Goal: Task Accomplishment & Management: Complete application form

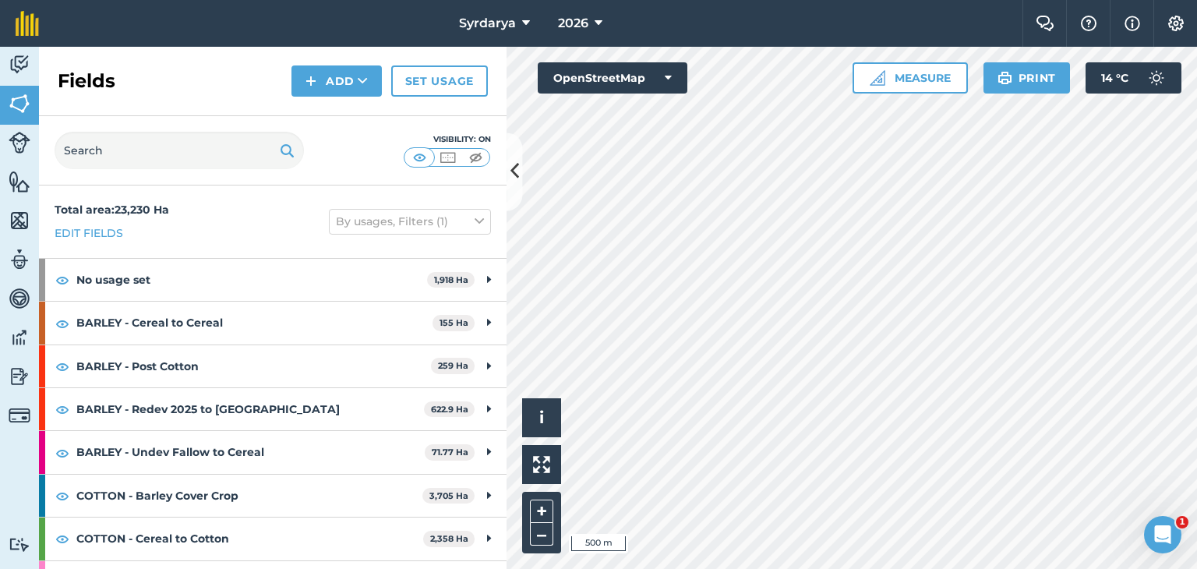
scroll to position [234, 0]
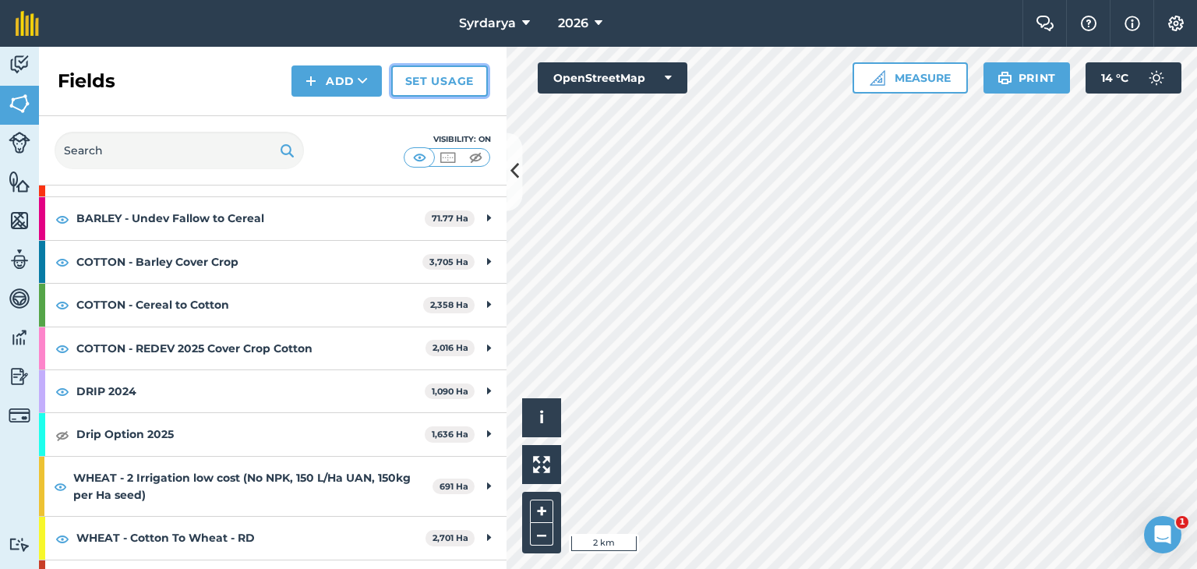
click at [433, 76] on link "Set usage" at bounding box center [439, 80] width 97 height 31
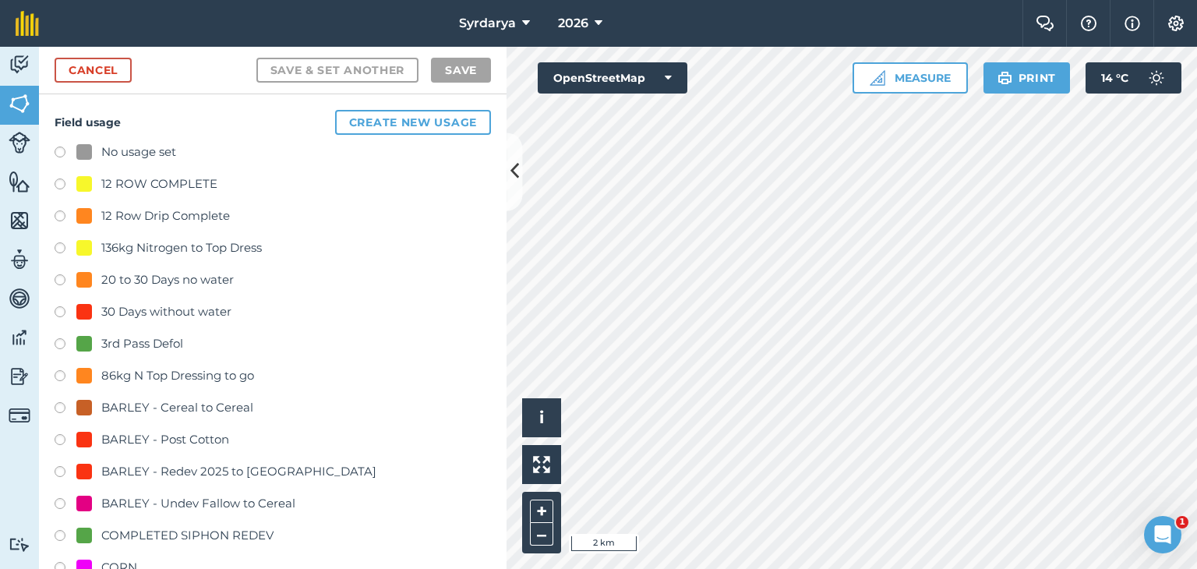
click at [60, 150] on label at bounding box center [66, 155] width 22 height 16
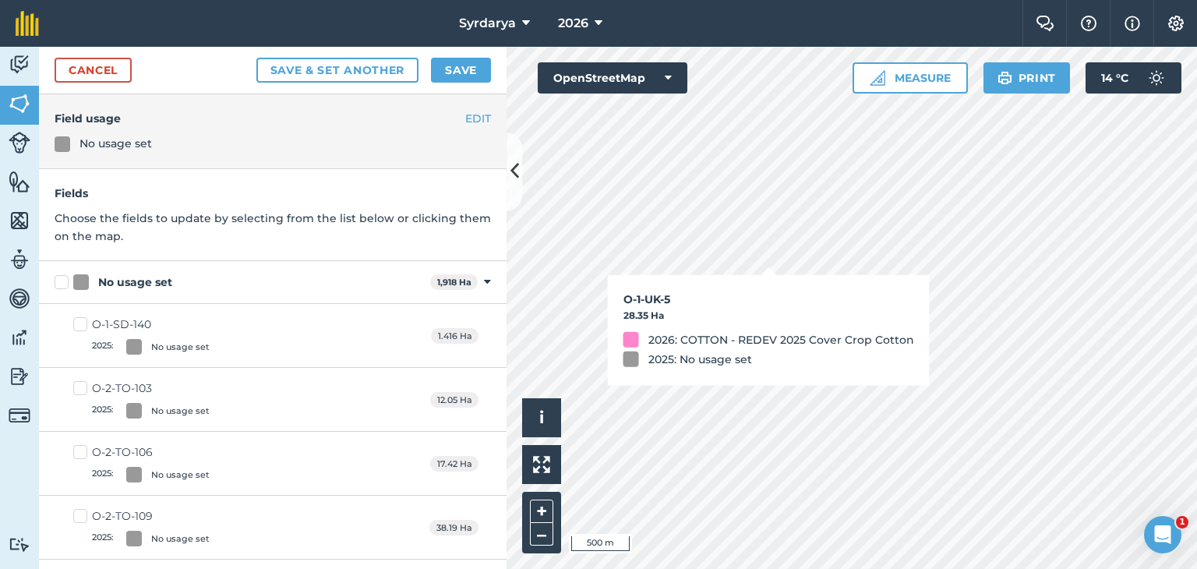
checkbox input "true"
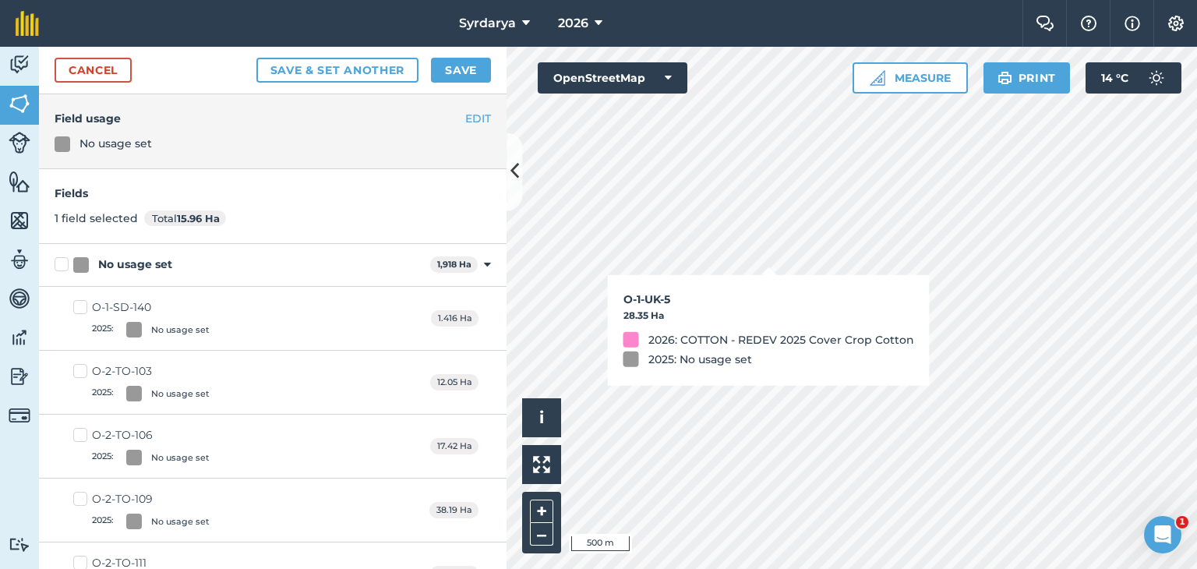
checkbox input "true"
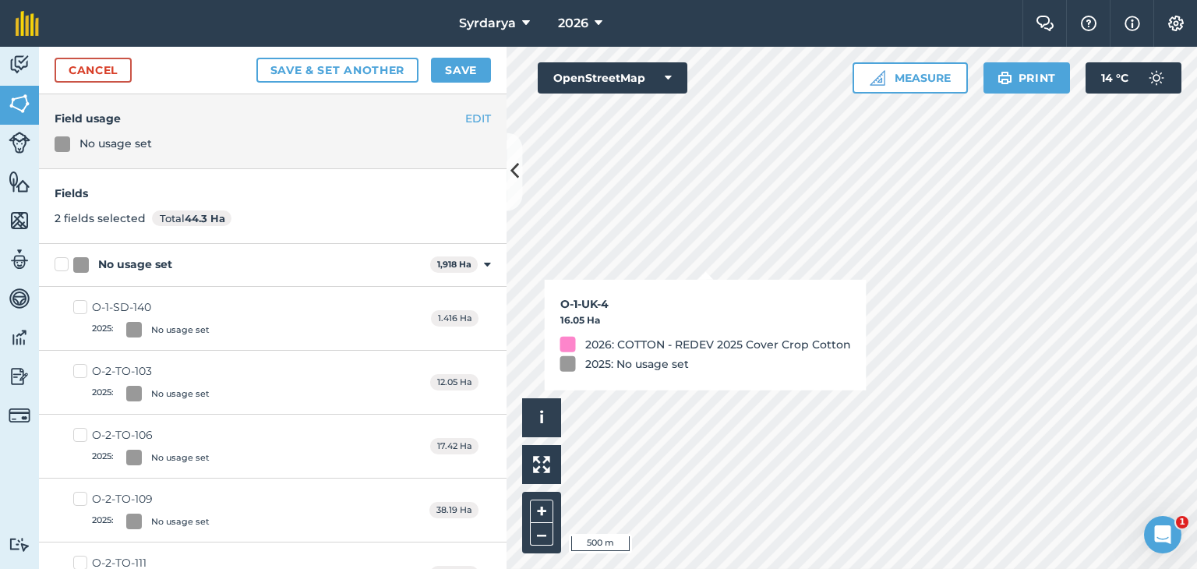
checkbox input "true"
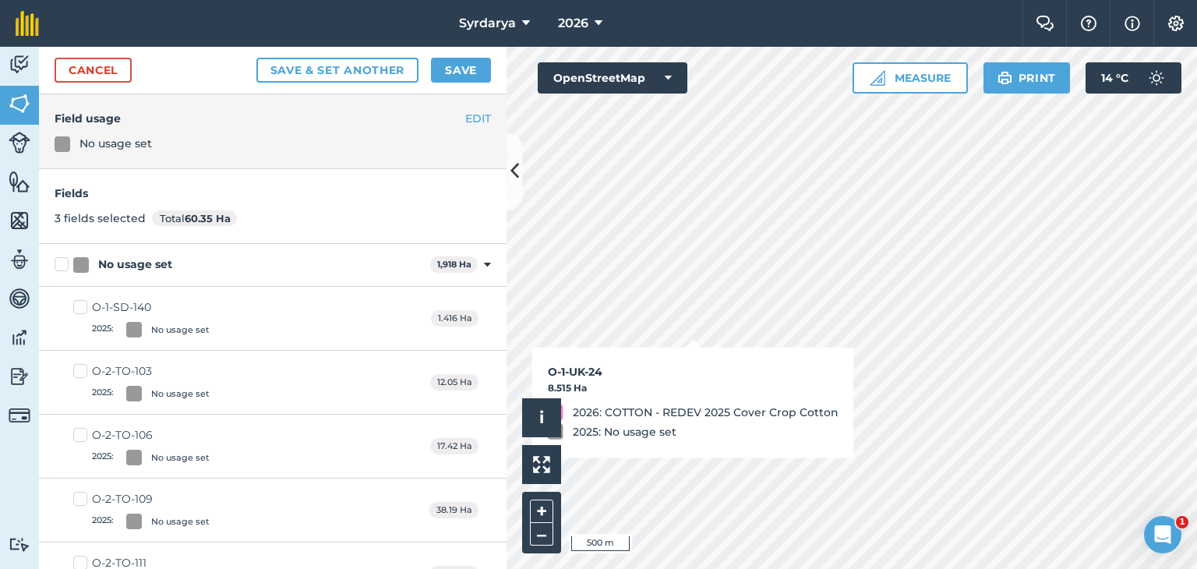
checkbox input "true"
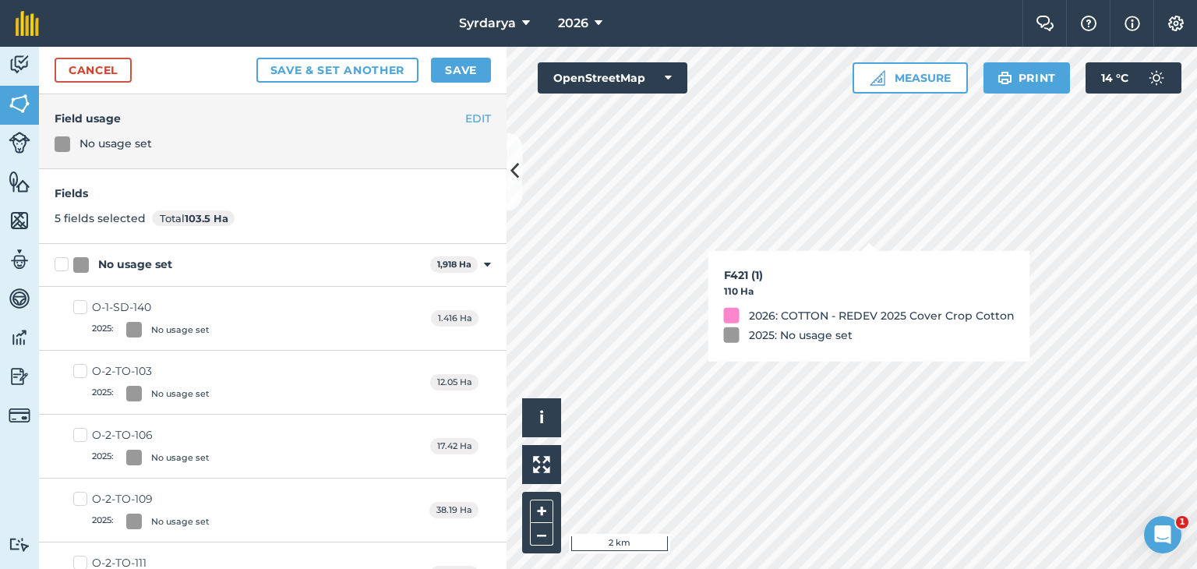
checkbox input "true"
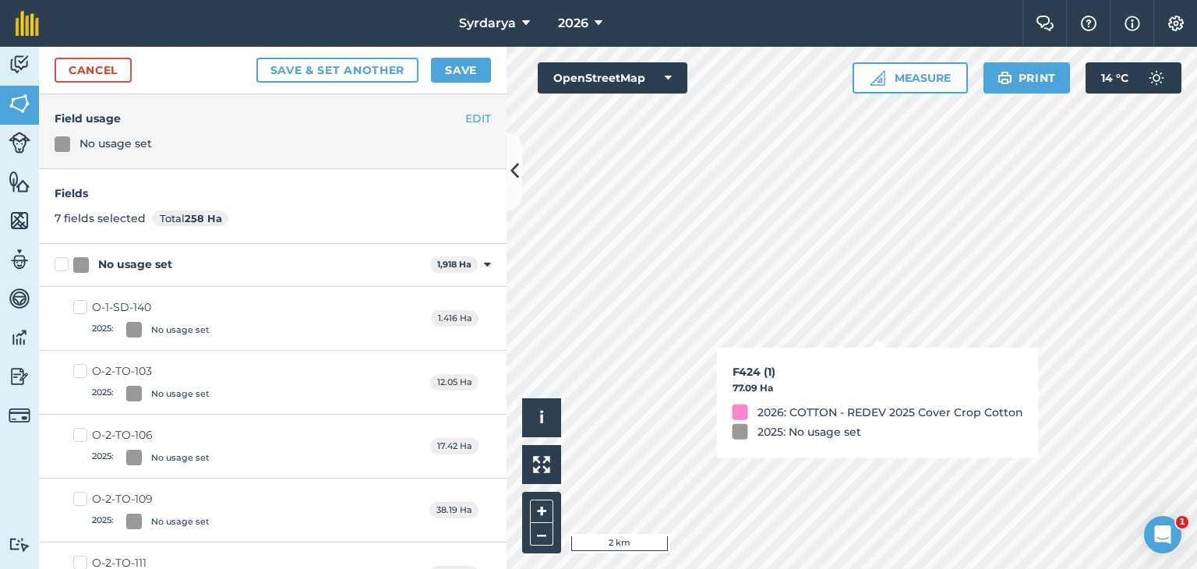
checkbox input "true"
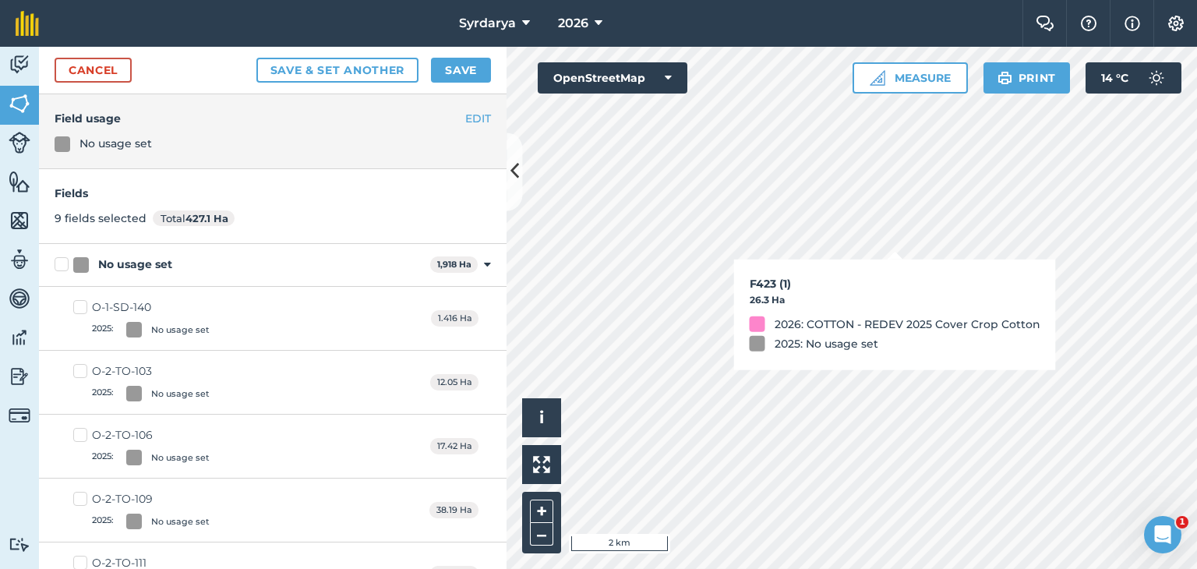
checkbox input "true"
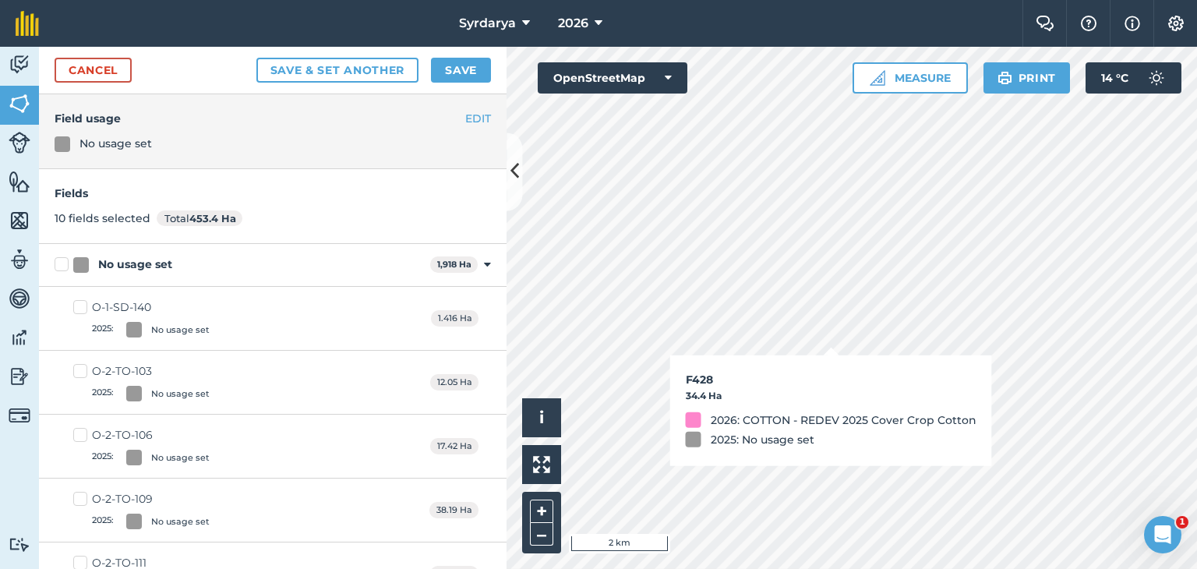
checkbox input "true"
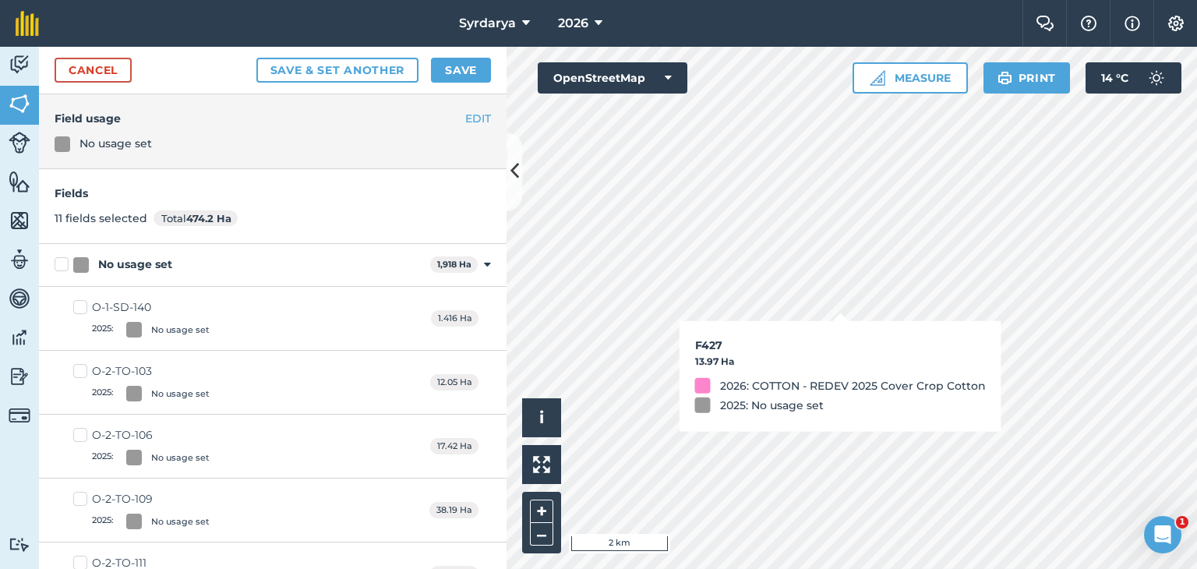
checkbox input "true"
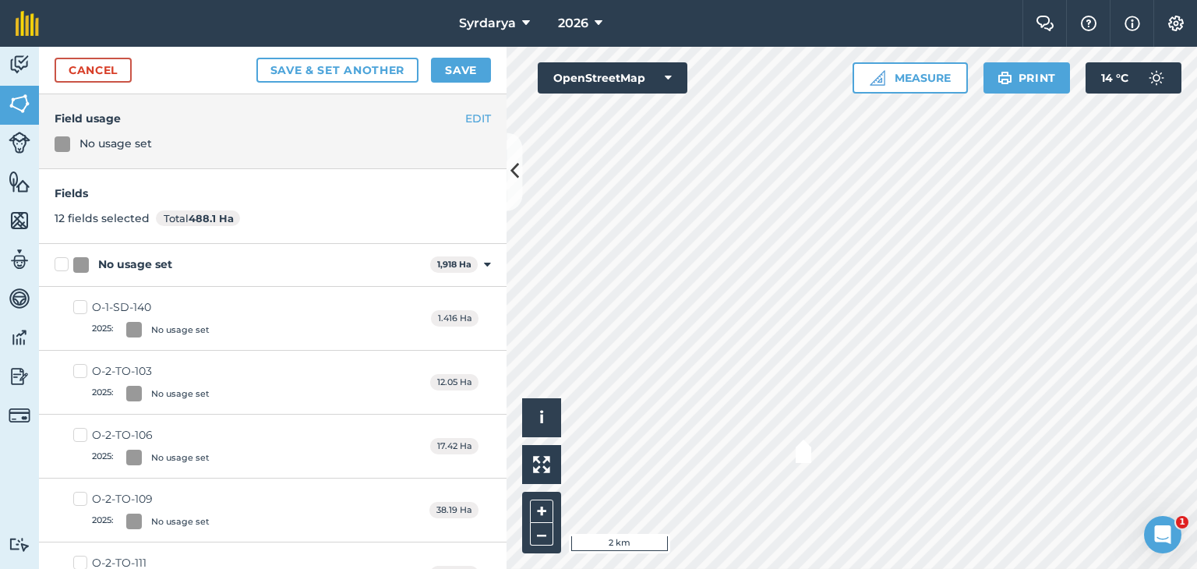
checkbox input "true"
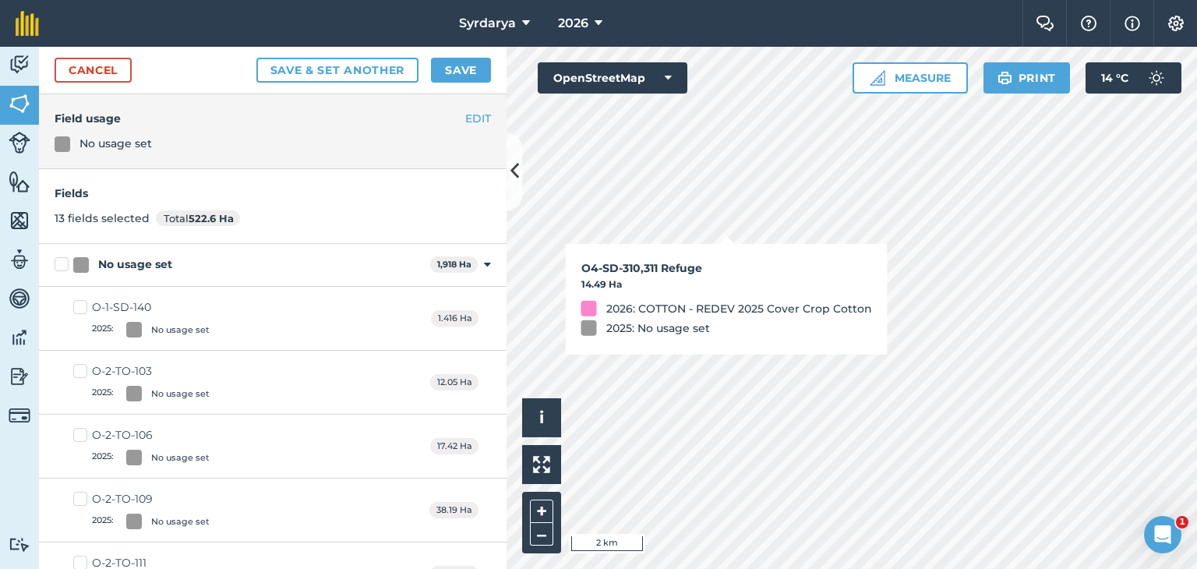
checkbox input "true"
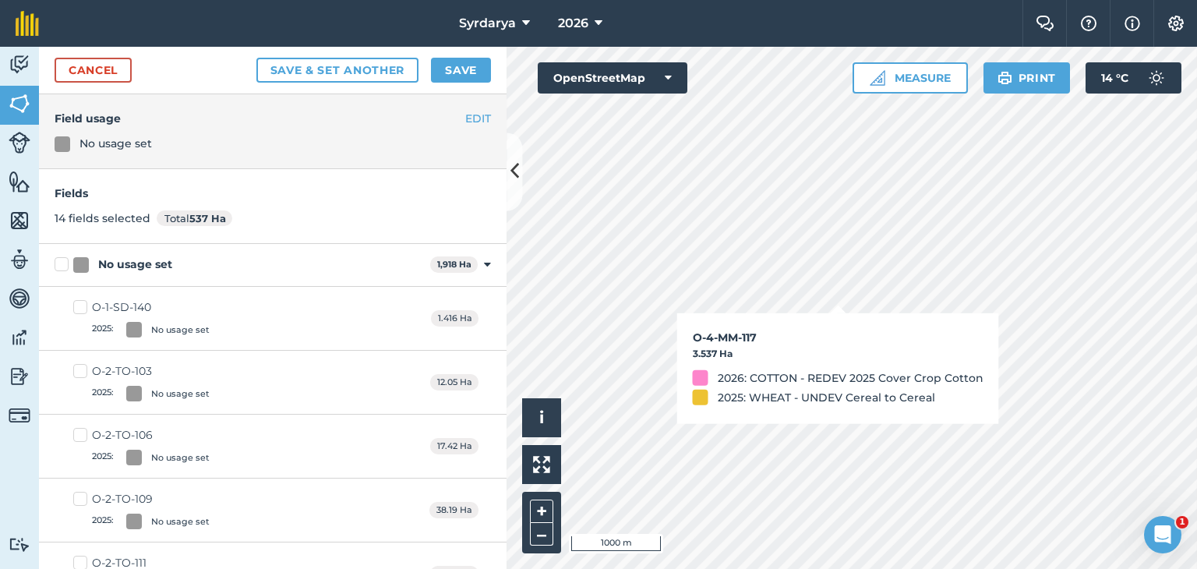
checkbox input "true"
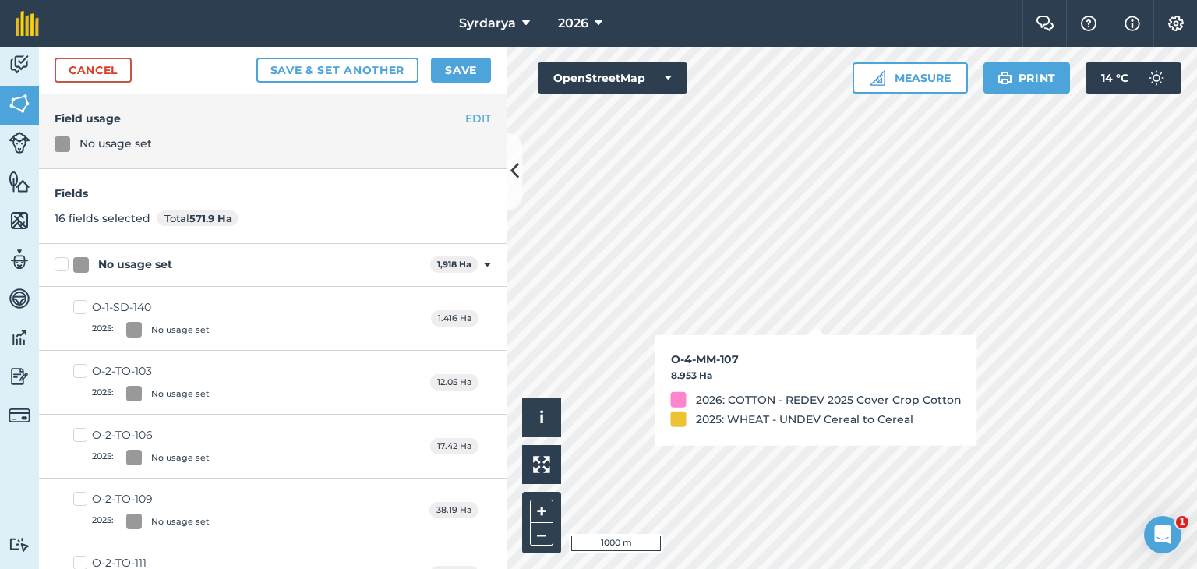
checkbox input "true"
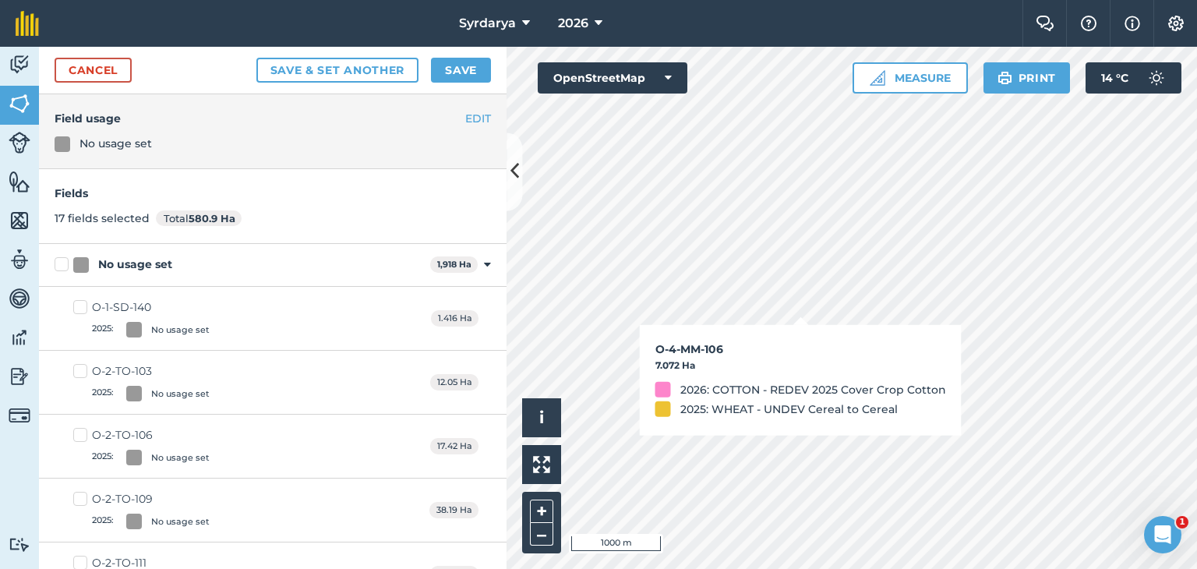
checkbox input "true"
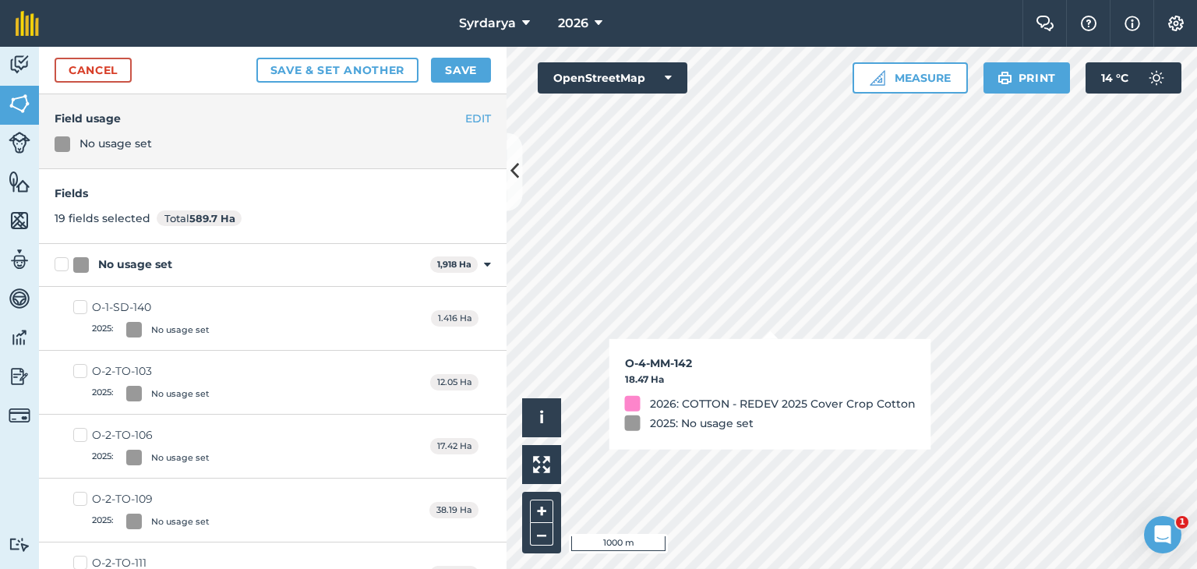
checkbox input "true"
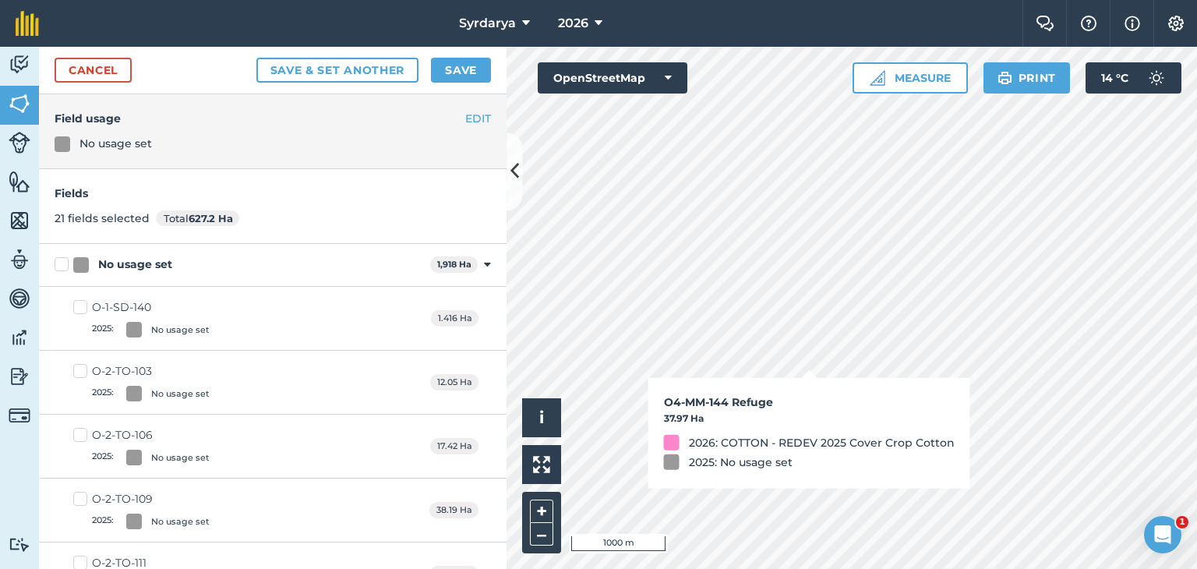
checkbox input "true"
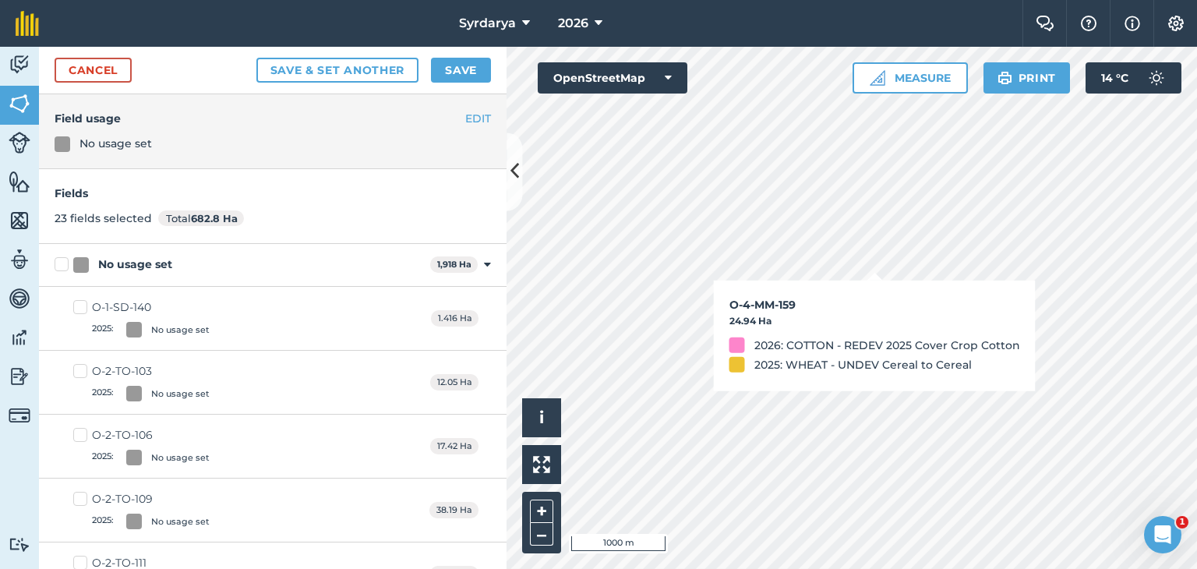
checkbox input "true"
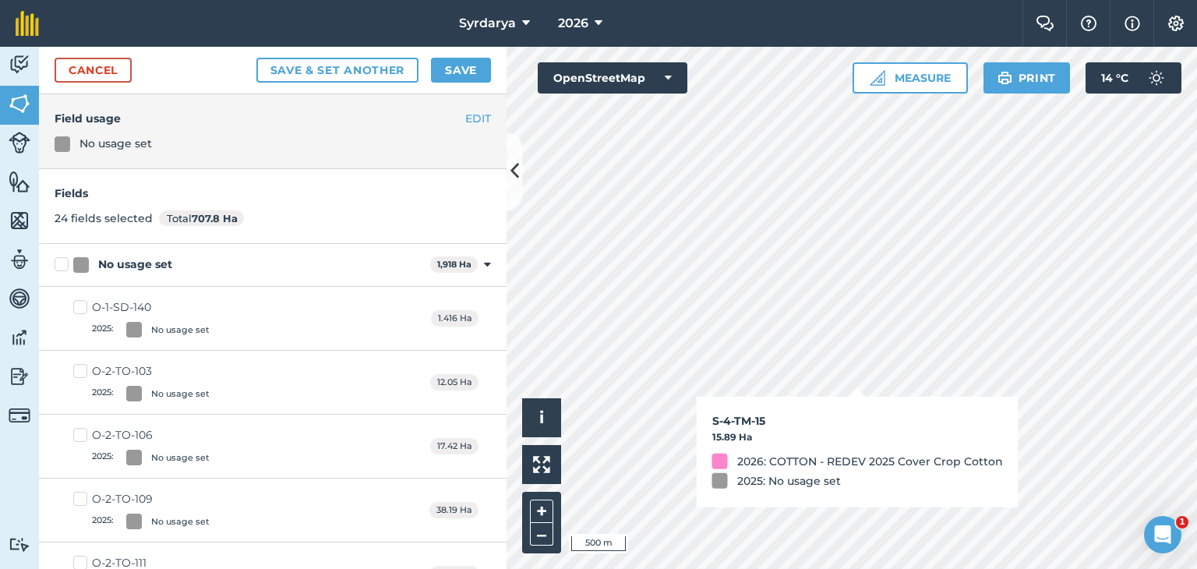
checkbox input "true"
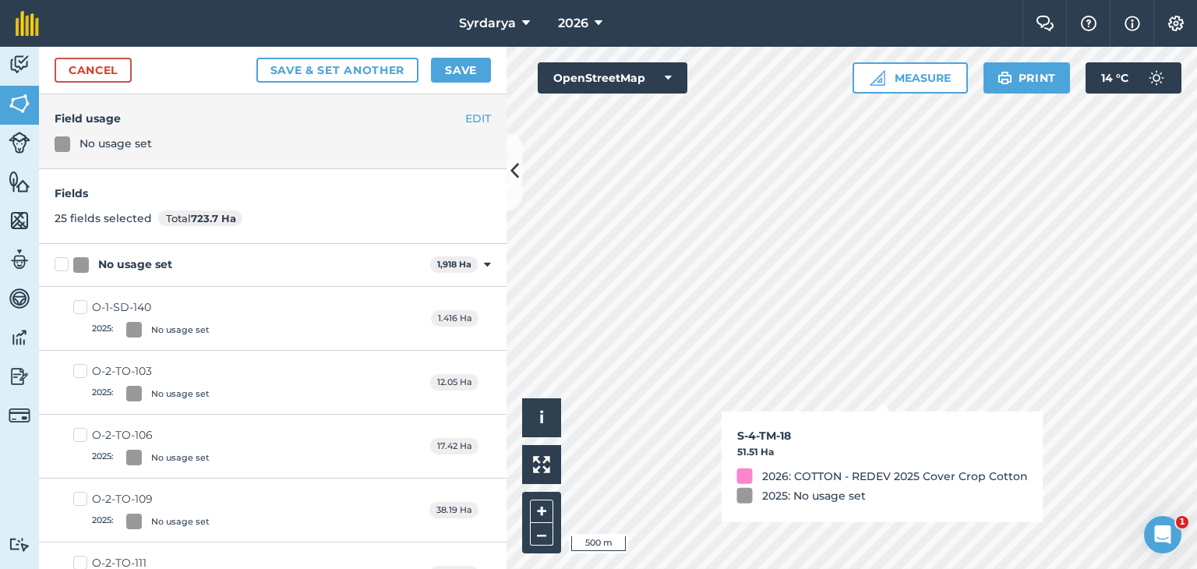
checkbox input "true"
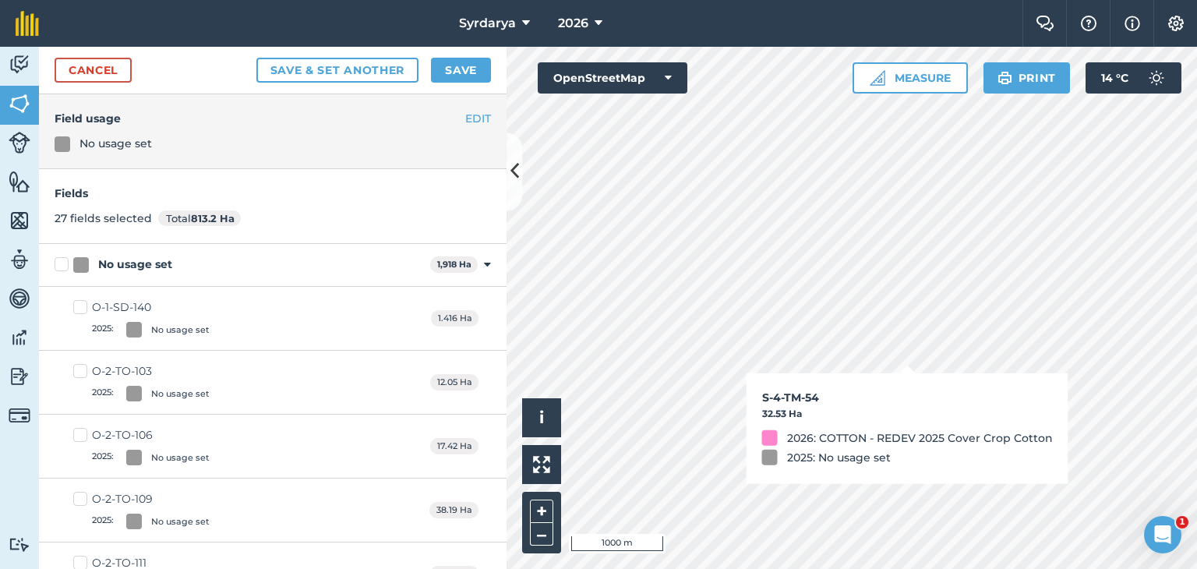
checkbox input "true"
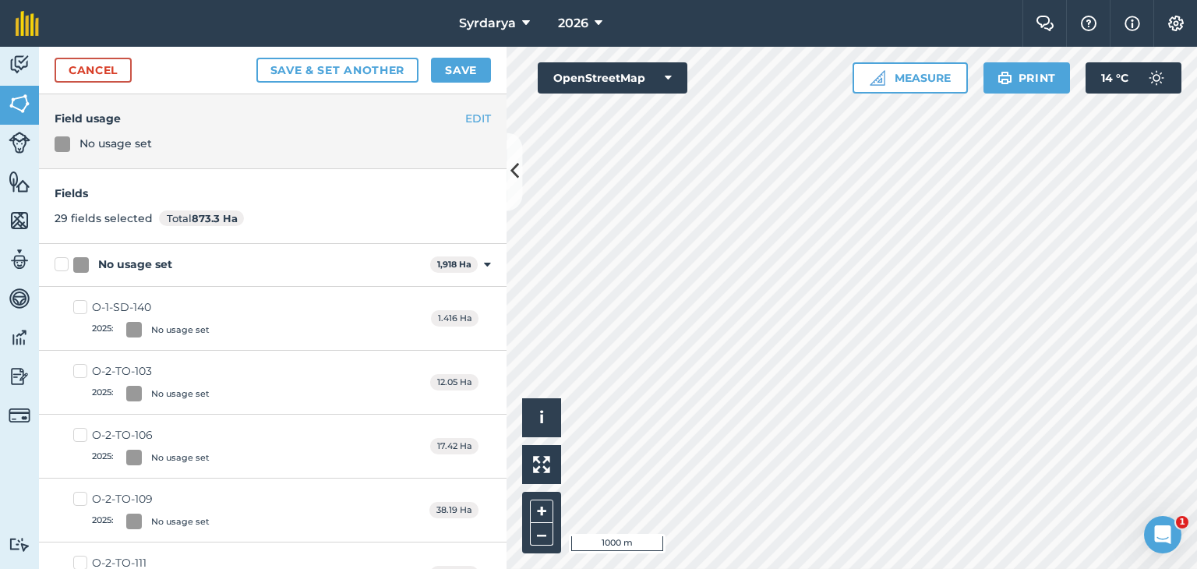
checkbox input "true"
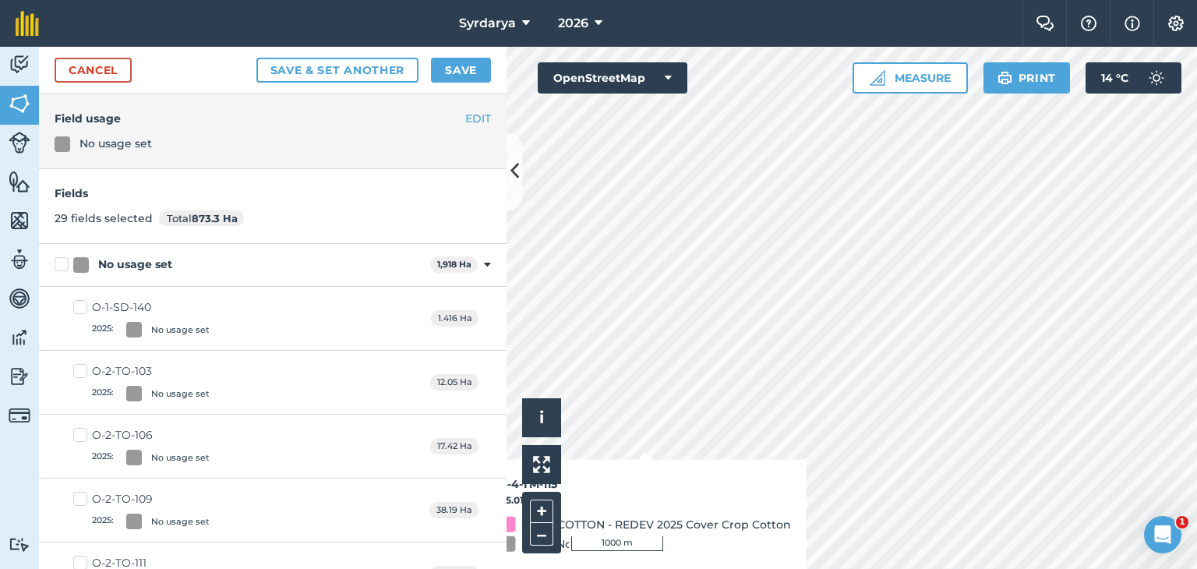
checkbox input "true"
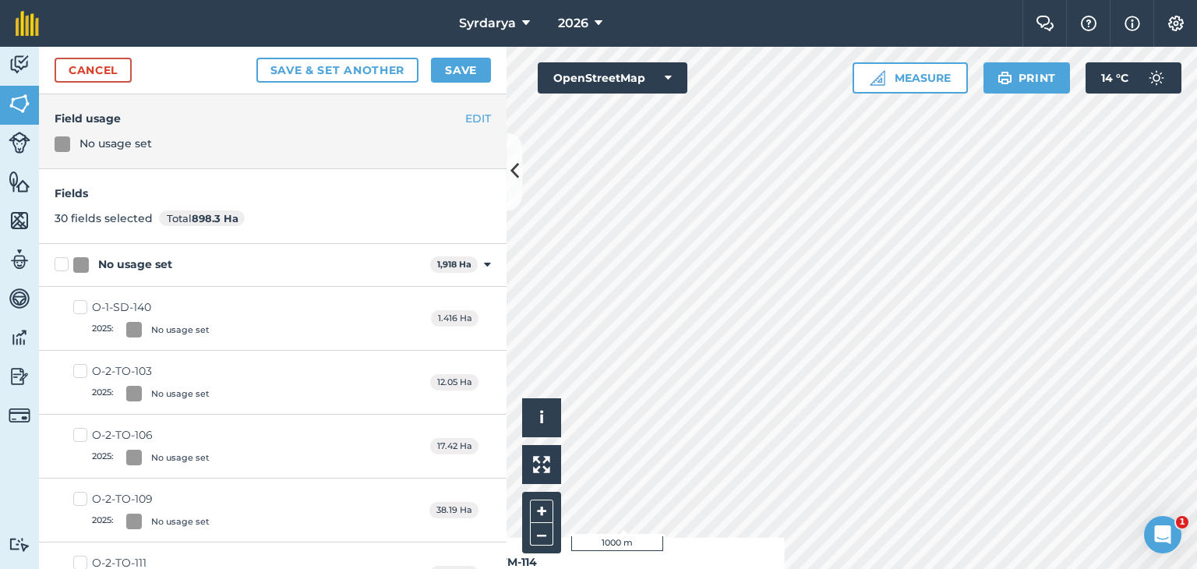
checkbox input "true"
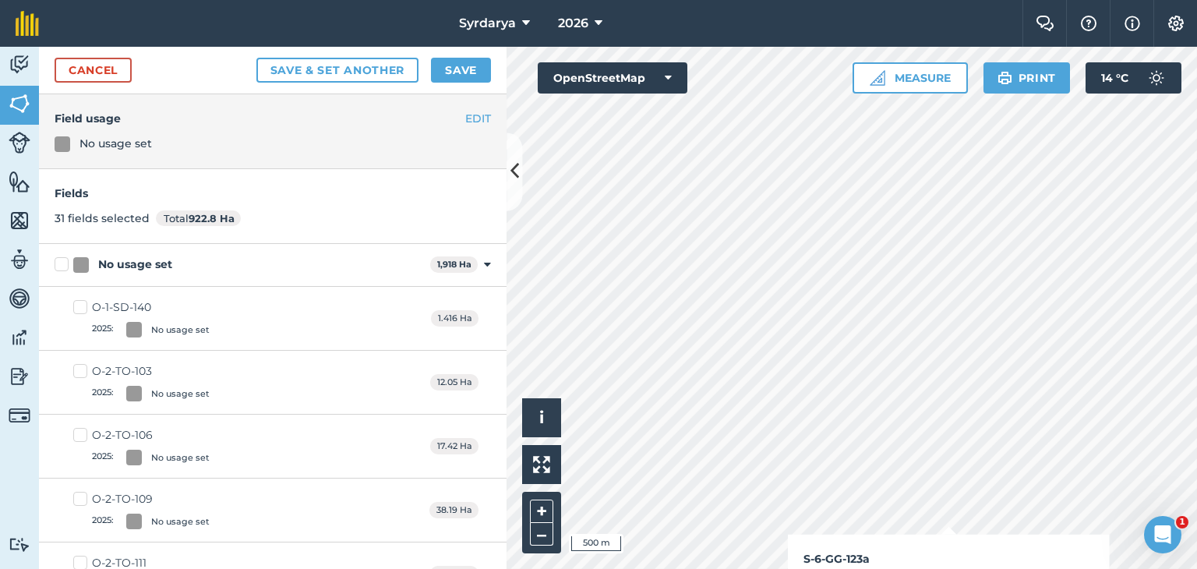
checkbox input "true"
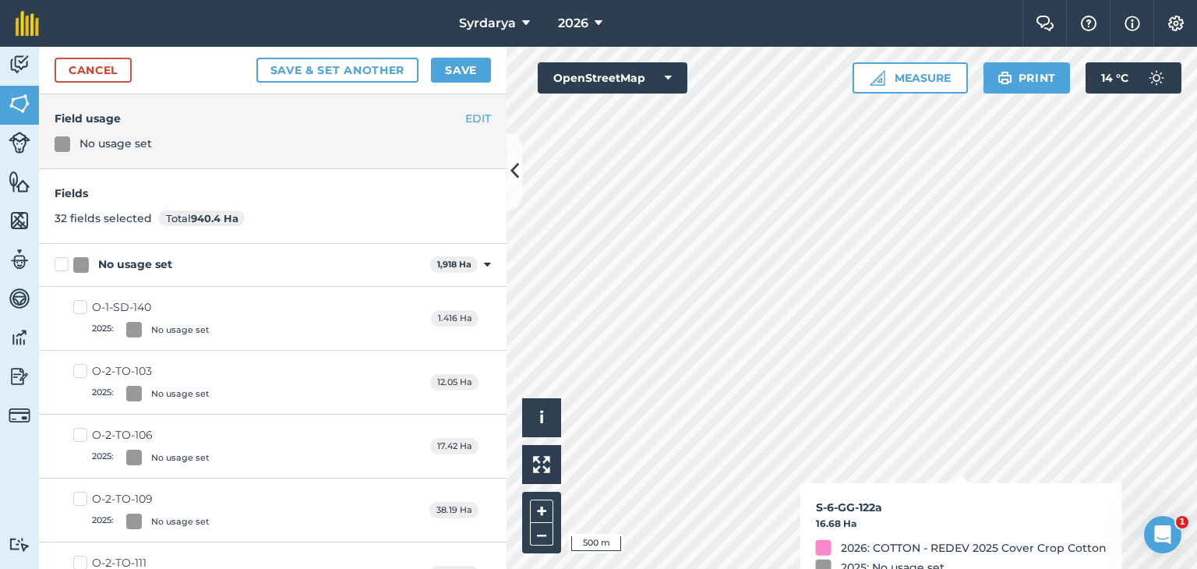
checkbox input "true"
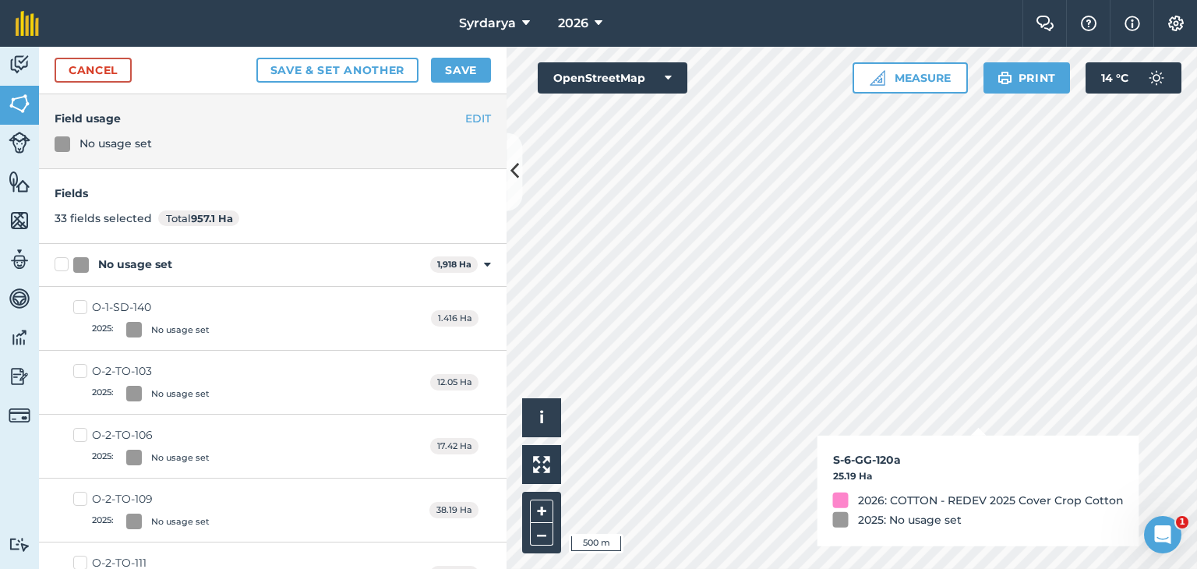
checkbox input "true"
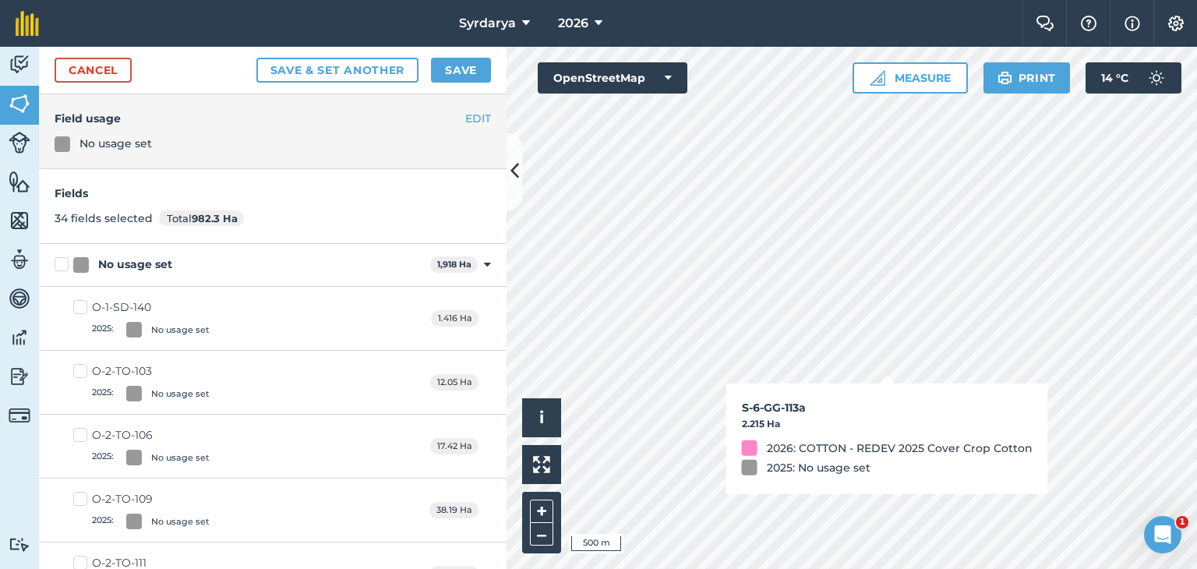
checkbox input "true"
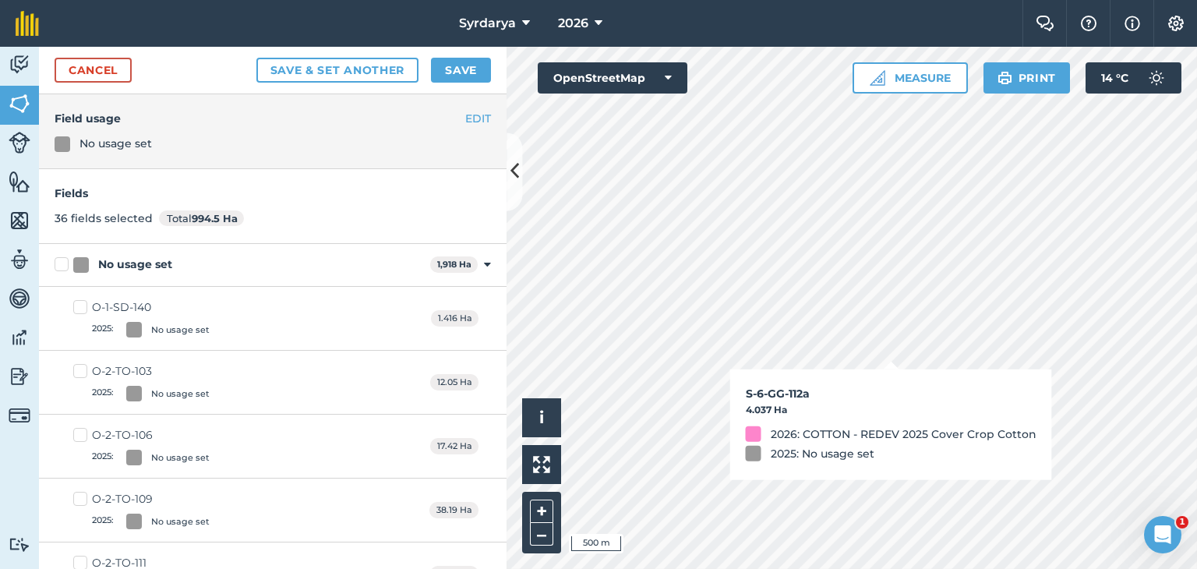
checkbox input "true"
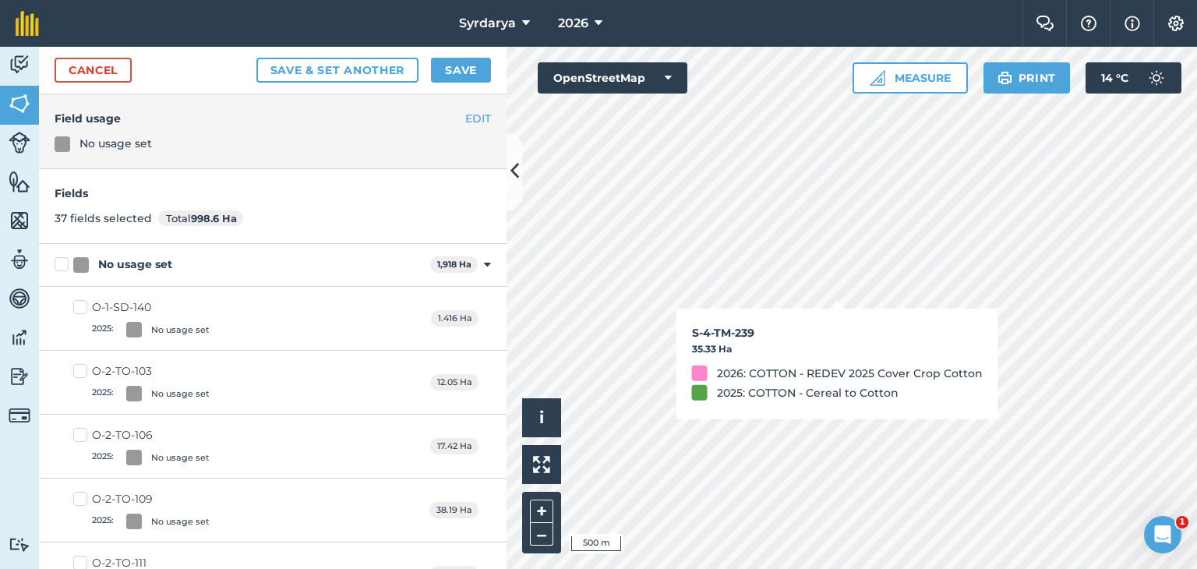
checkbox input "true"
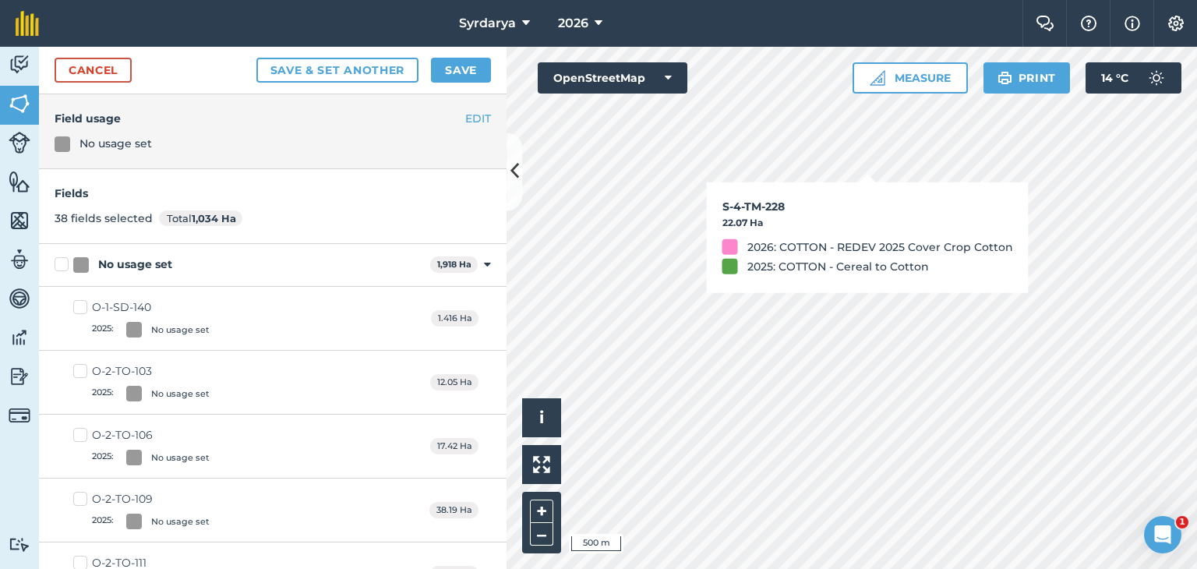
checkbox input "true"
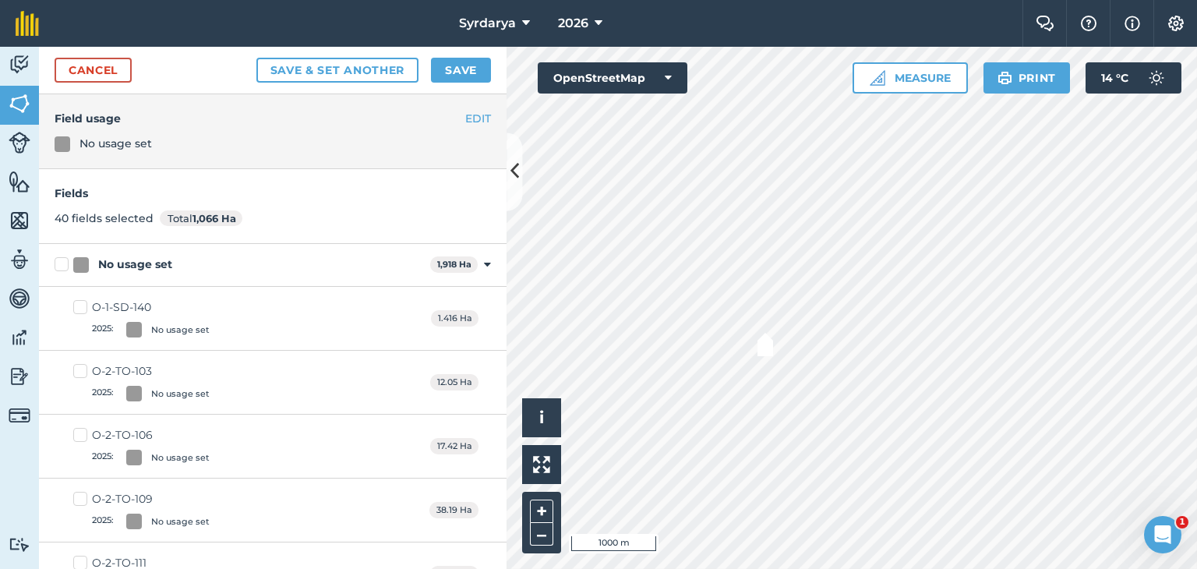
checkbox input "true"
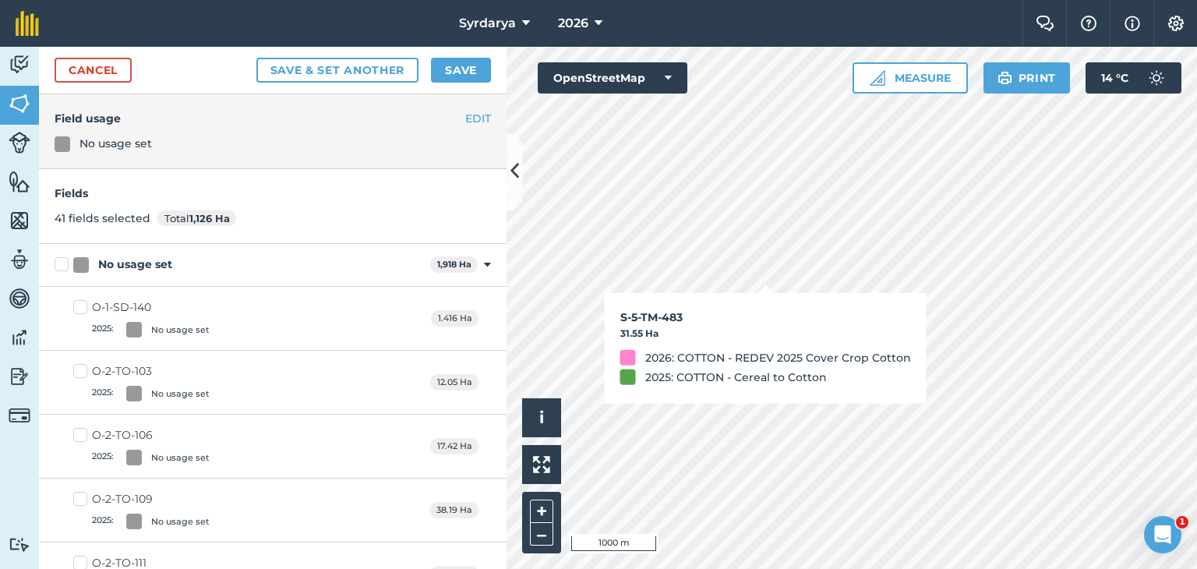
checkbox input "true"
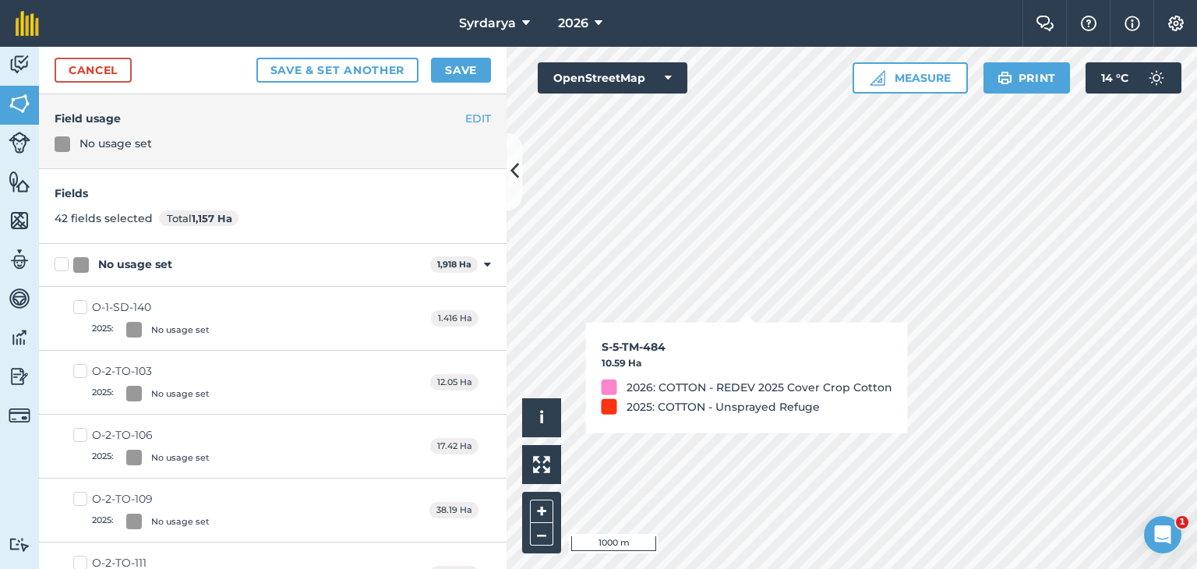
checkbox input "true"
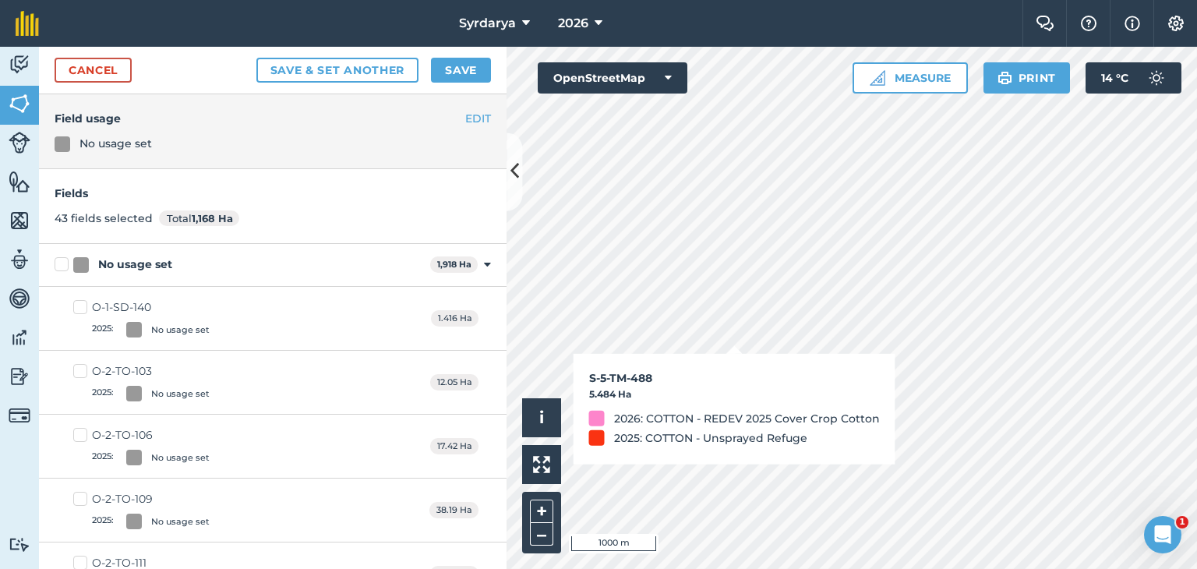
checkbox input "true"
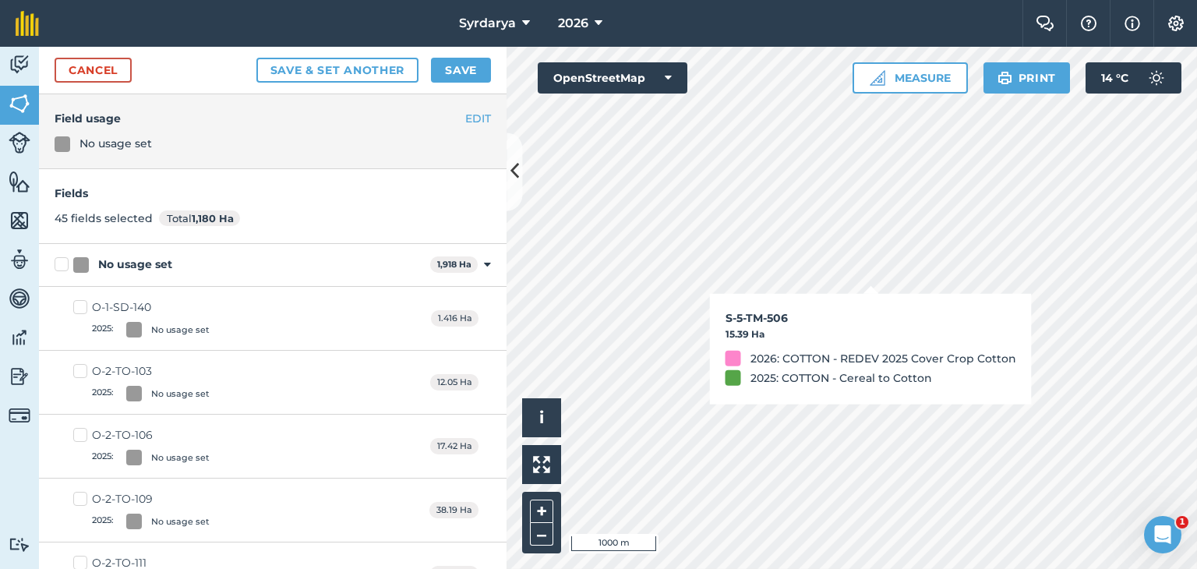
checkbox input "true"
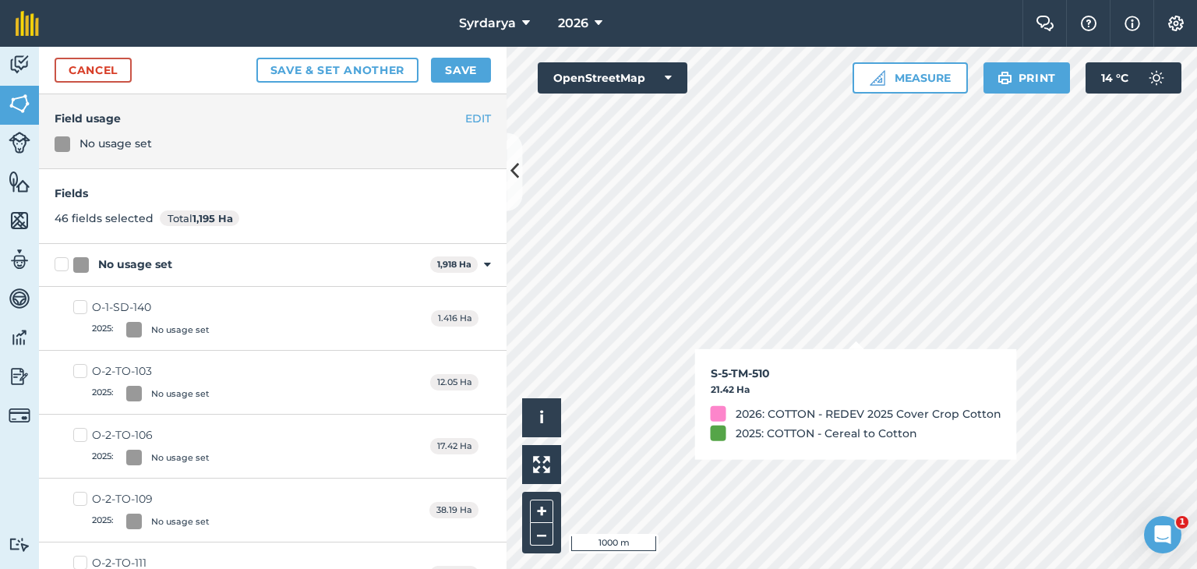
checkbox input "true"
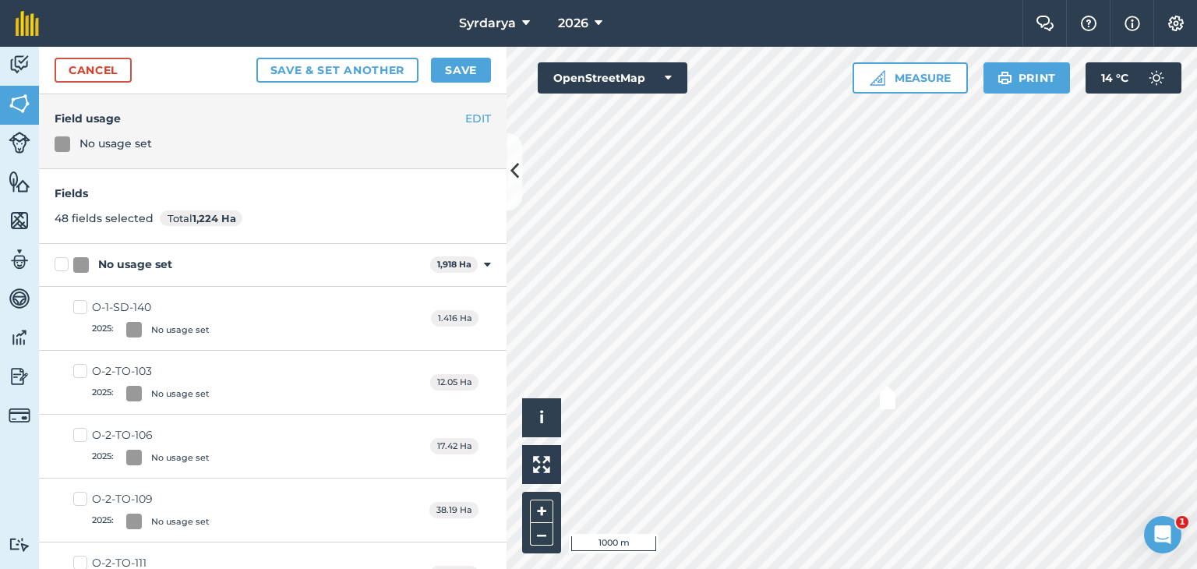
checkbox input "true"
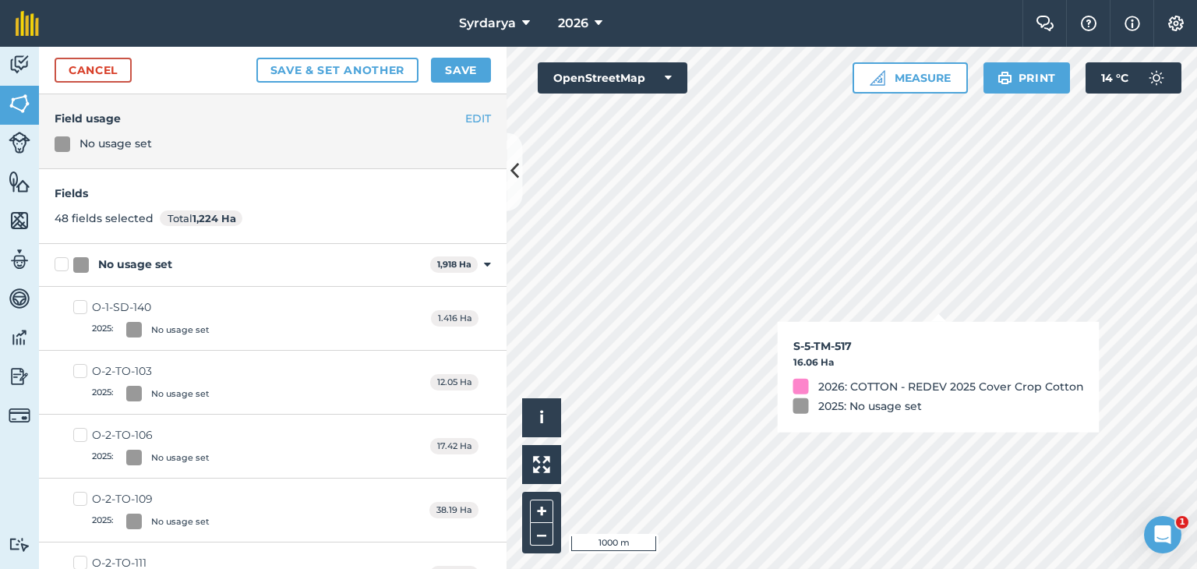
checkbox input "true"
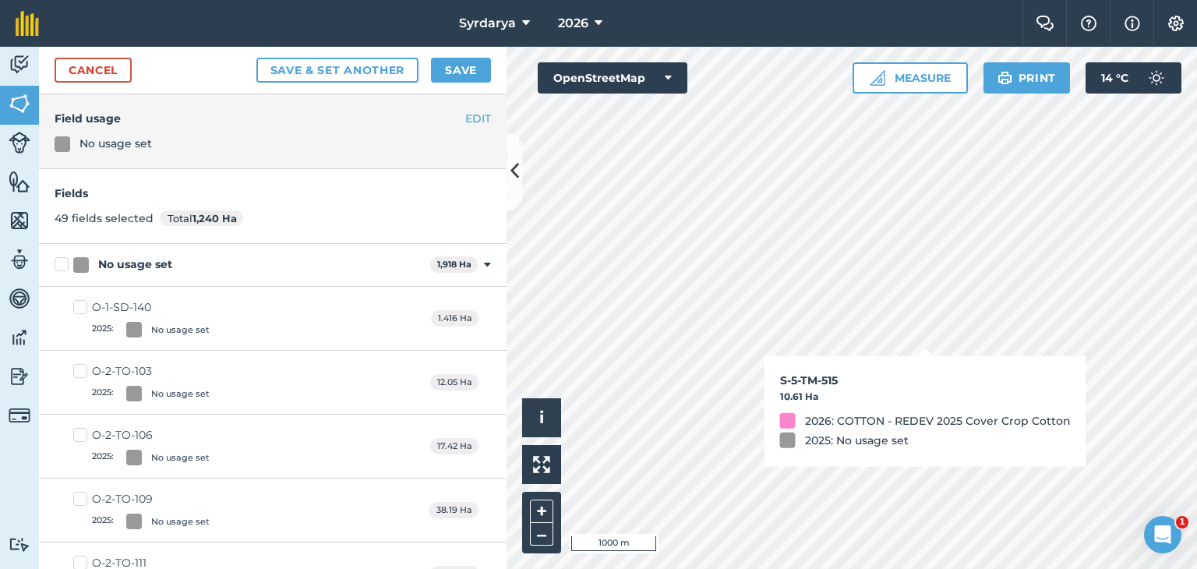
checkbox input "true"
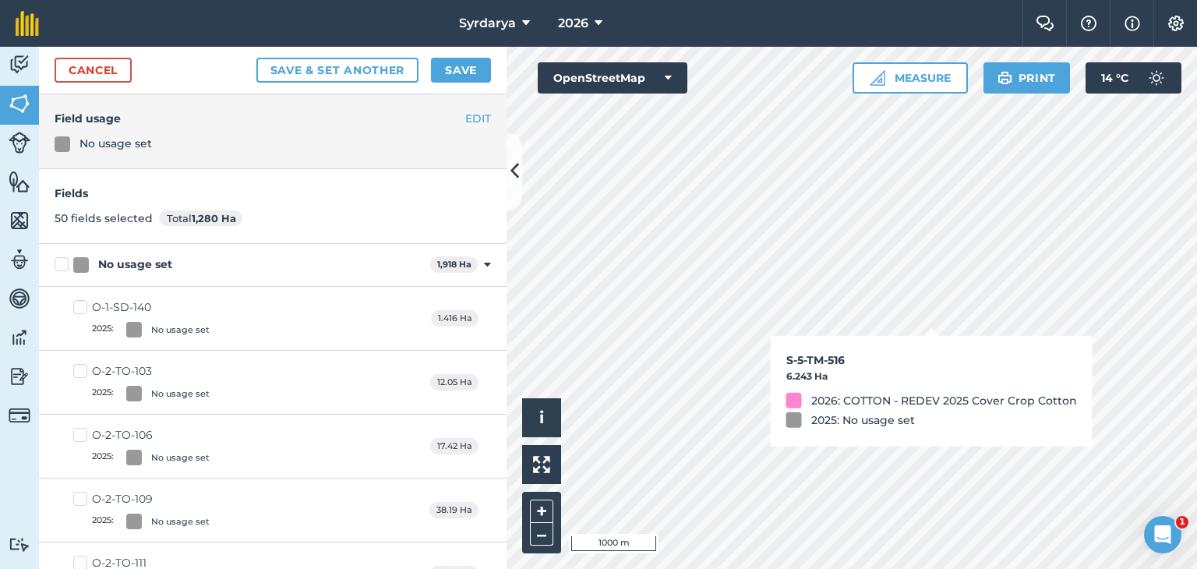
checkbox input "true"
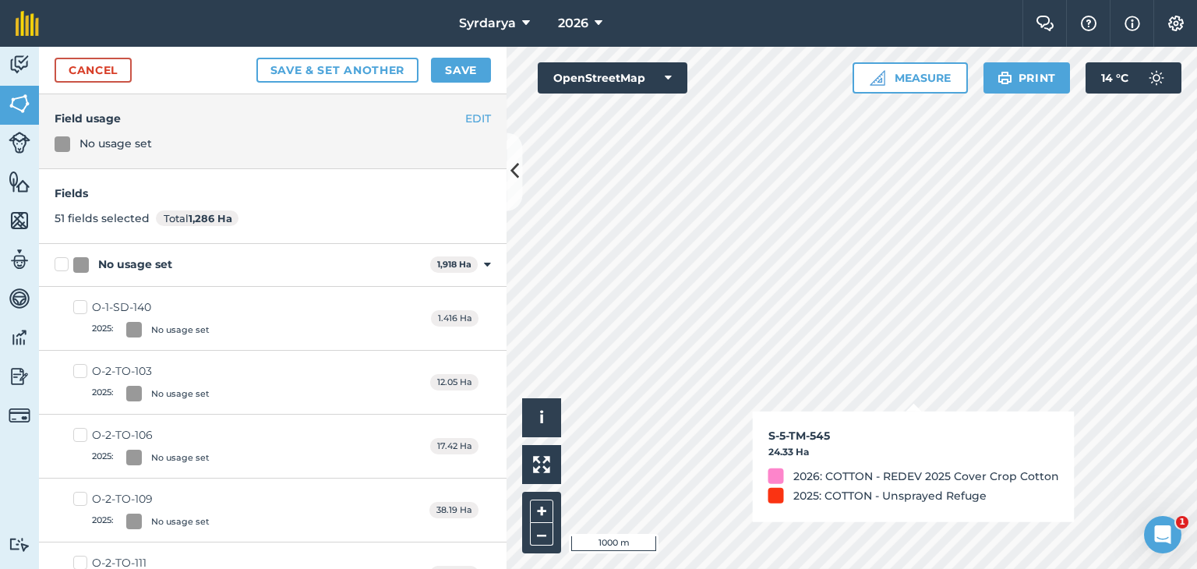
checkbox input "true"
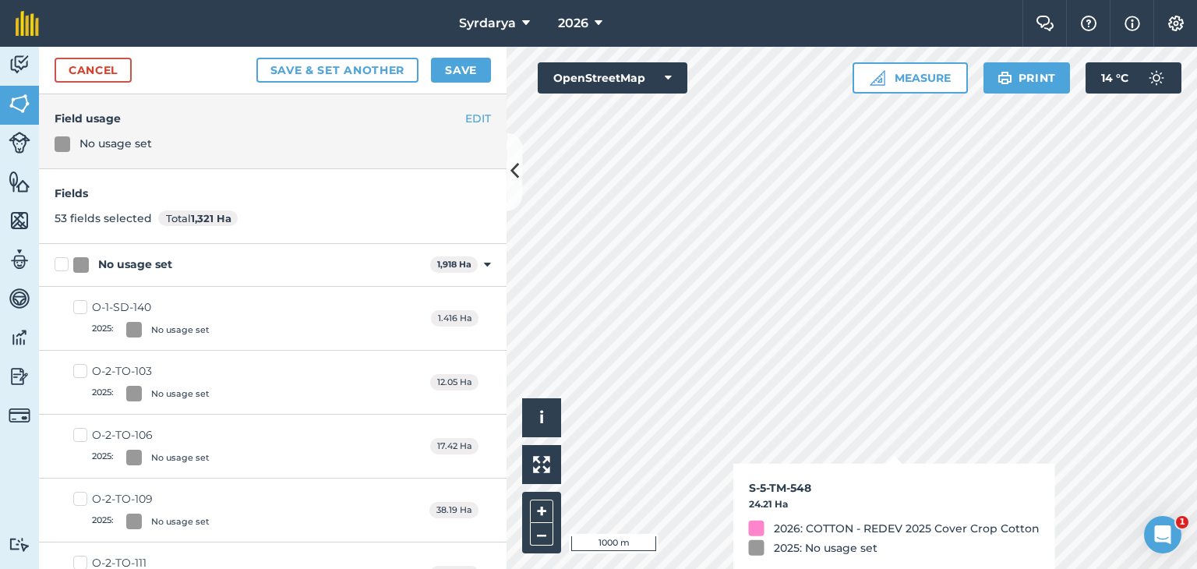
checkbox input "true"
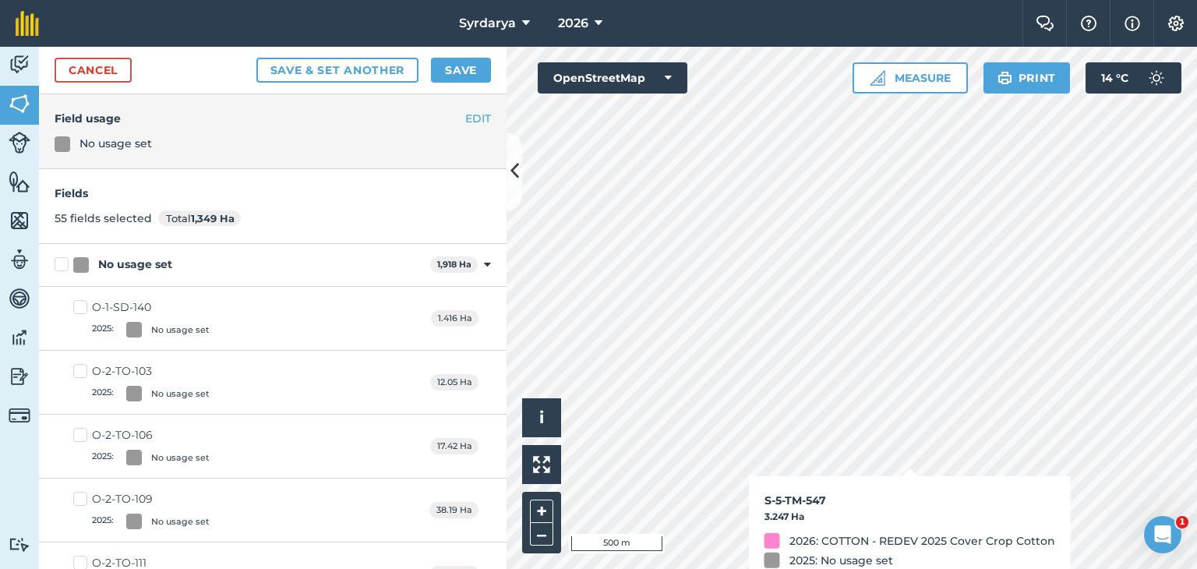
checkbox input "true"
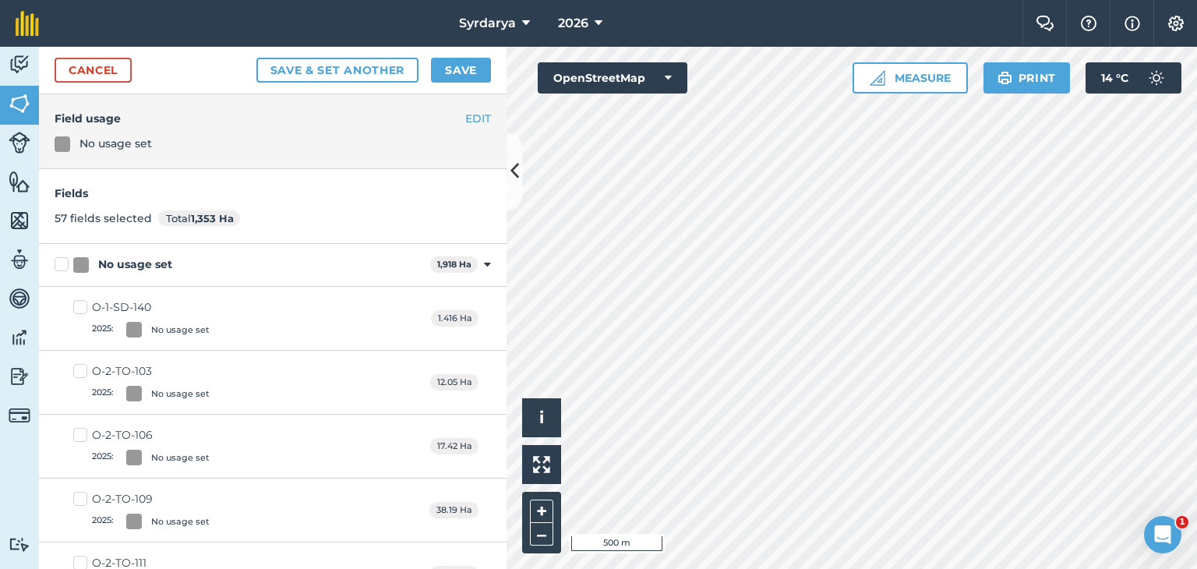
checkbox input "true"
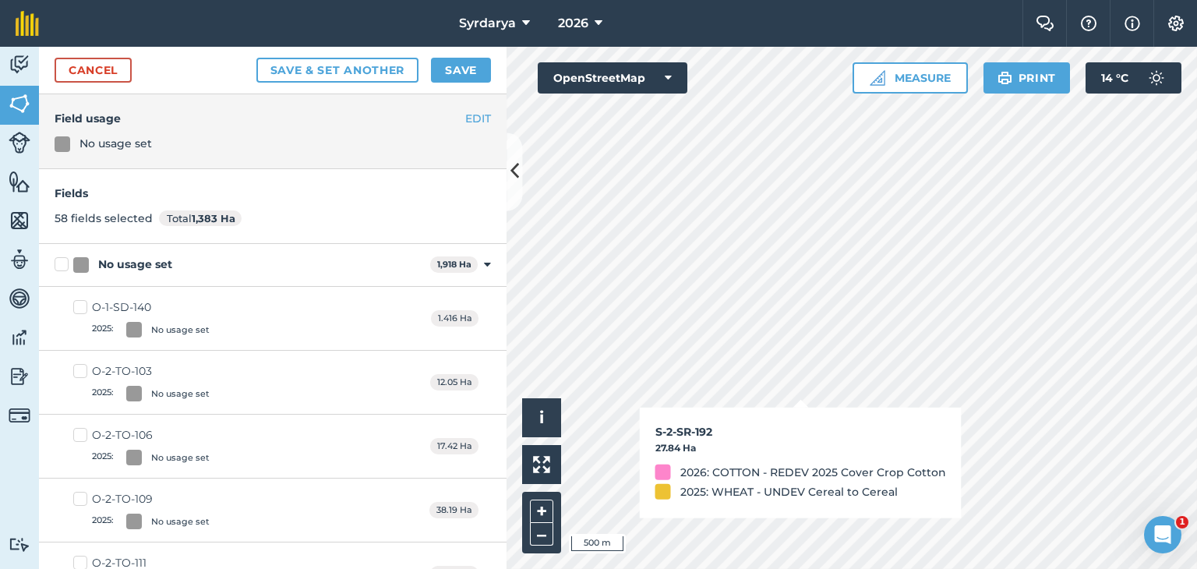
checkbox input "true"
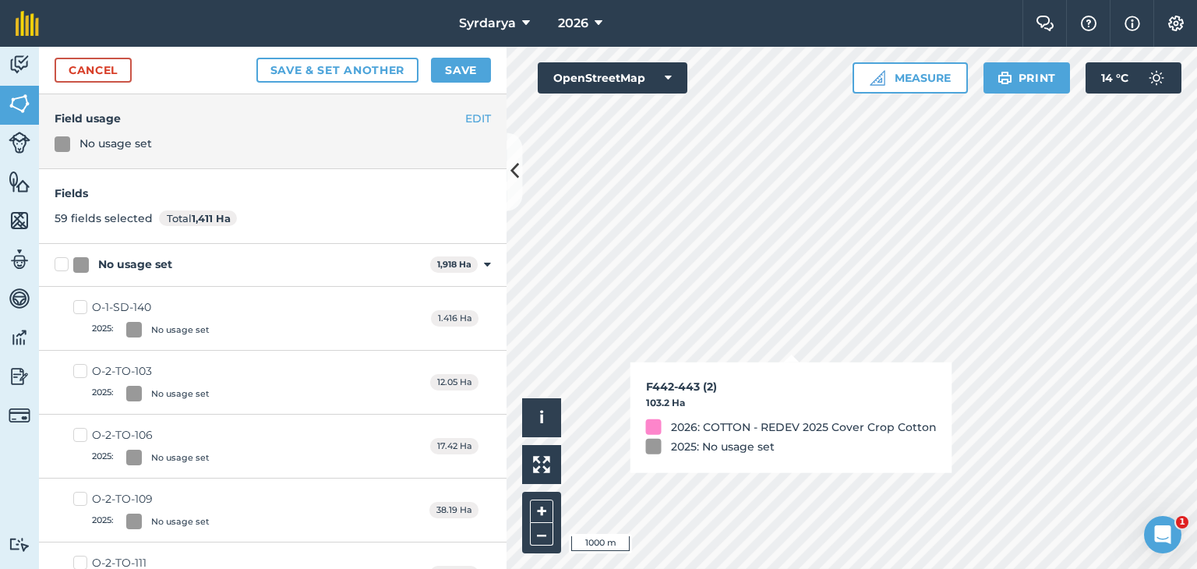
checkbox input "true"
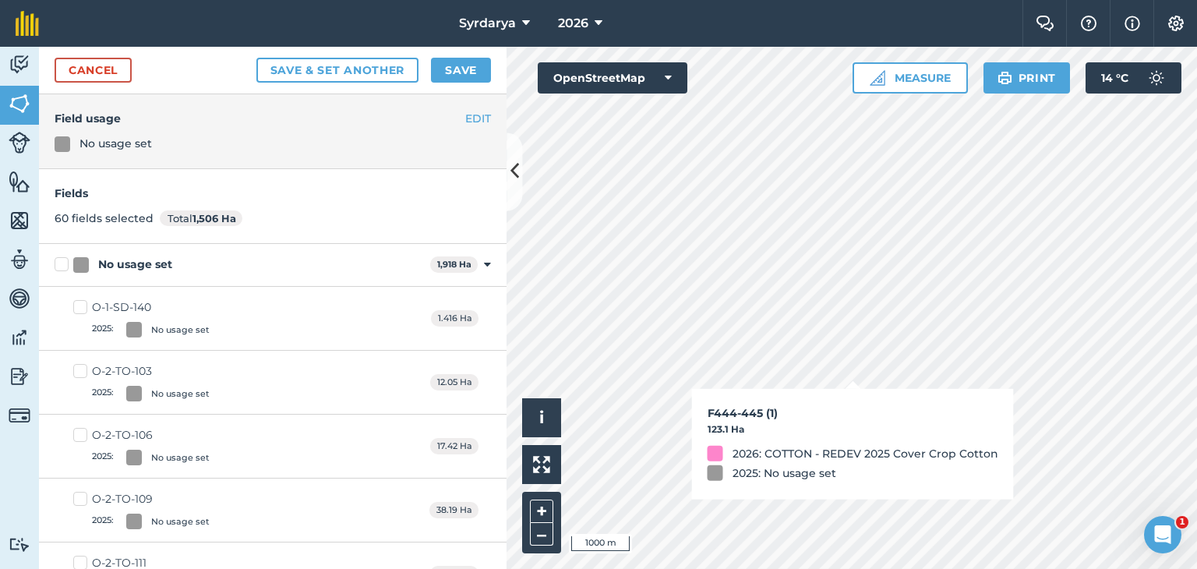
checkbox input "true"
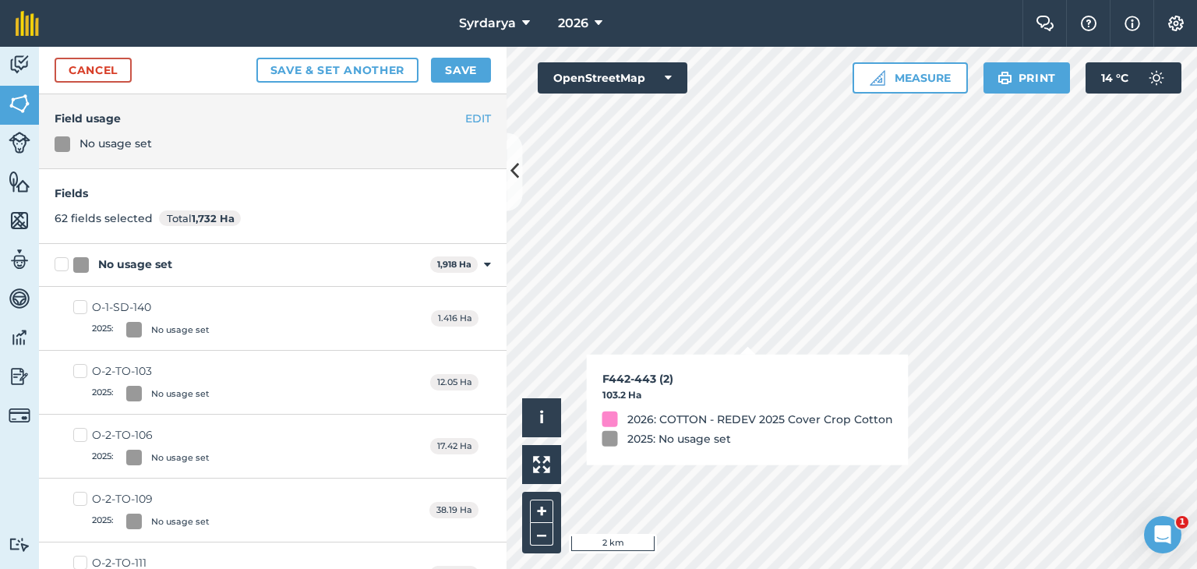
checkbox input "false"
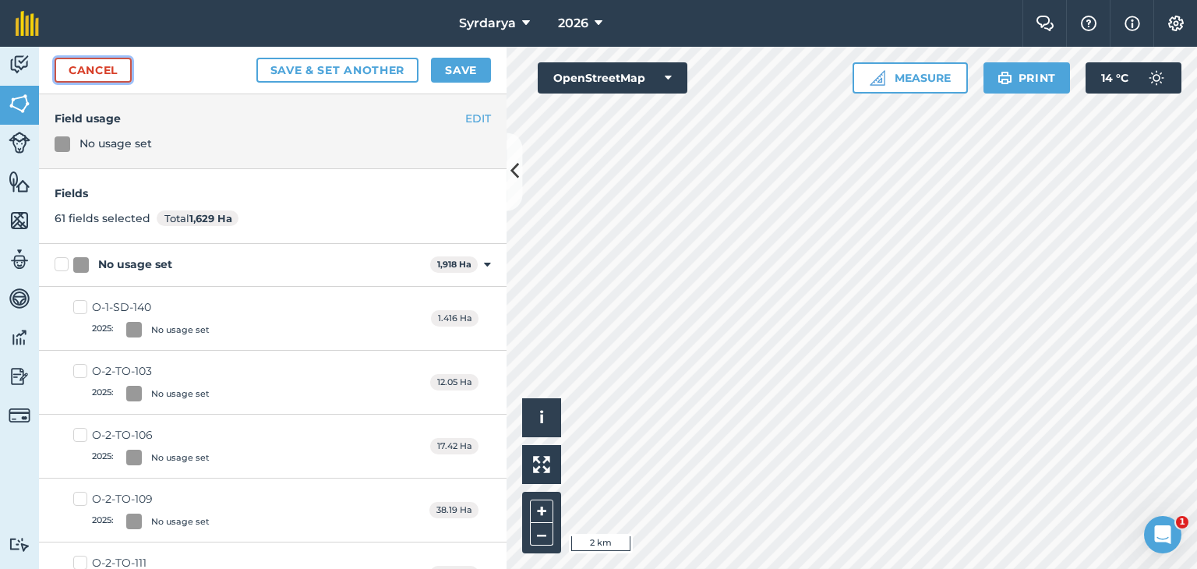
click at [108, 64] on link "Cancel" at bounding box center [93, 70] width 77 height 25
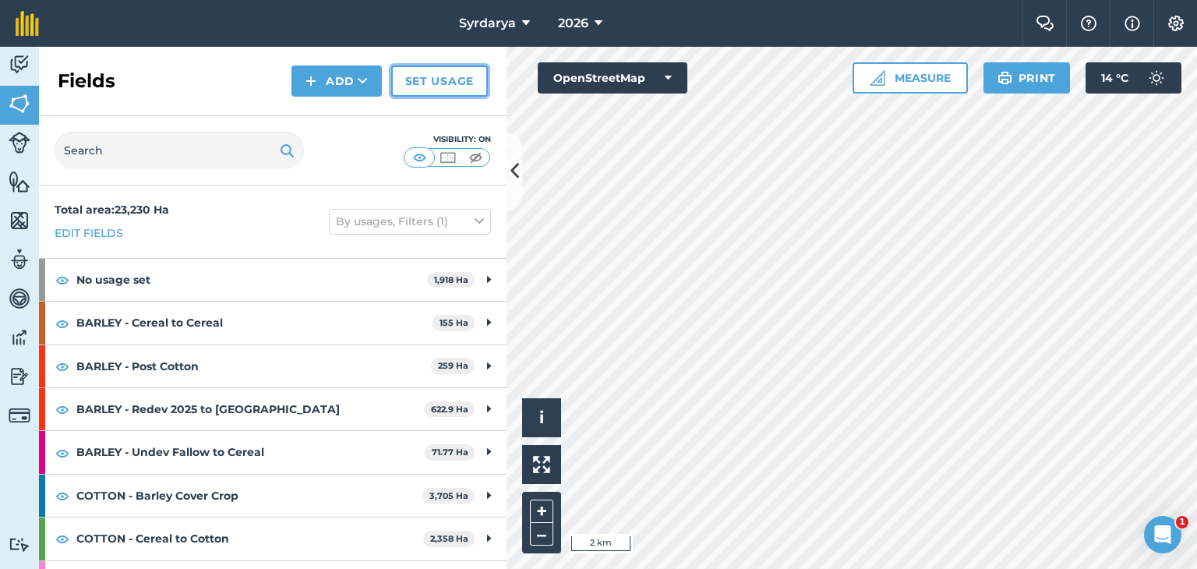
click at [437, 79] on link "Set usage" at bounding box center [439, 80] width 97 height 31
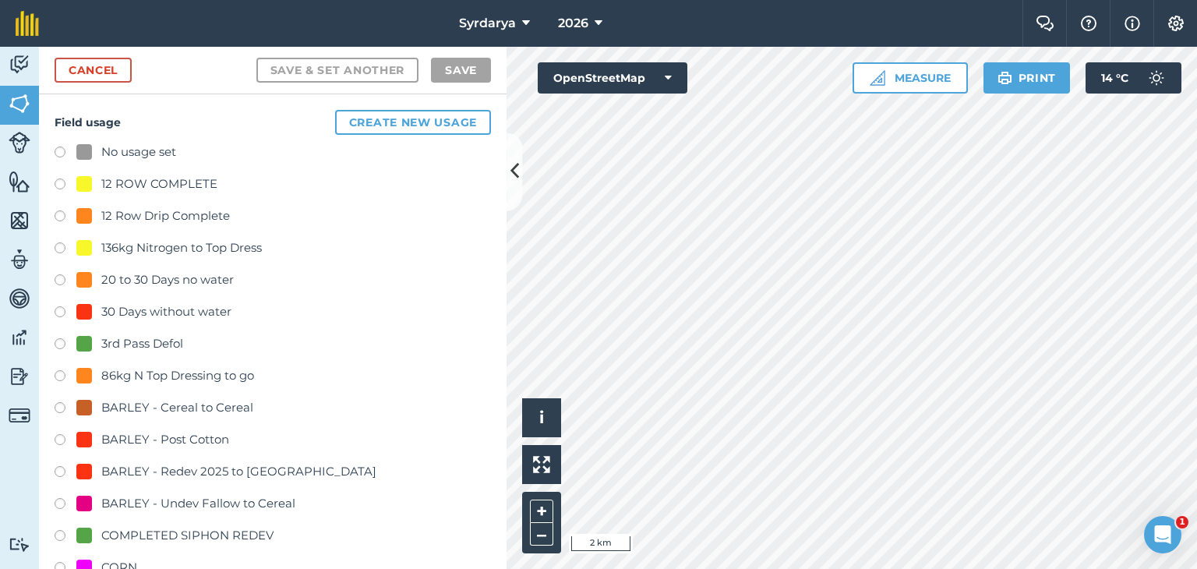
click at [61, 147] on label at bounding box center [66, 155] width 22 height 16
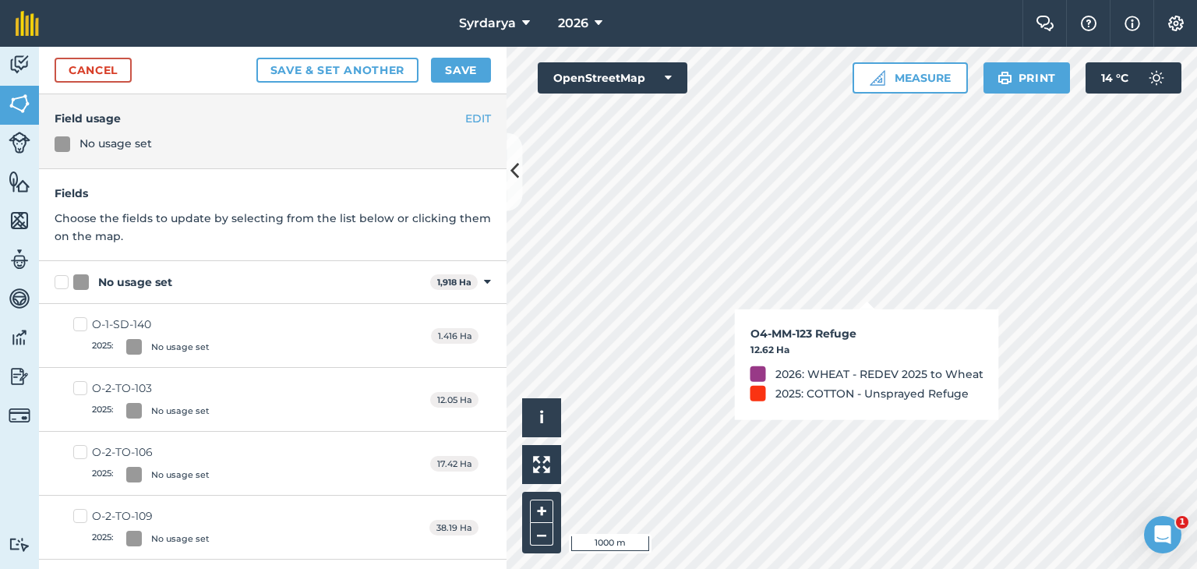
checkbox input "true"
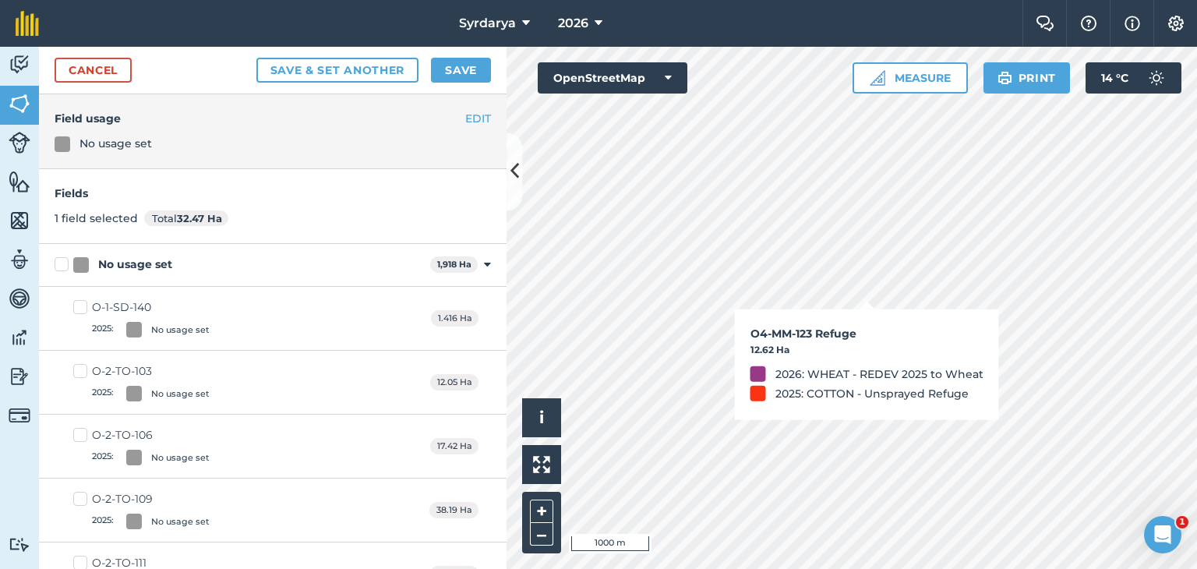
checkbox input "true"
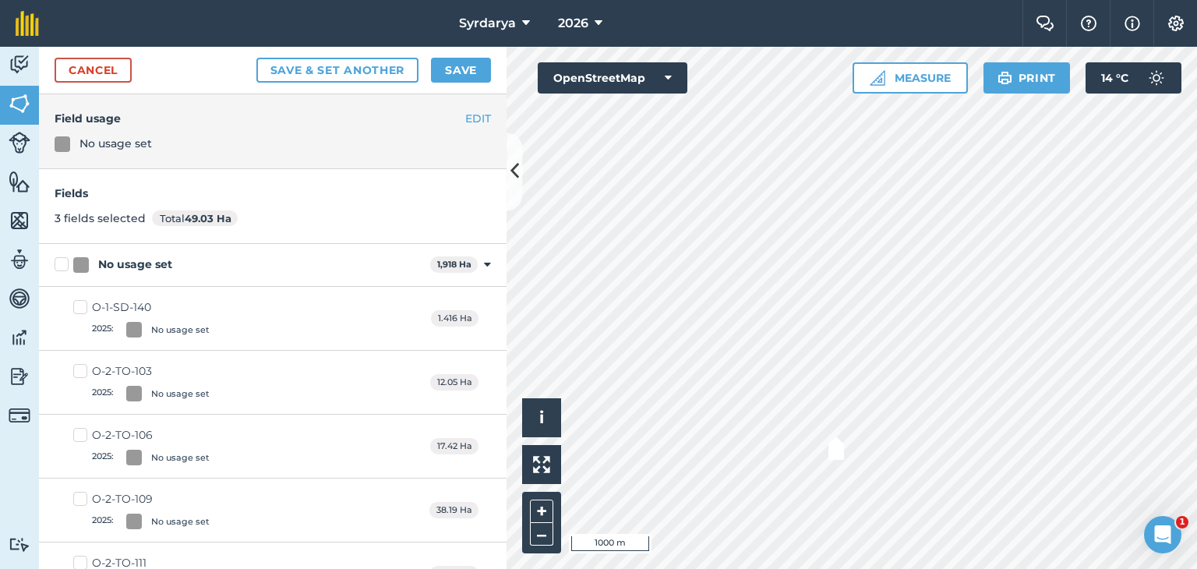
checkbox input "true"
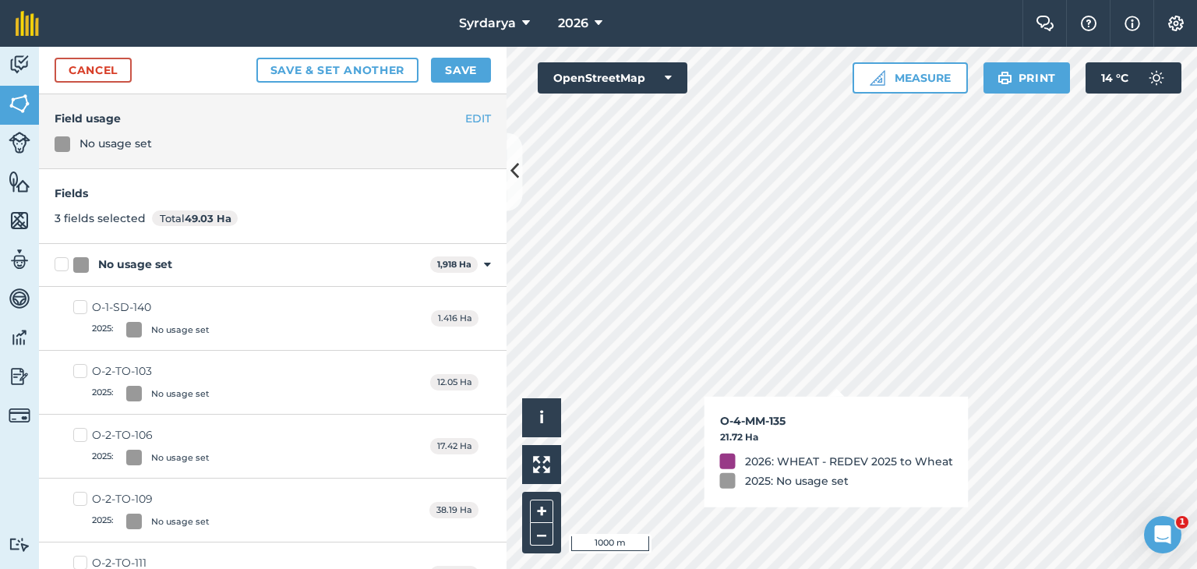
checkbox input "true"
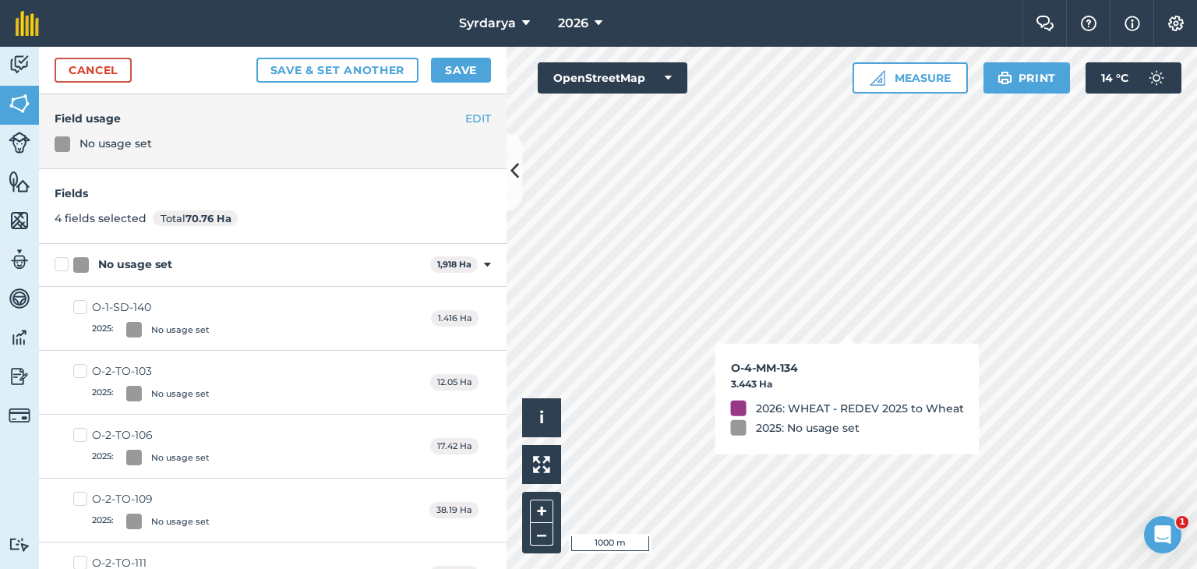
checkbox input "true"
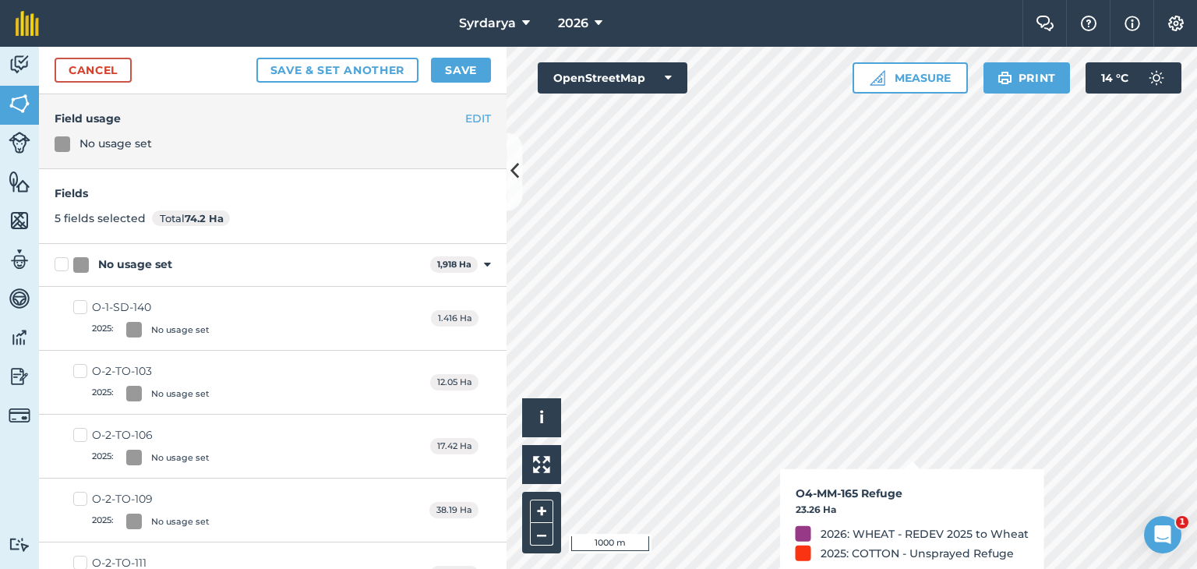
checkbox input "true"
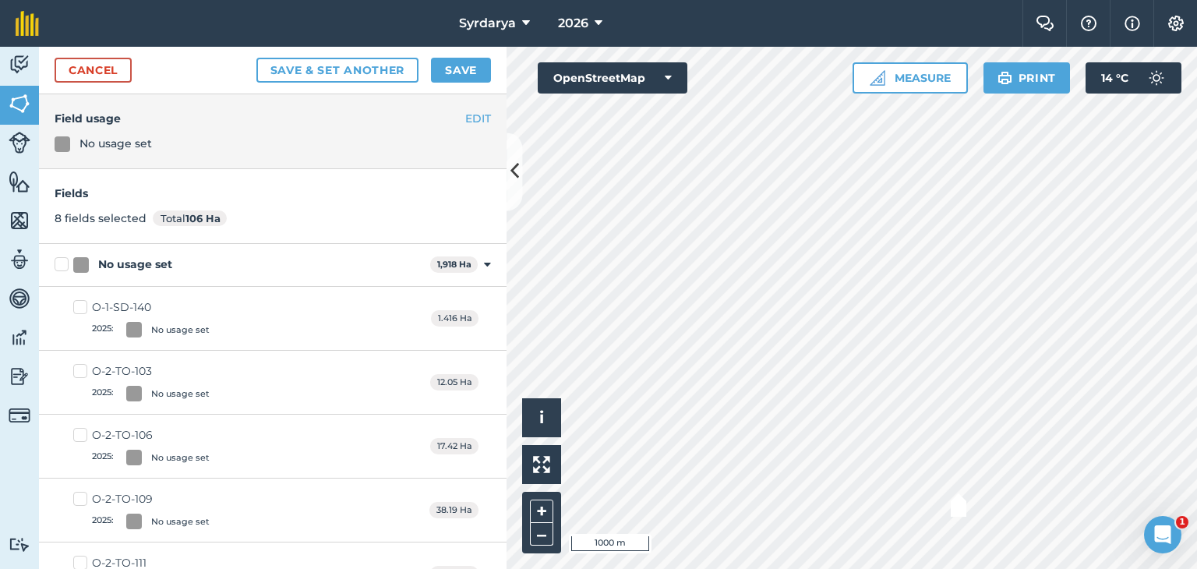
checkbox input "true"
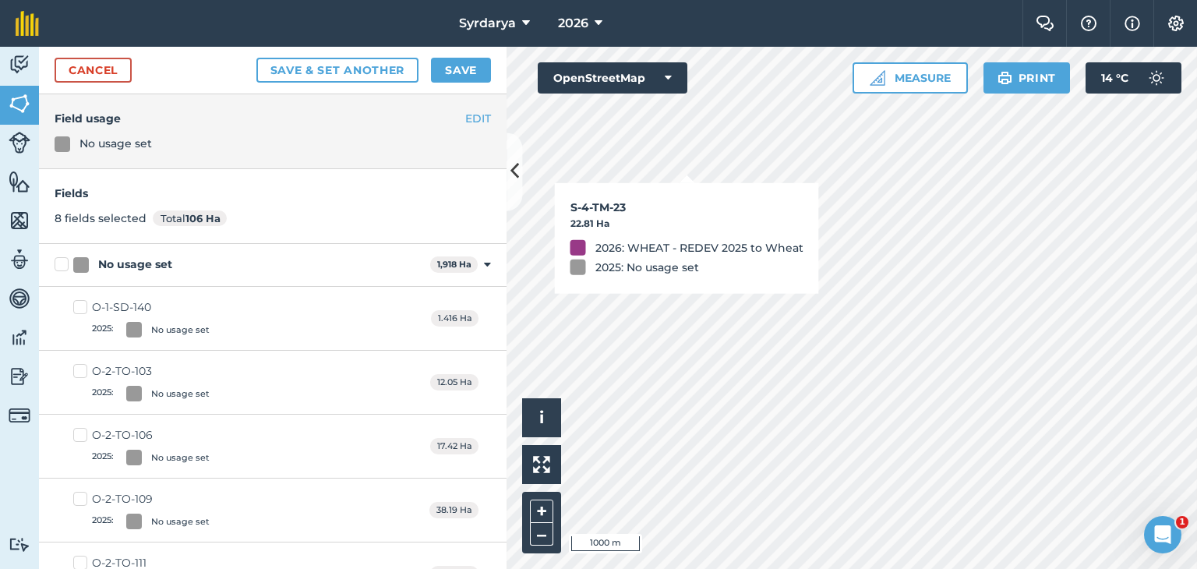
checkbox input "true"
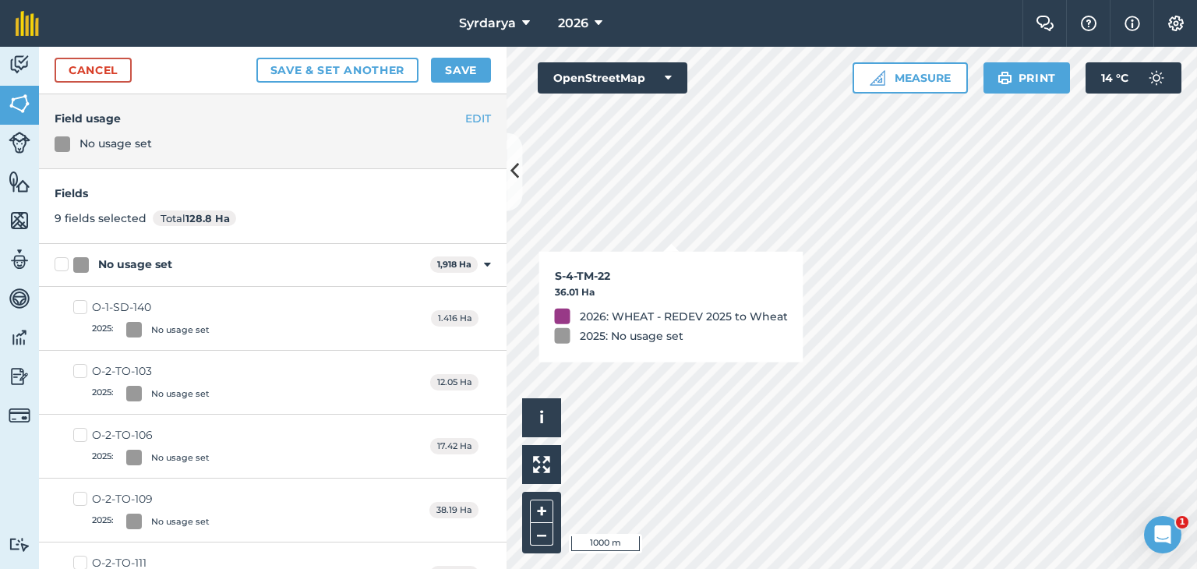
checkbox input "true"
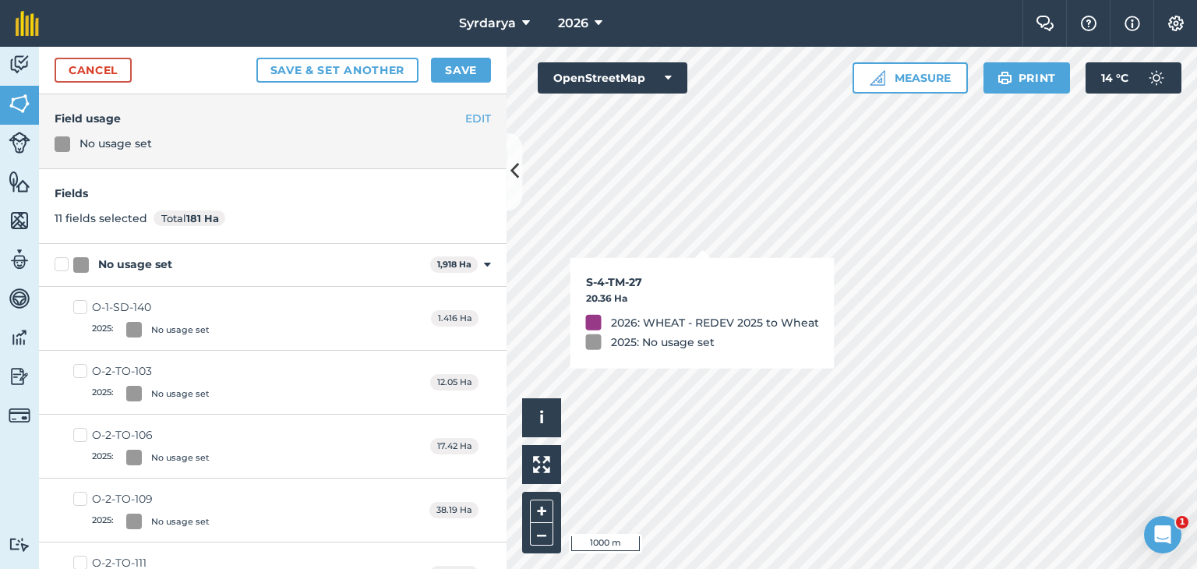
checkbox input "true"
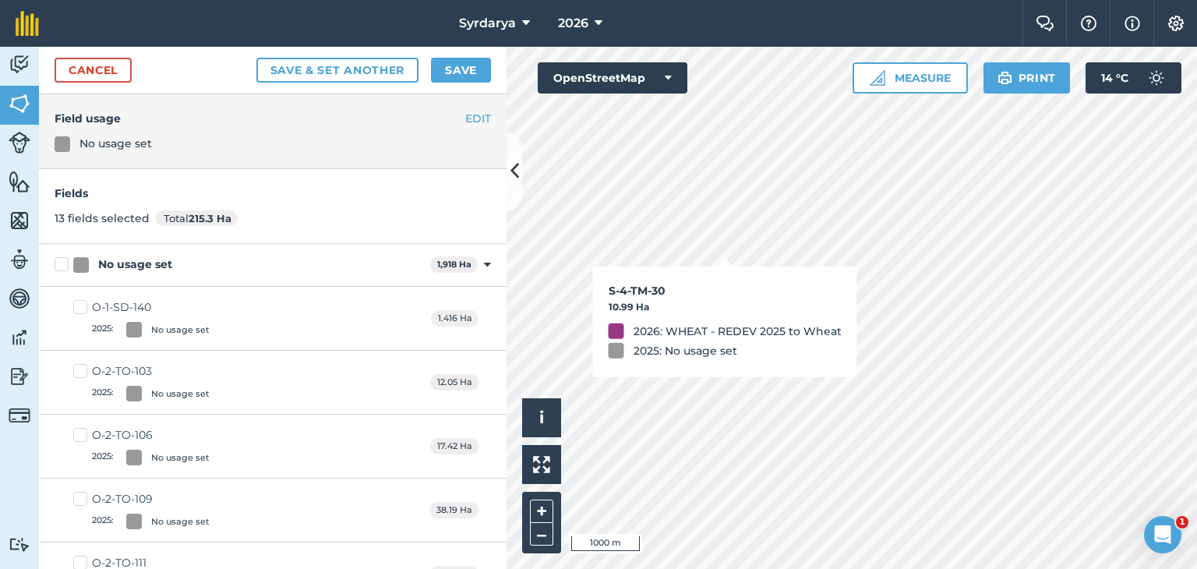
checkbox input "false"
checkbox input "true"
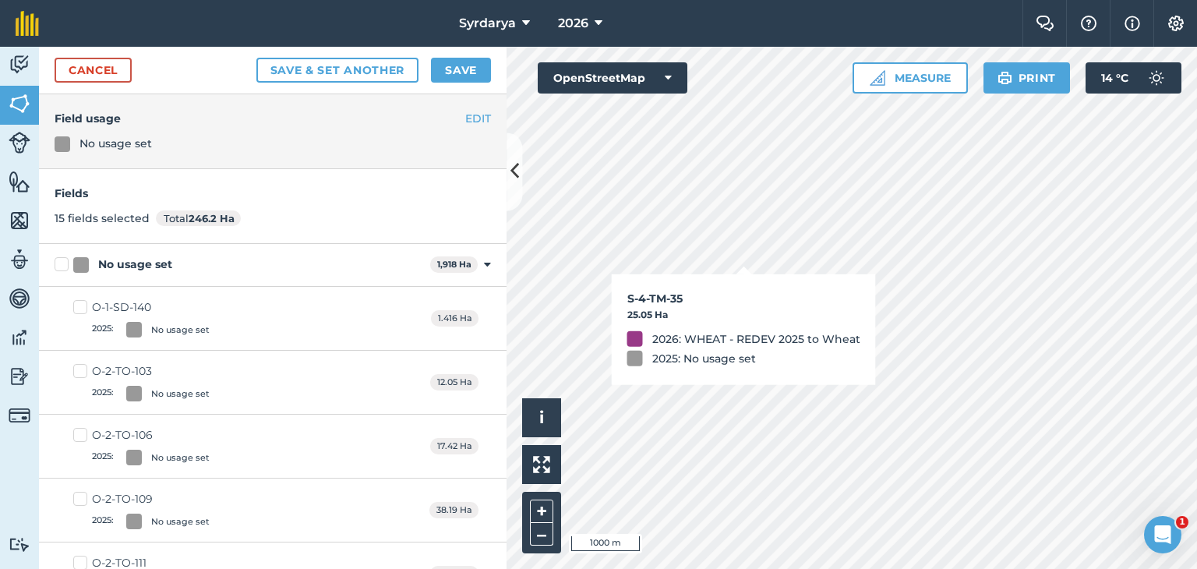
checkbox input "true"
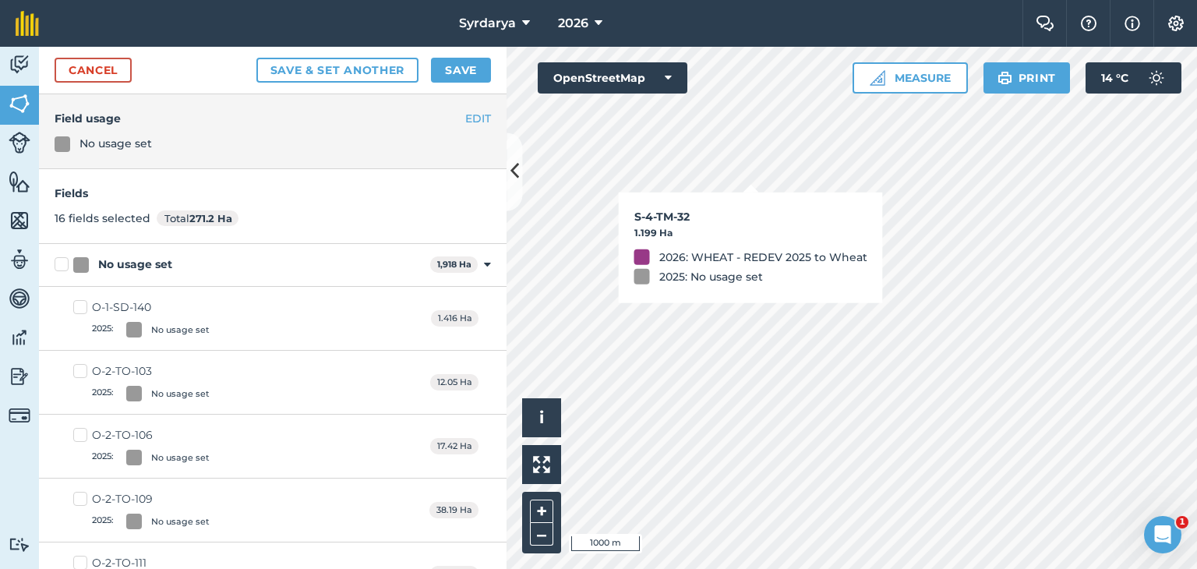
checkbox input "true"
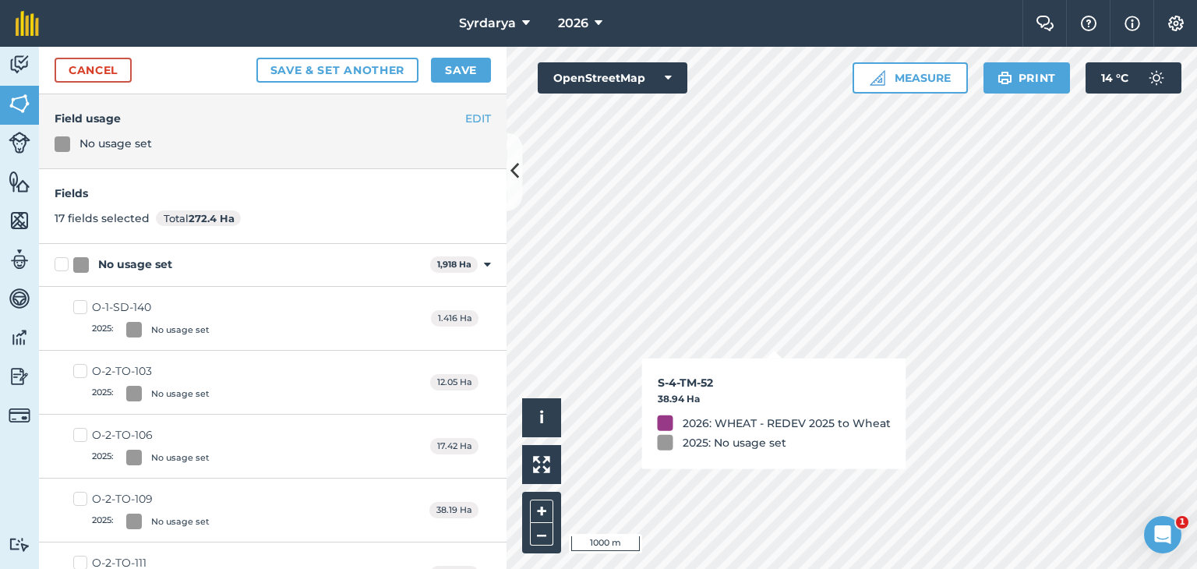
checkbox input "true"
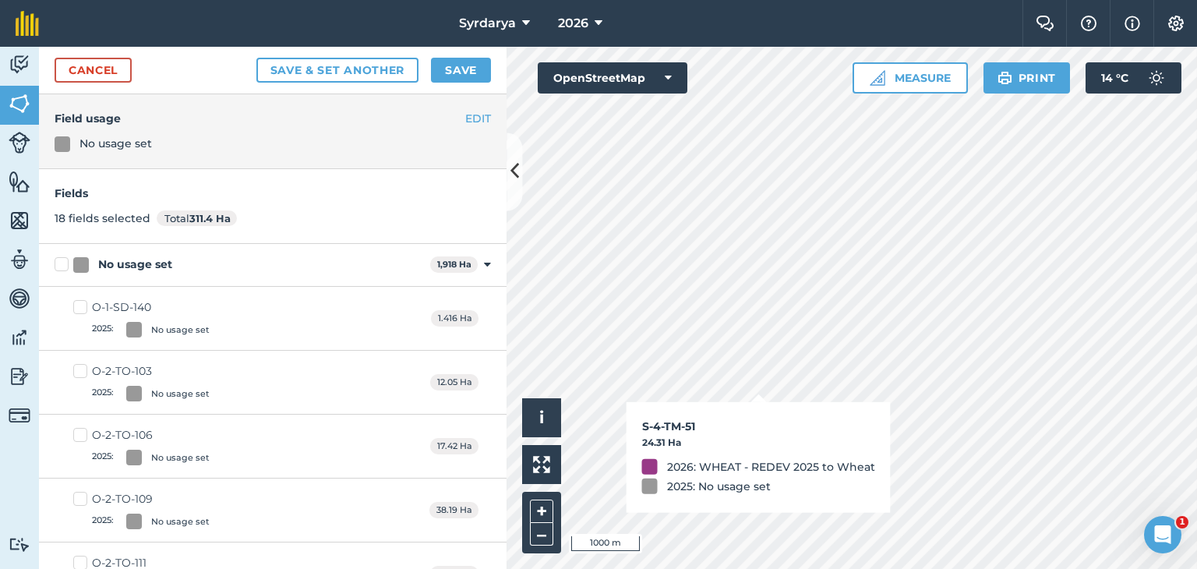
checkbox input "true"
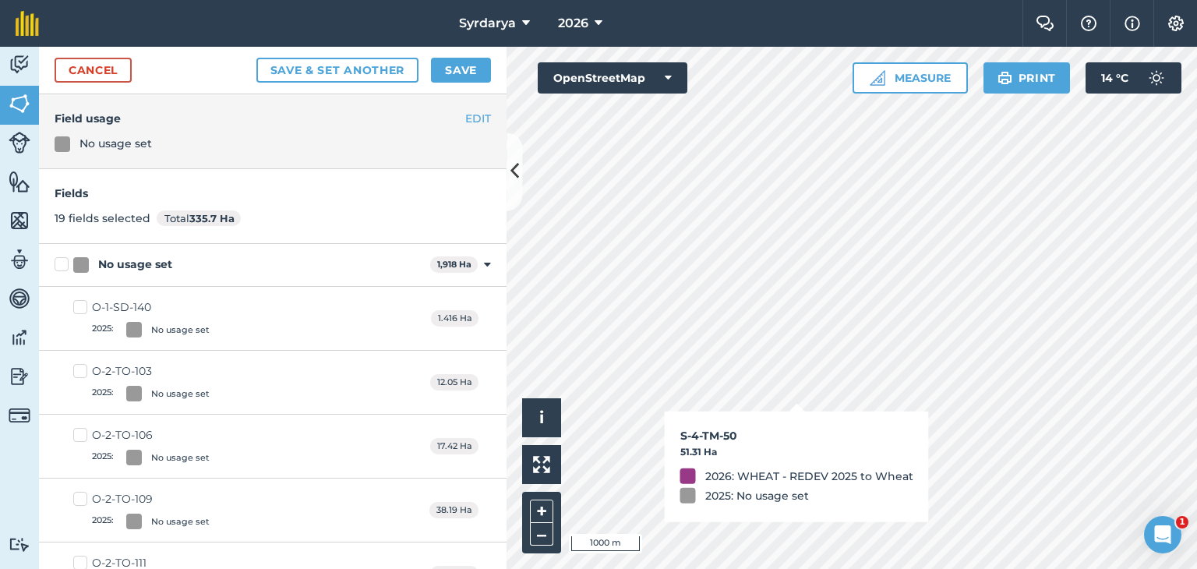
checkbox input "true"
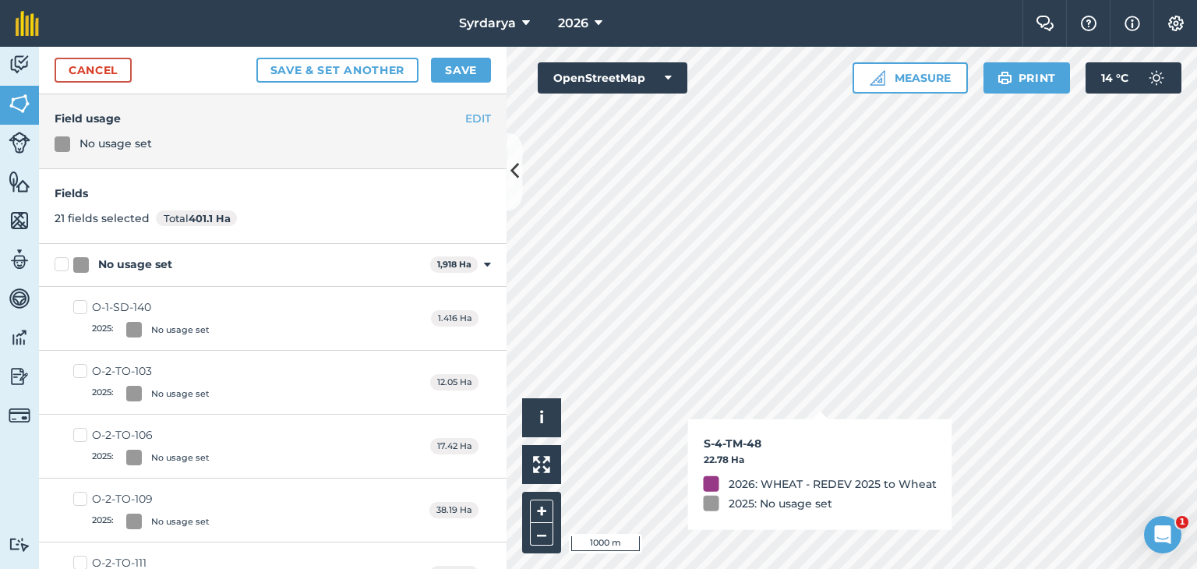
checkbox input "true"
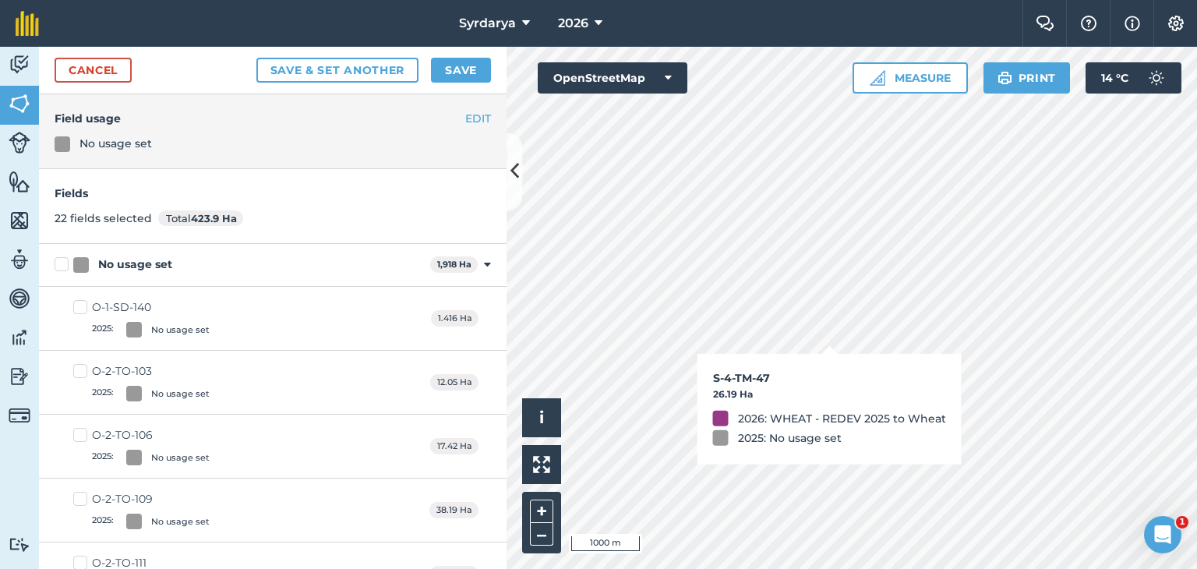
checkbox input "true"
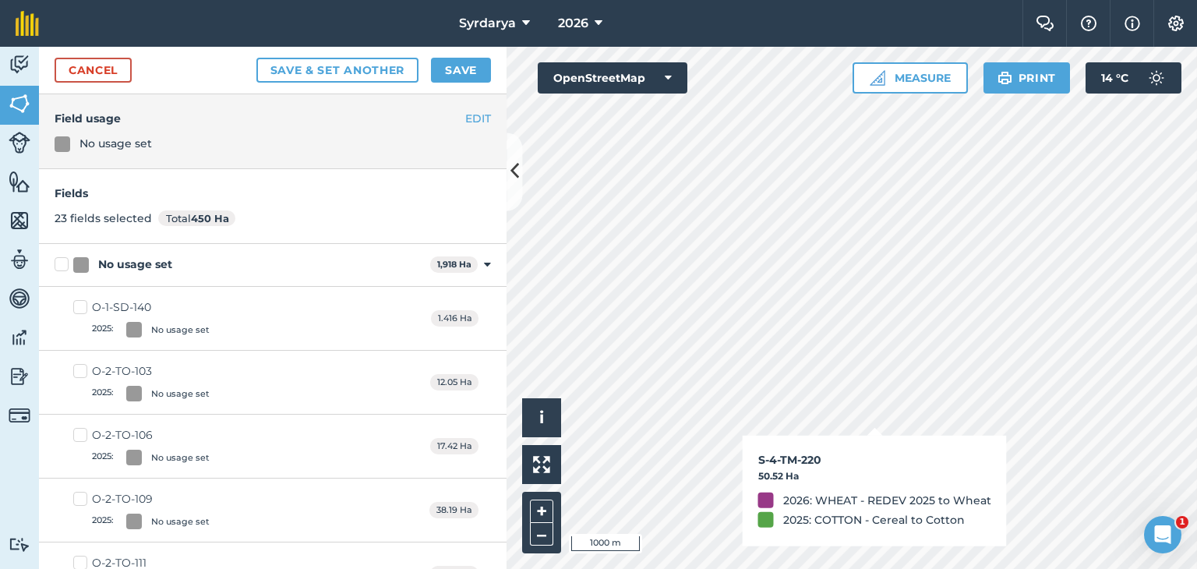
checkbox input "true"
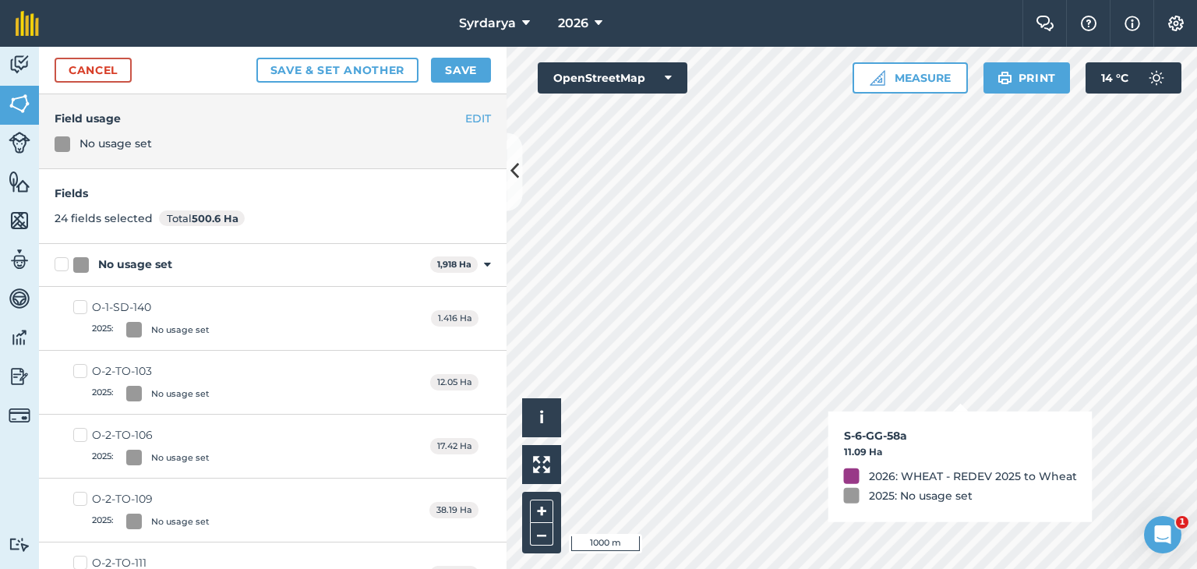
checkbox input "true"
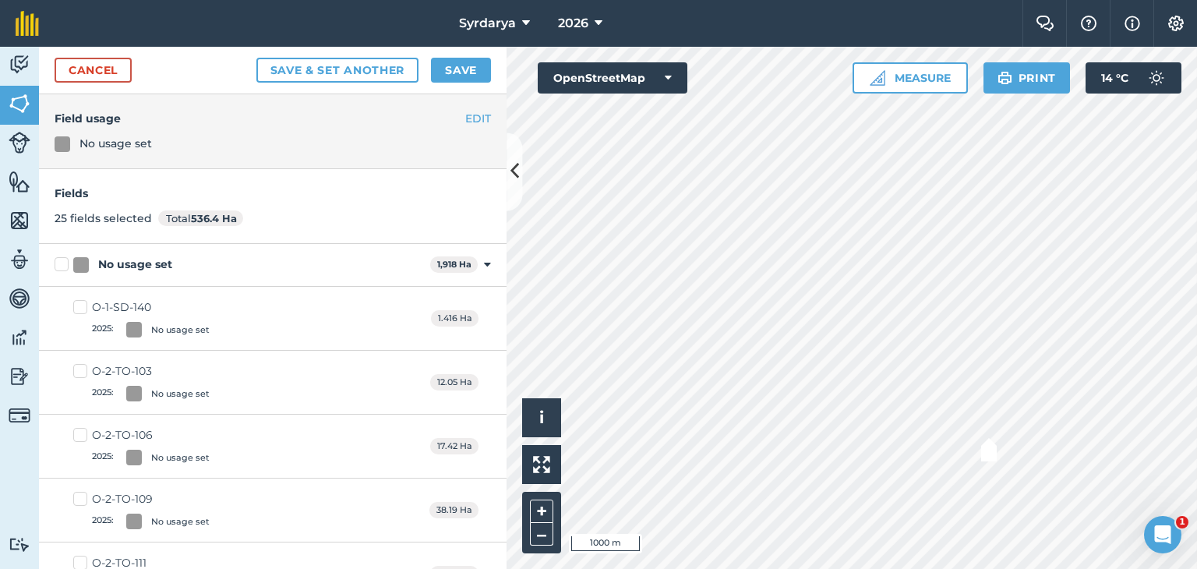
checkbox input "true"
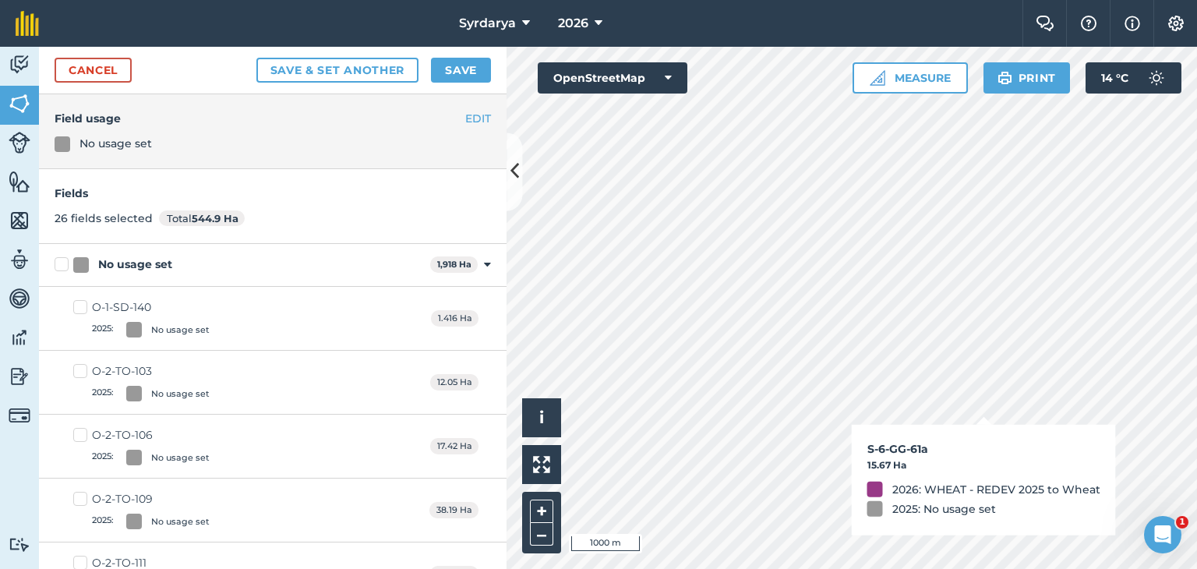
checkbox input "true"
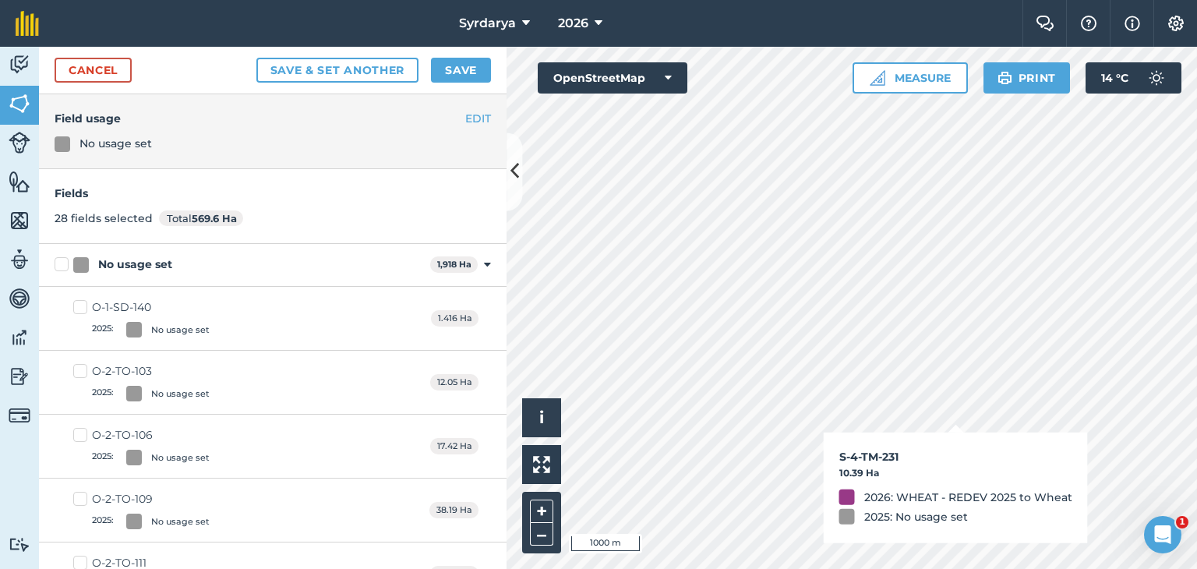
checkbox input "true"
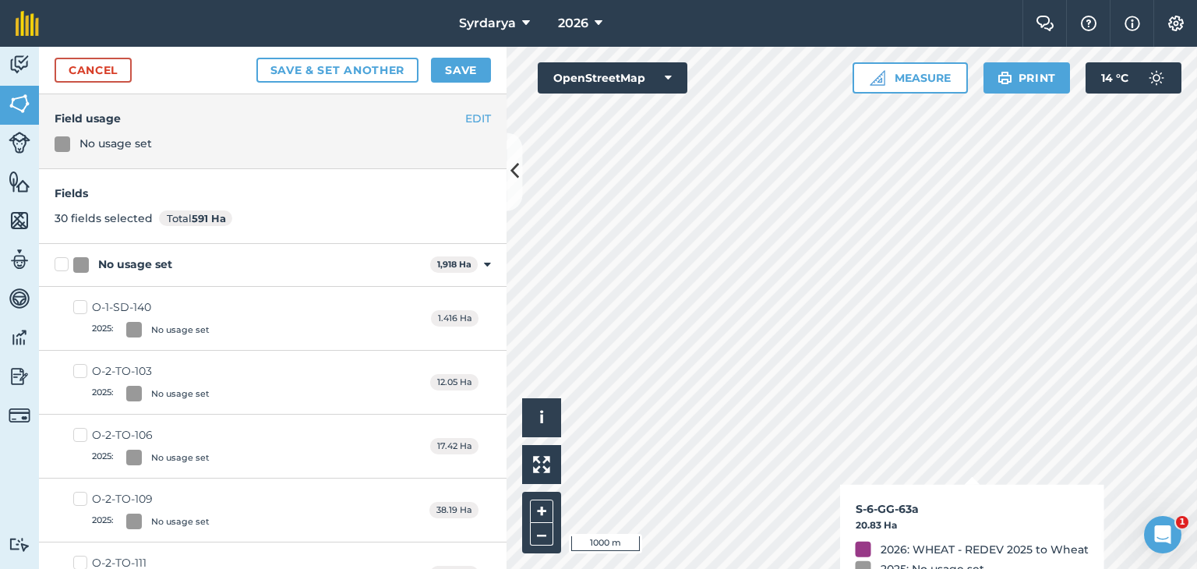
checkbox input "true"
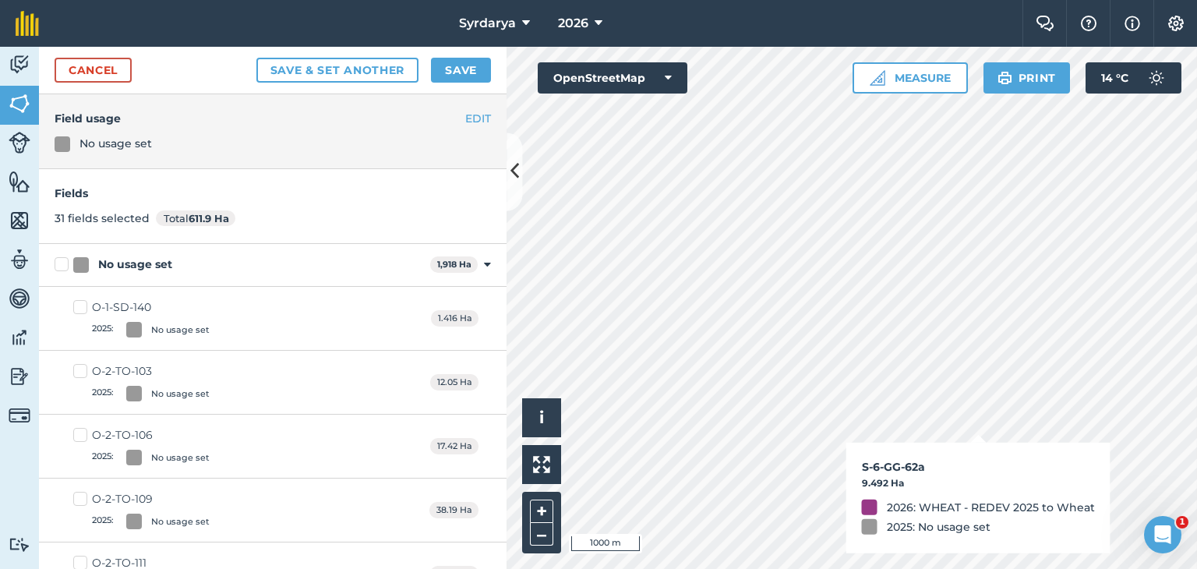
checkbox input "true"
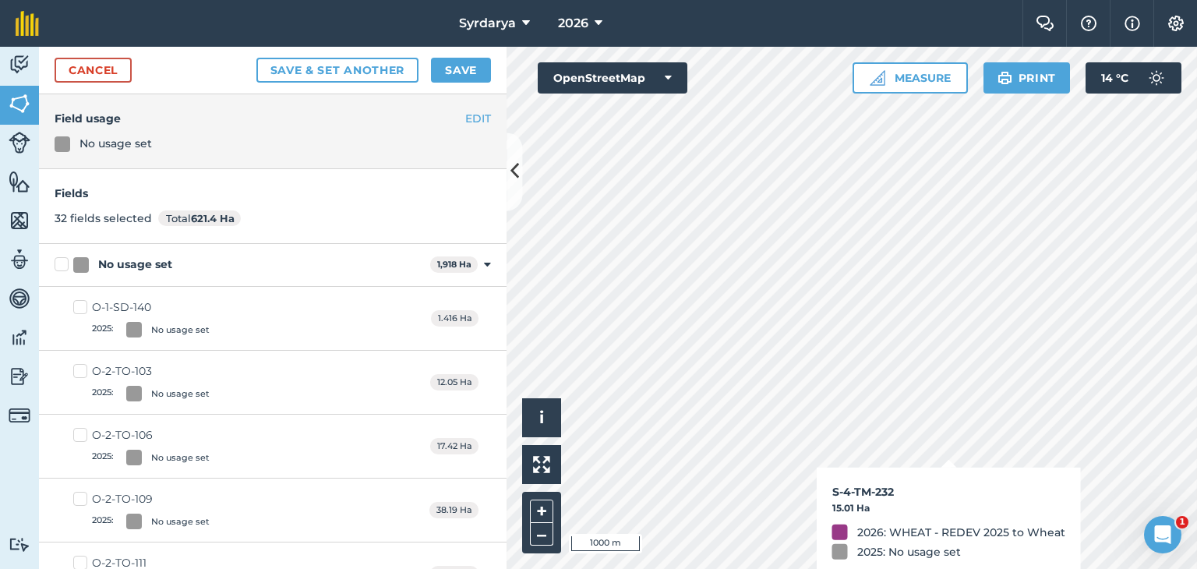
checkbox input "true"
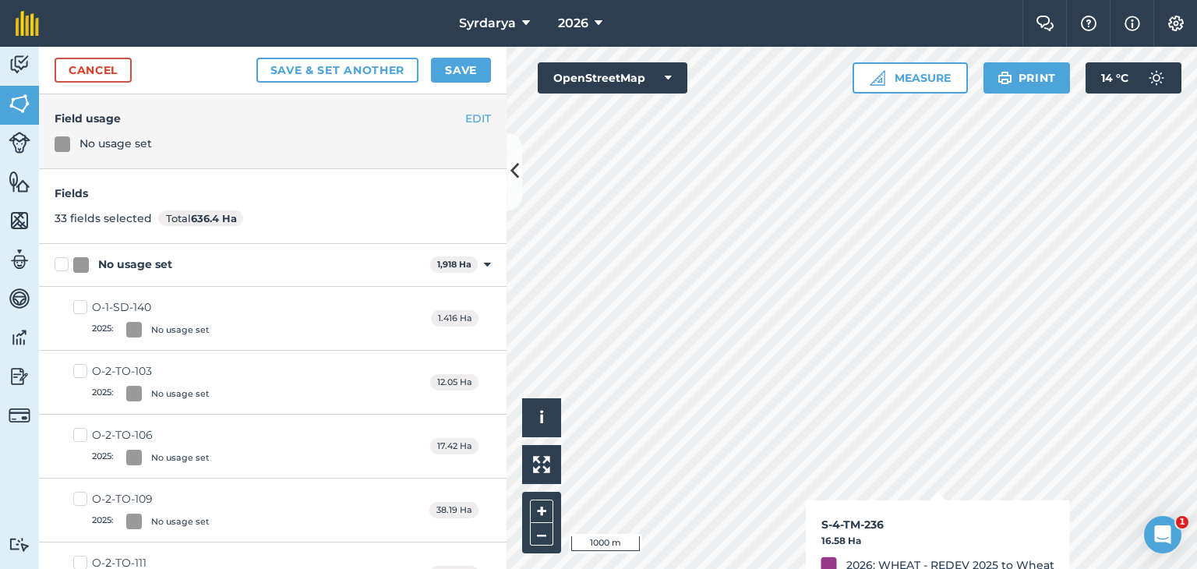
checkbox input "true"
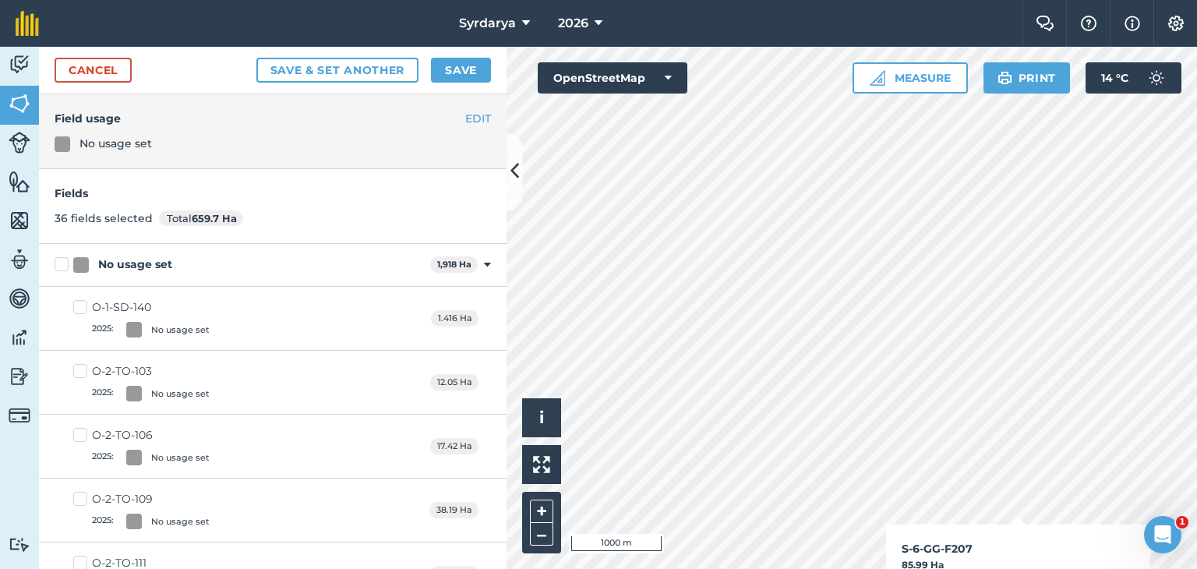
checkbox input "true"
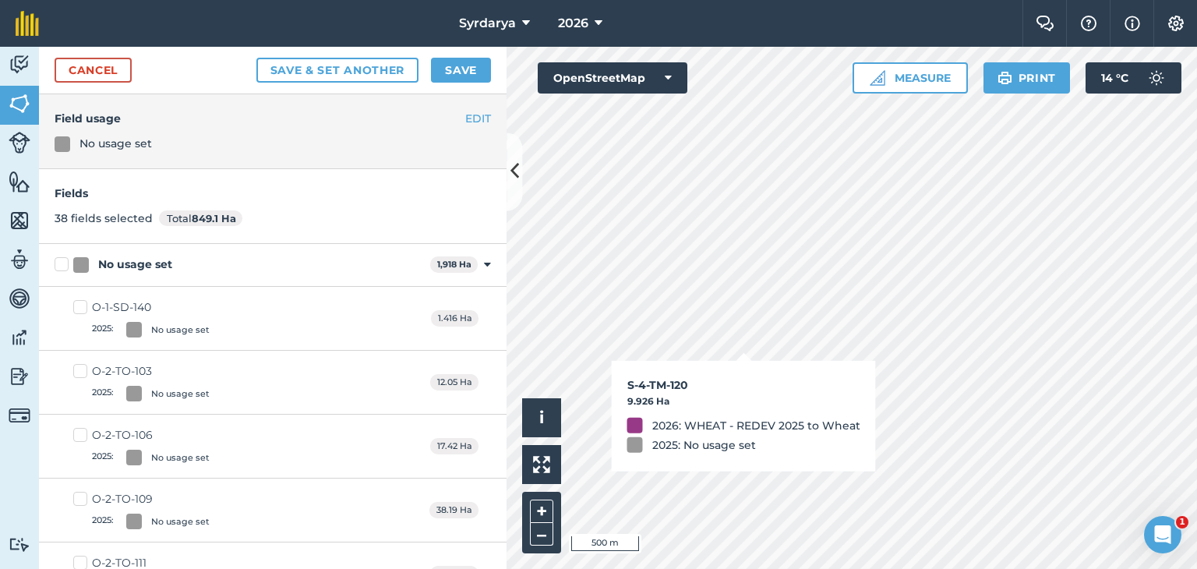
checkbox input "true"
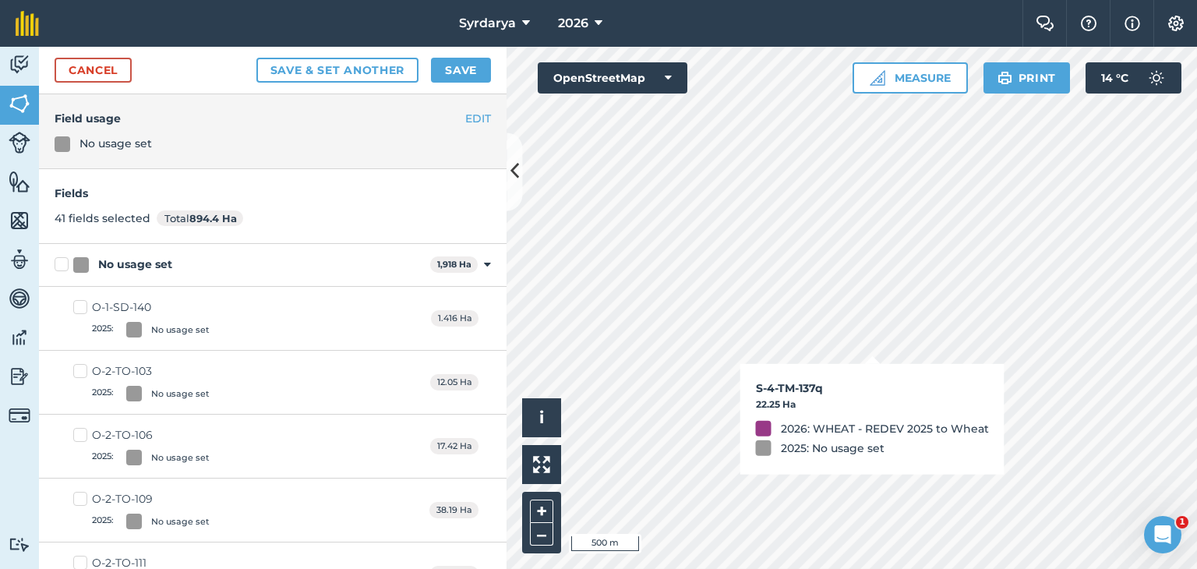
checkbox input "true"
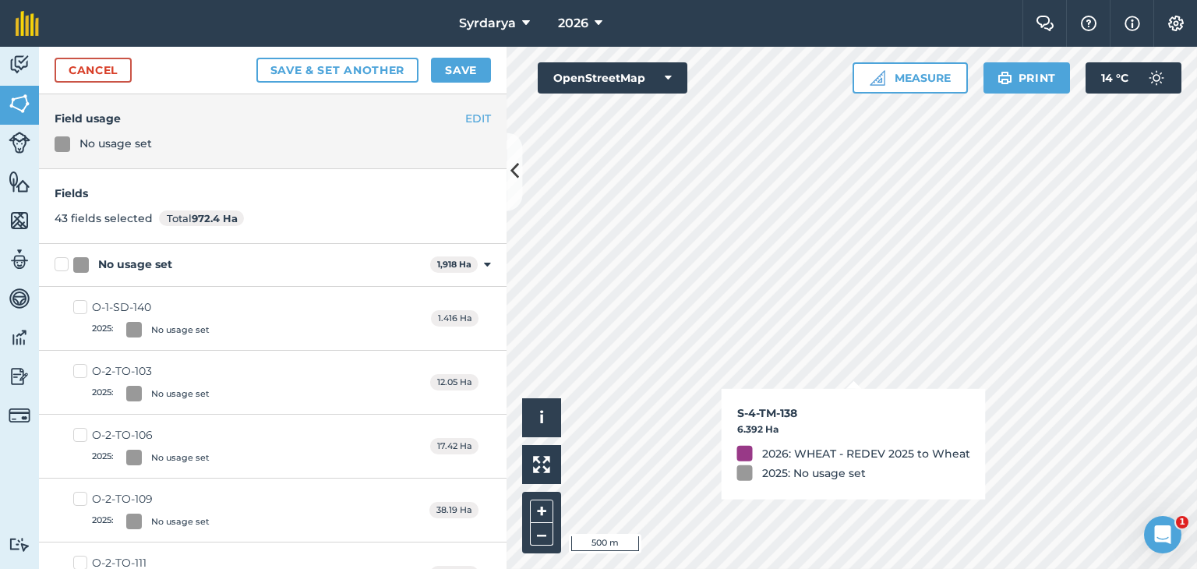
checkbox input "true"
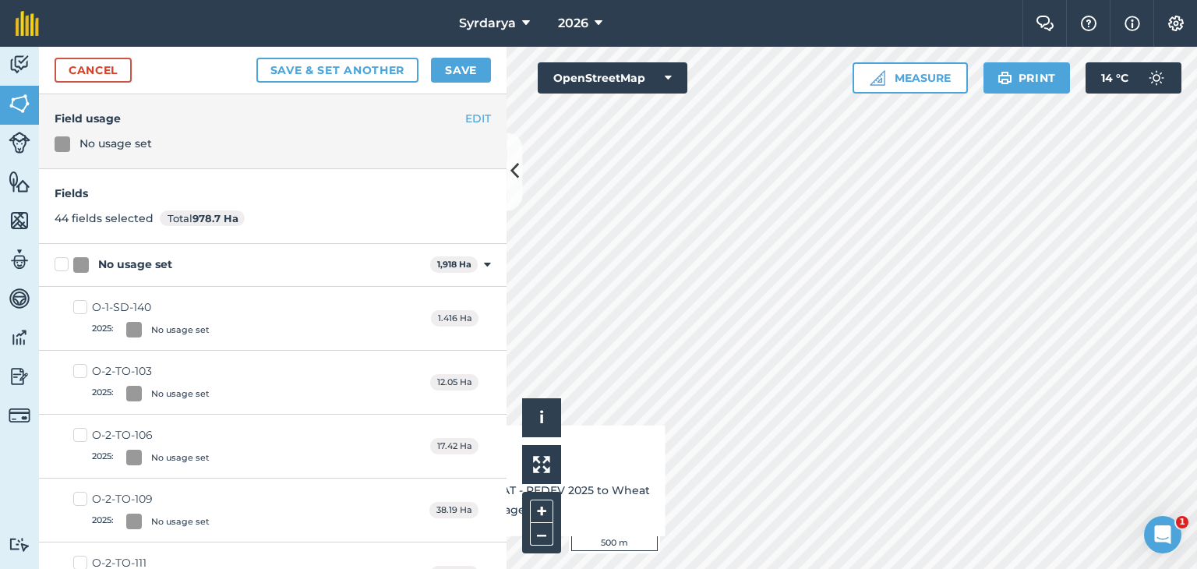
checkbox input "true"
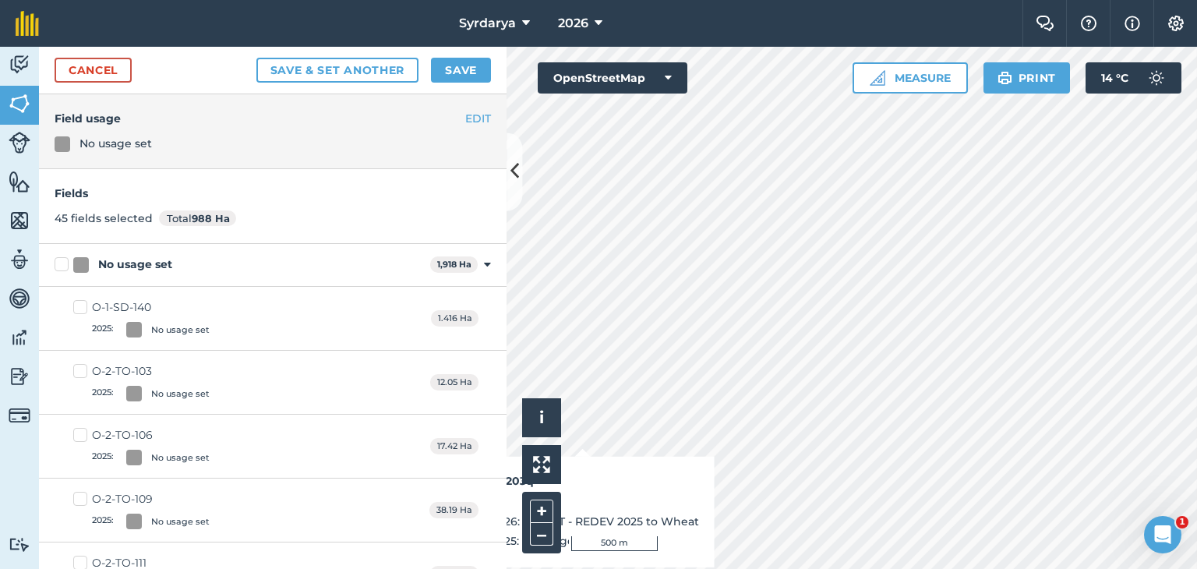
checkbox input "true"
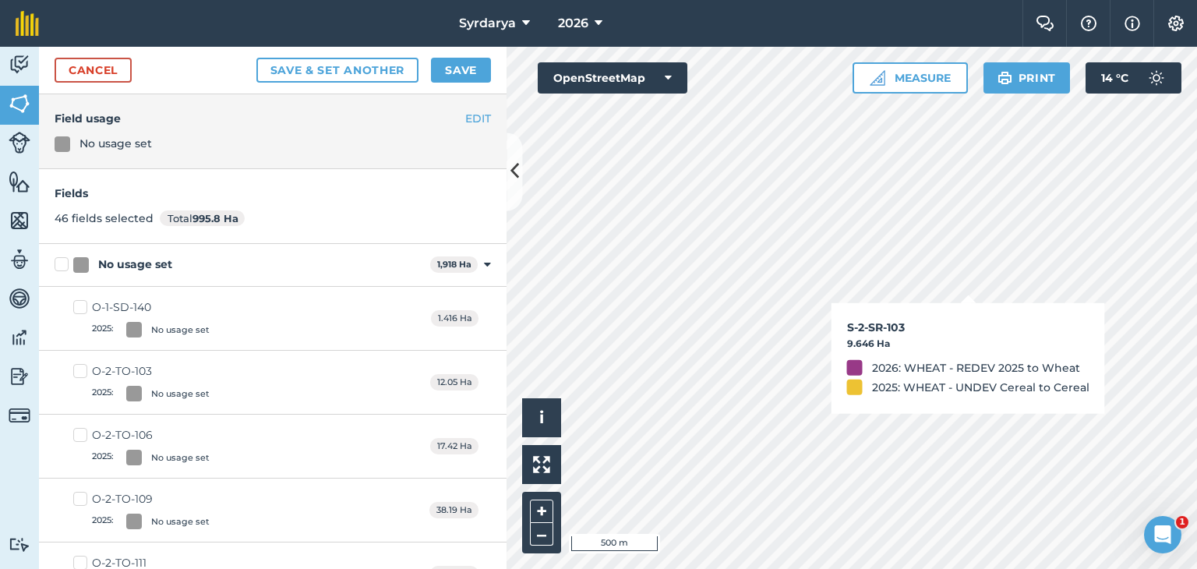
checkbox input "true"
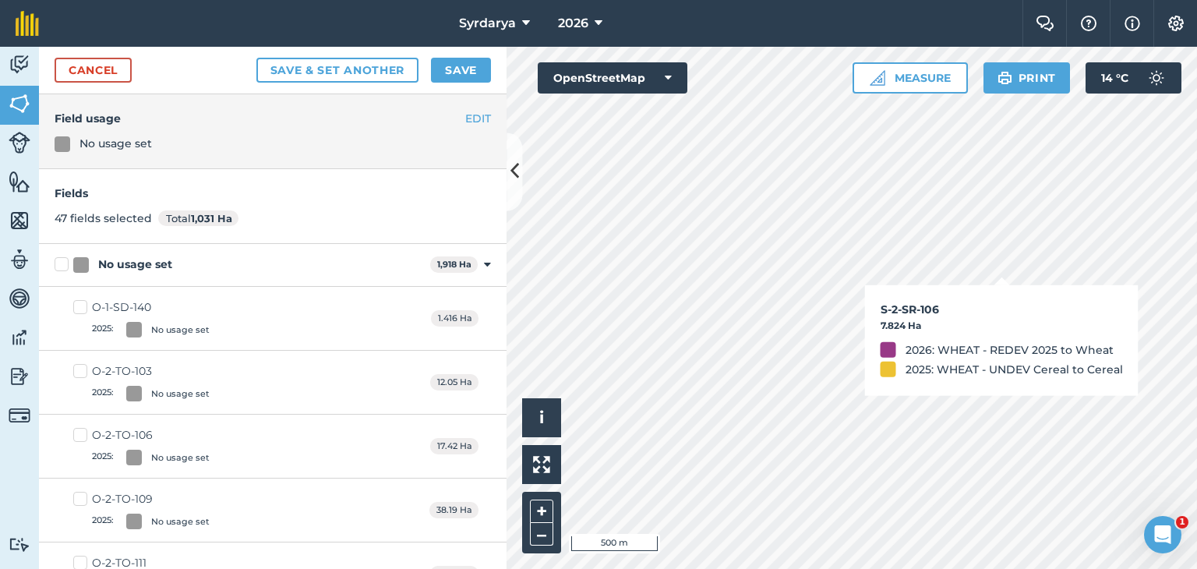
checkbox input "true"
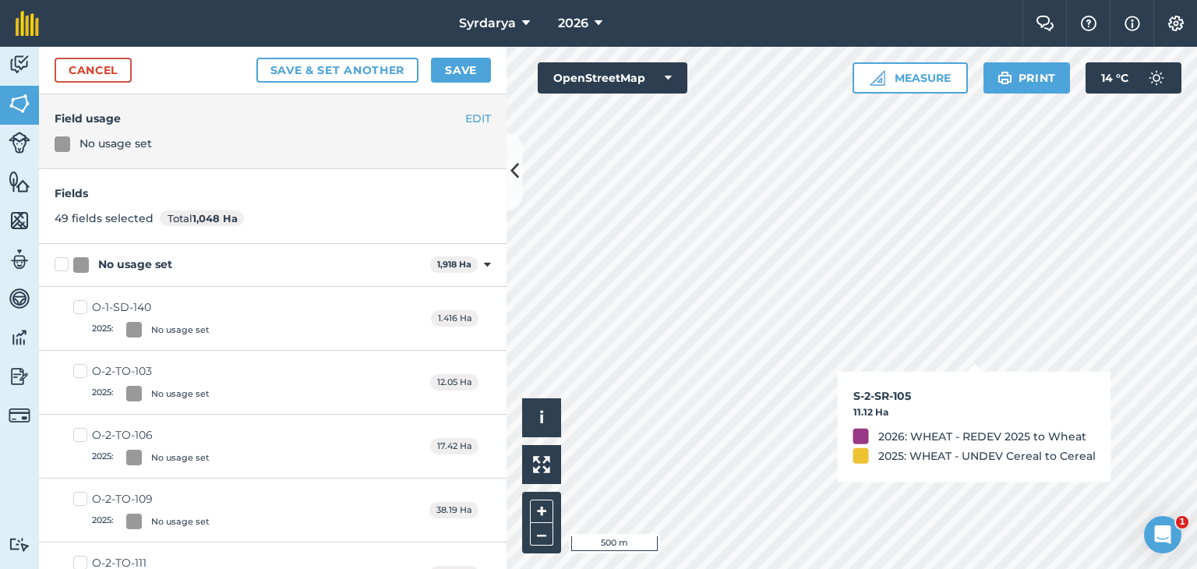
checkbox input "true"
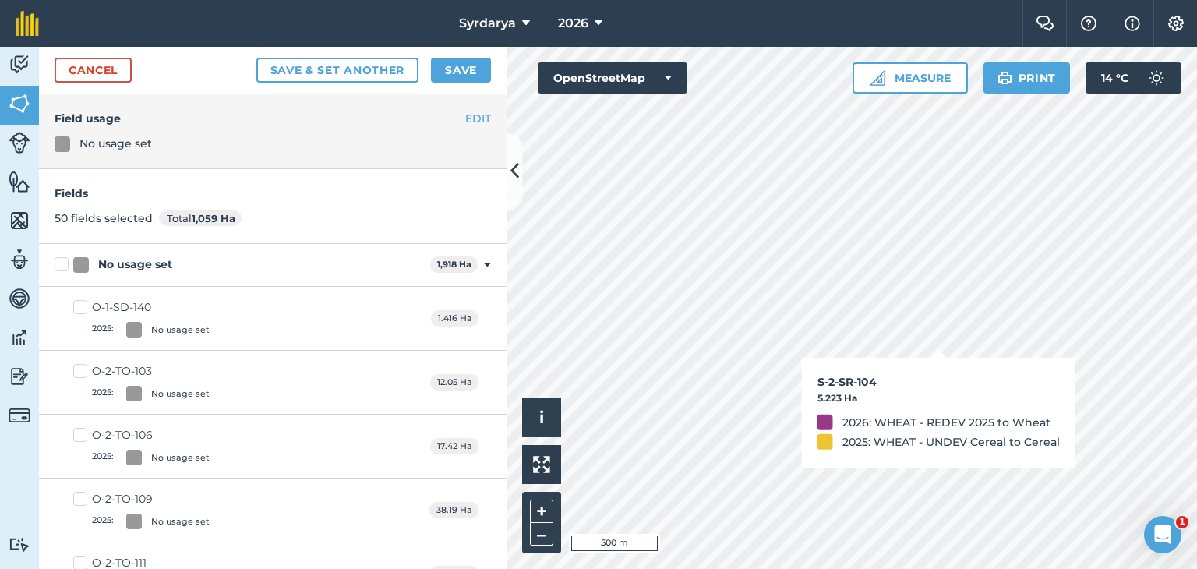
checkbox input "true"
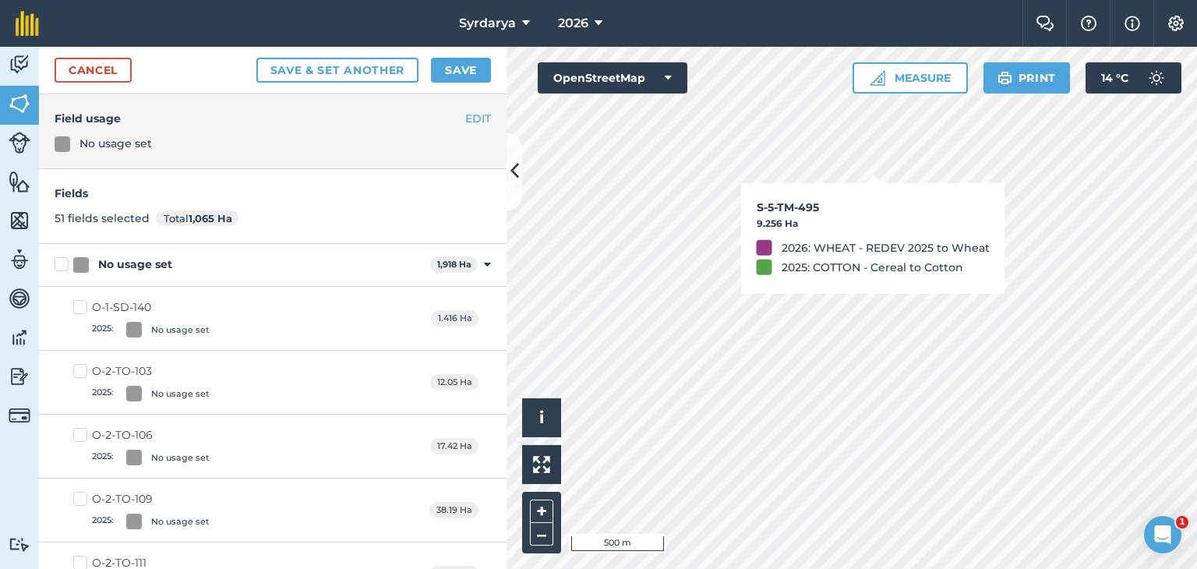
checkbox input "true"
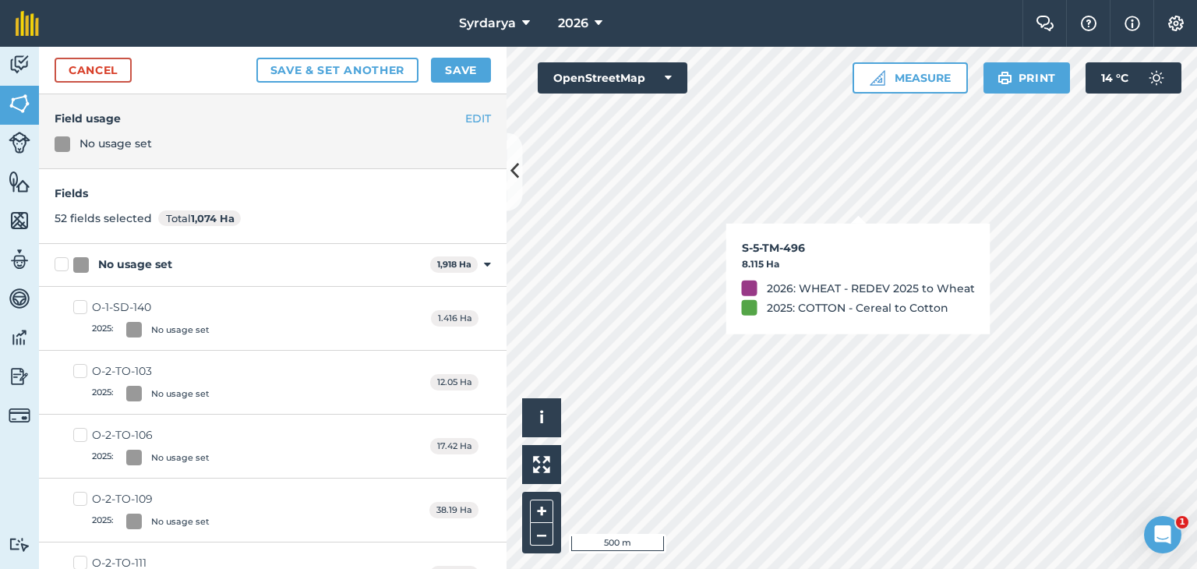
checkbox input "true"
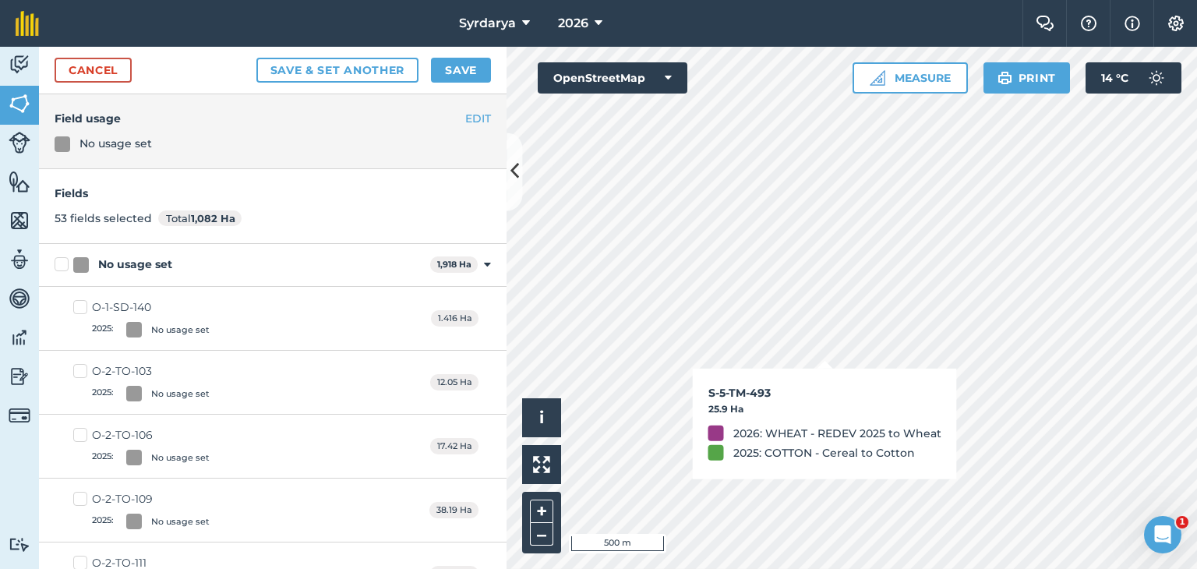
checkbox input "true"
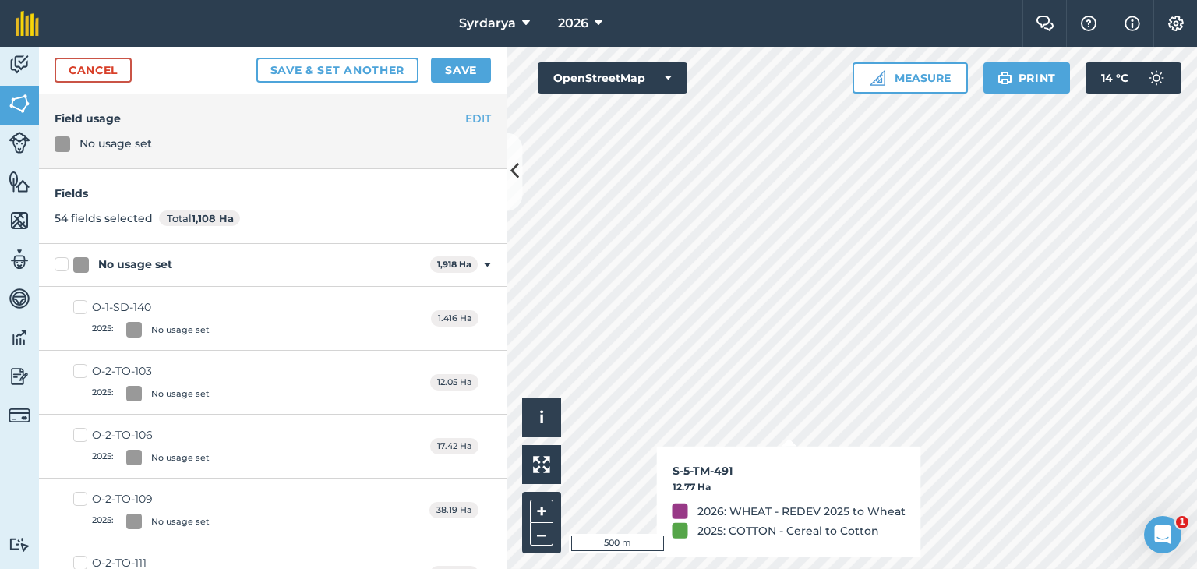
checkbox input "true"
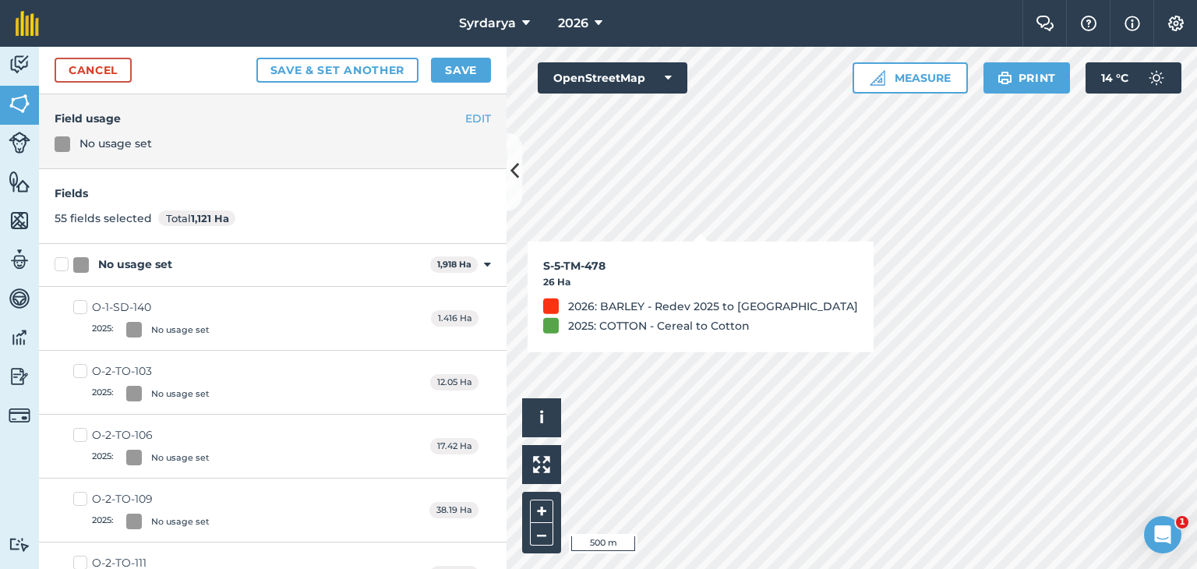
checkbox input "true"
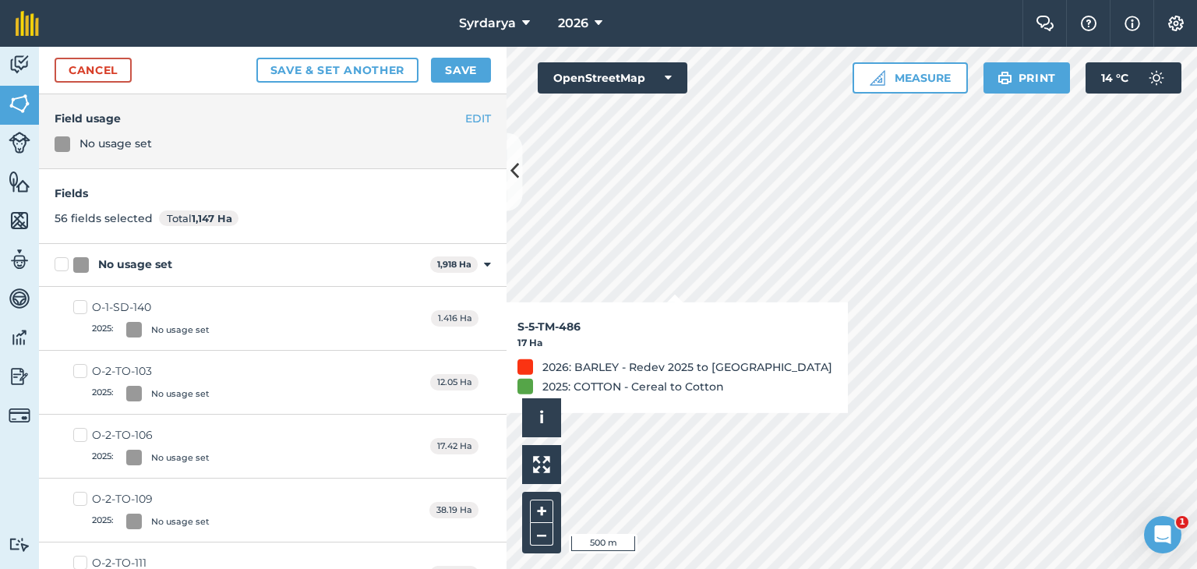
checkbox input "true"
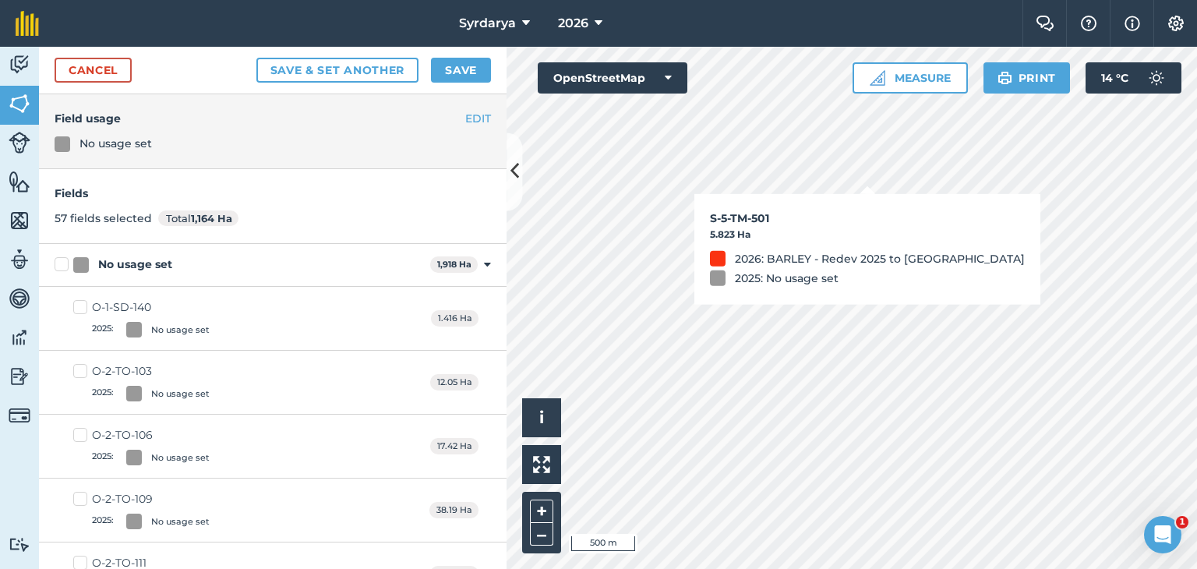
checkbox input "true"
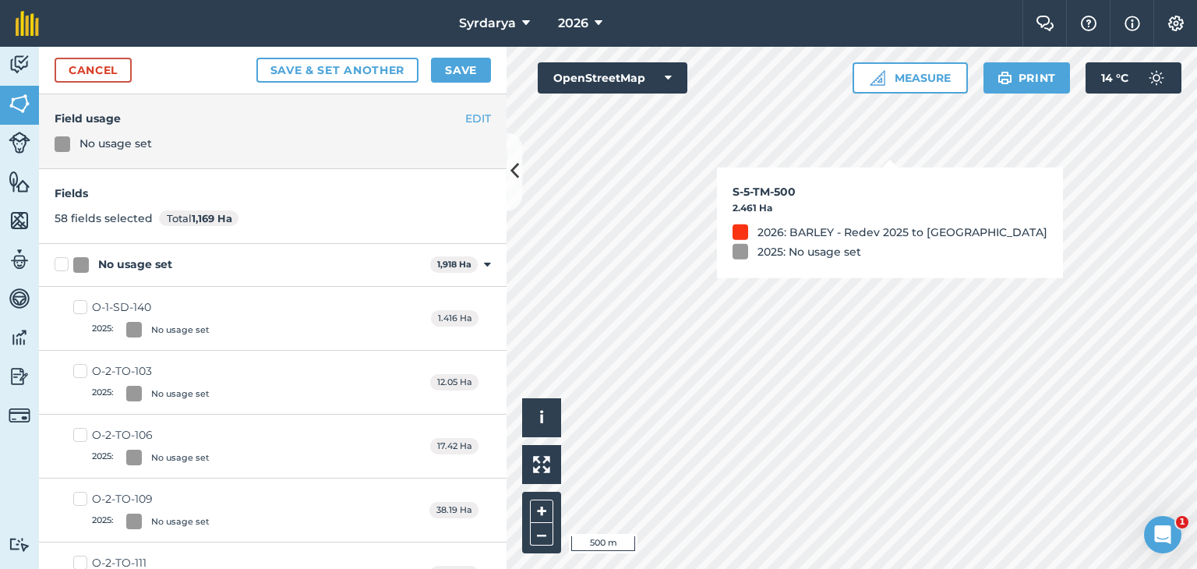
checkbox input "true"
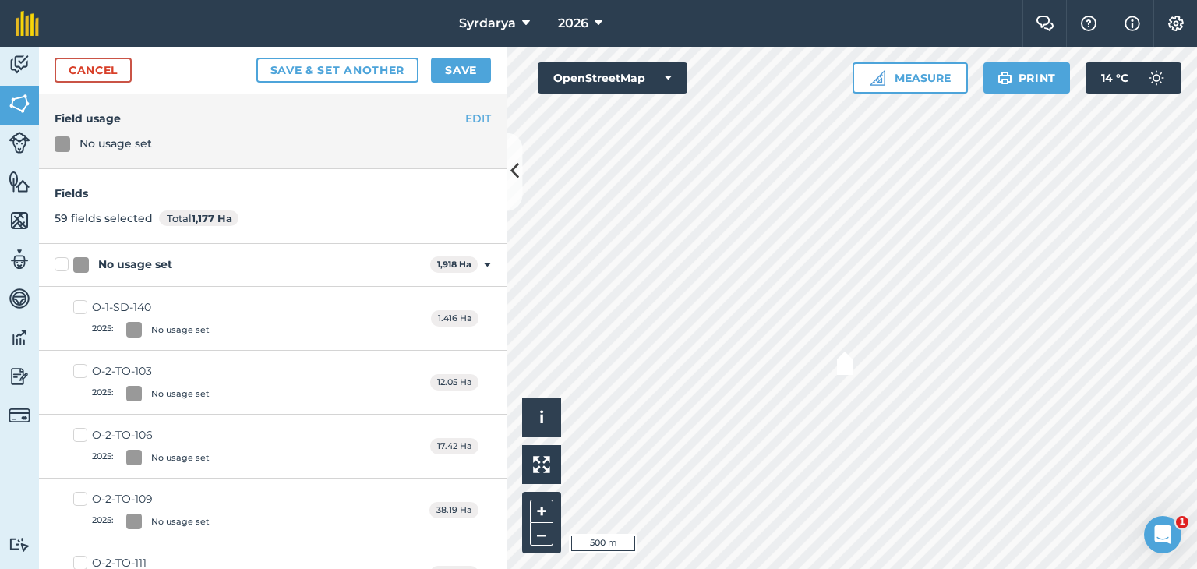
checkbox input "true"
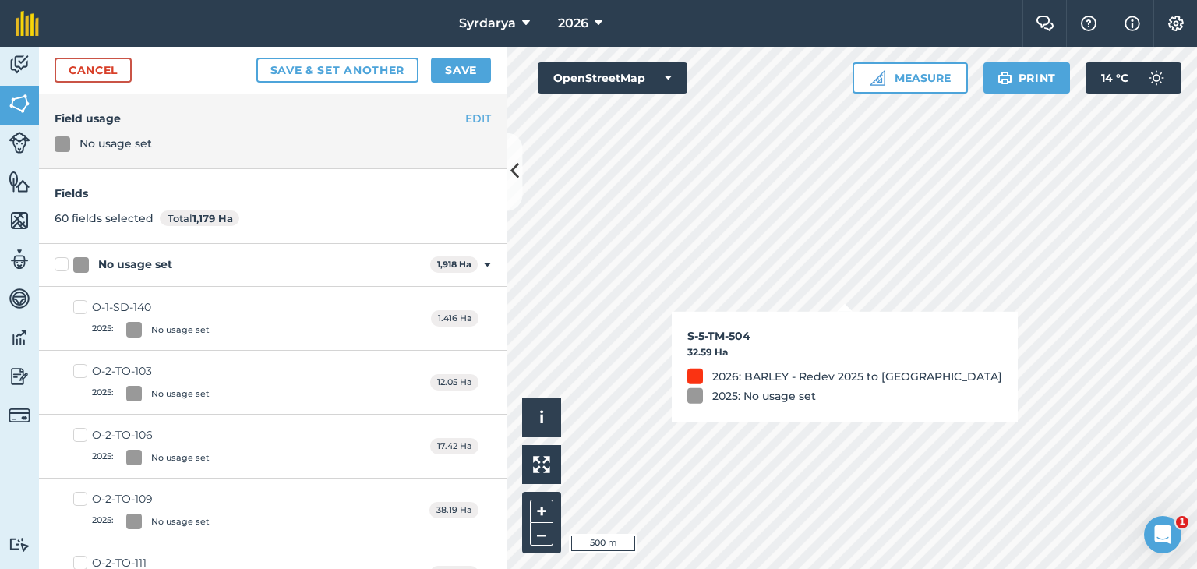
checkbox input "true"
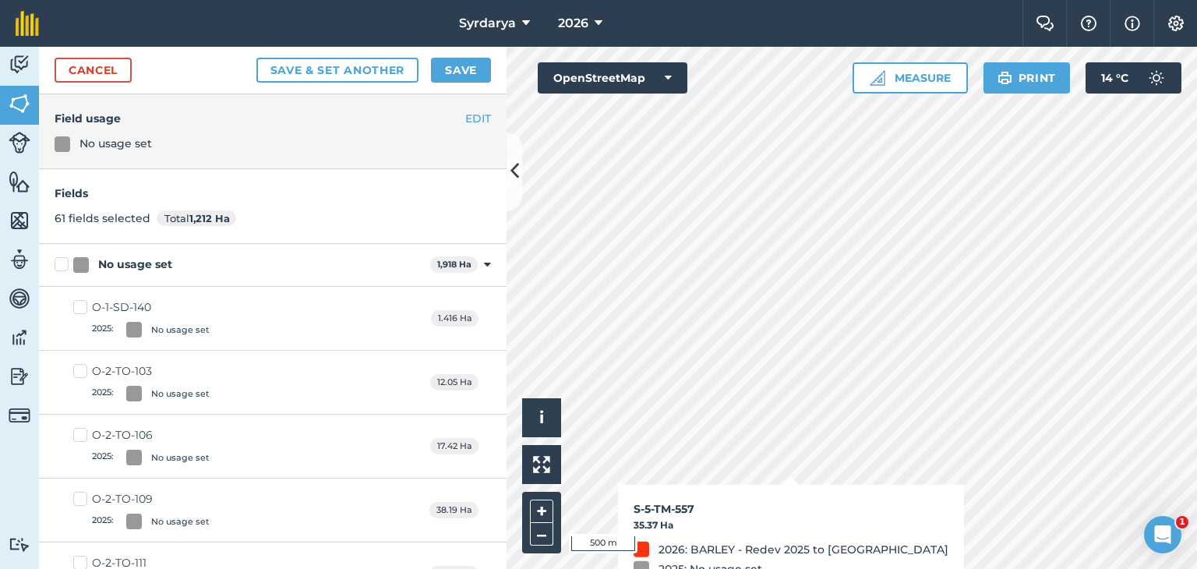
checkbox input "true"
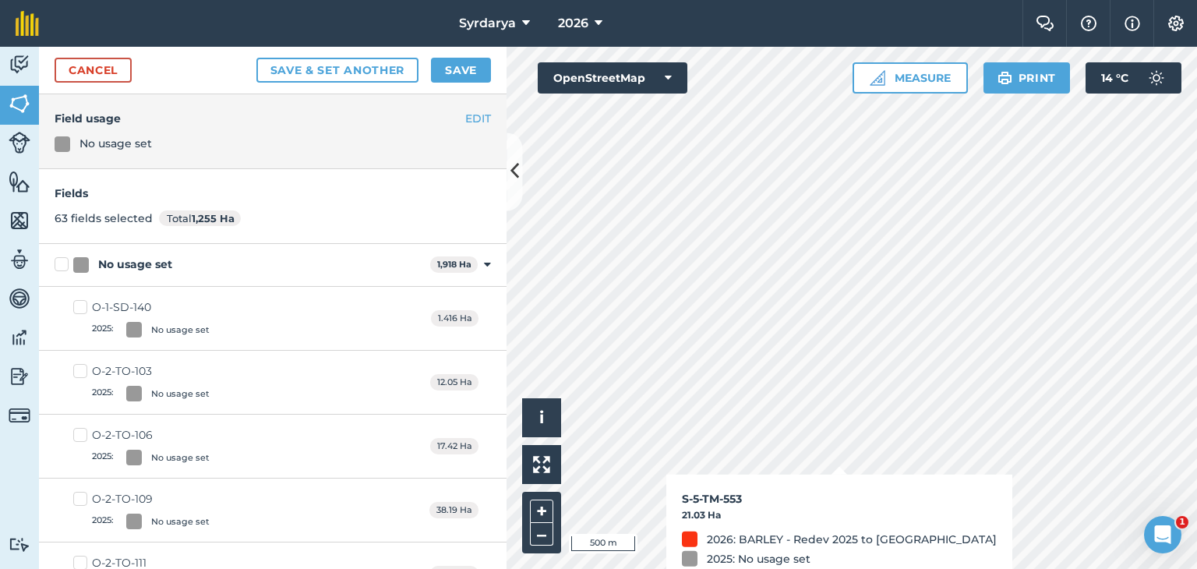
checkbox input "true"
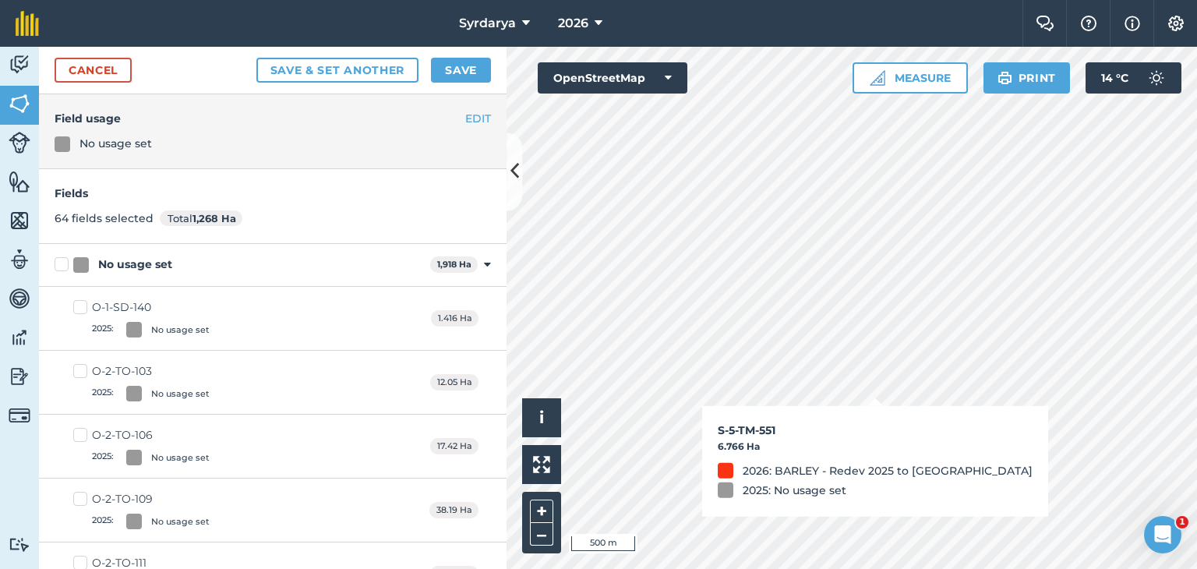
checkbox input "true"
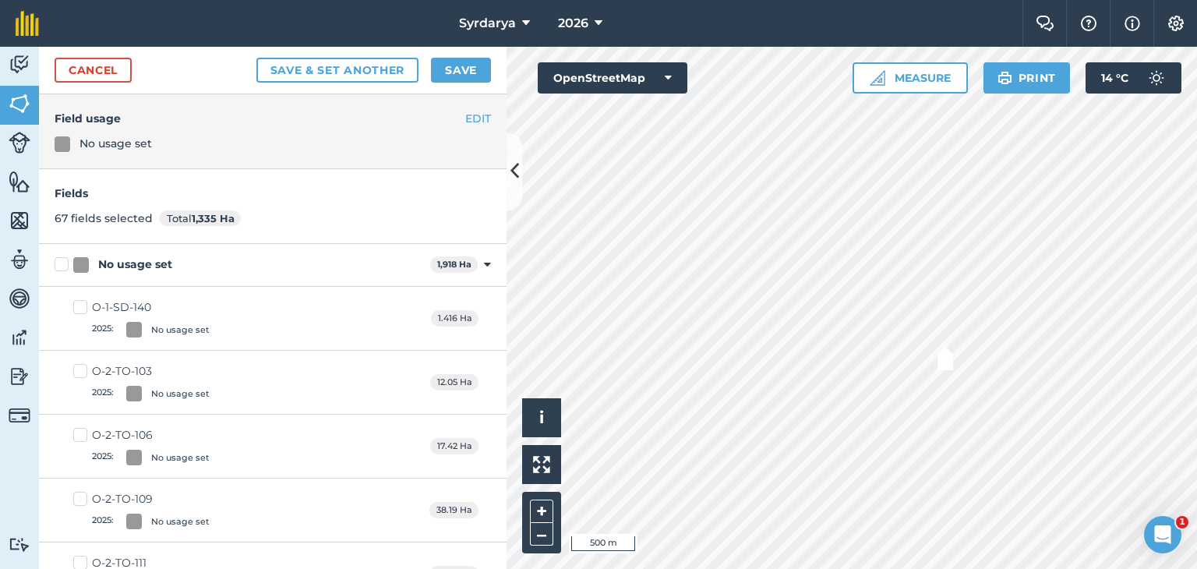
checkbox input "true"
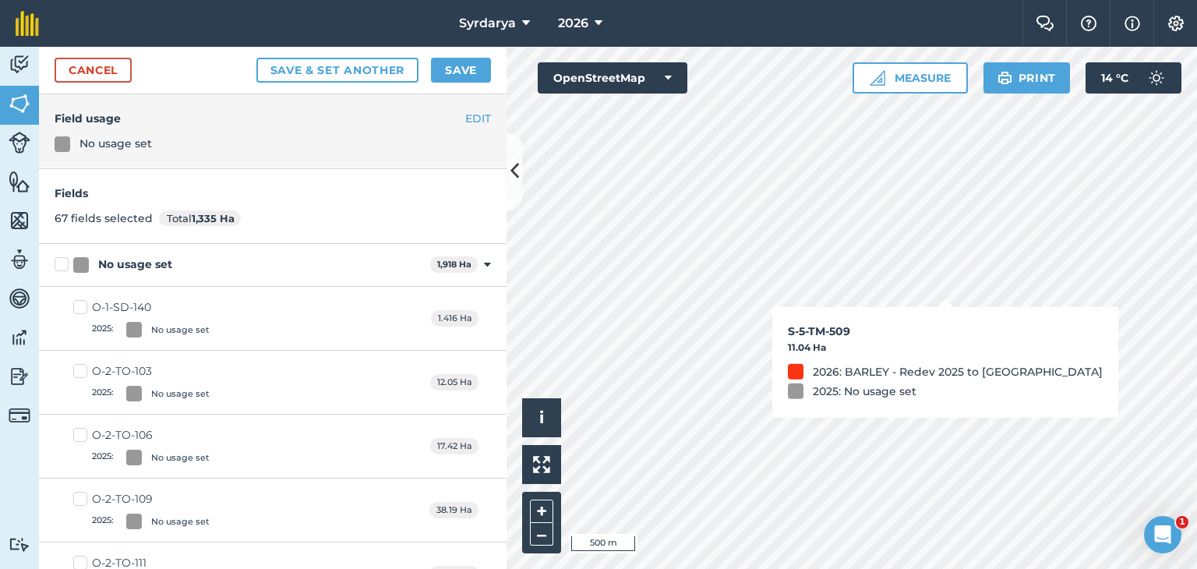
checkbox input "true"
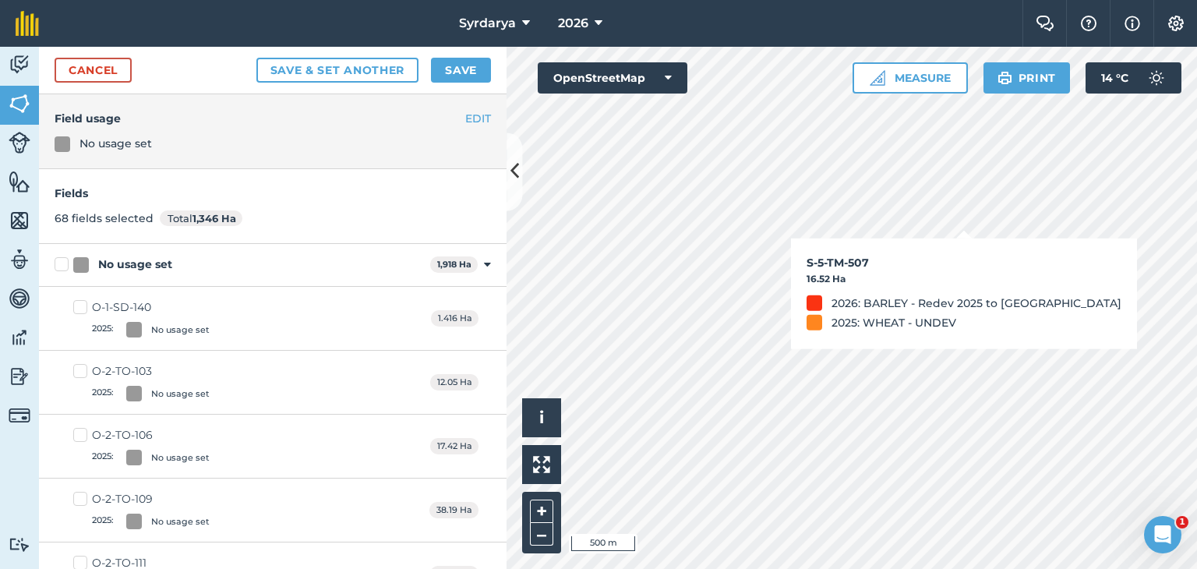
checkbox input "true"
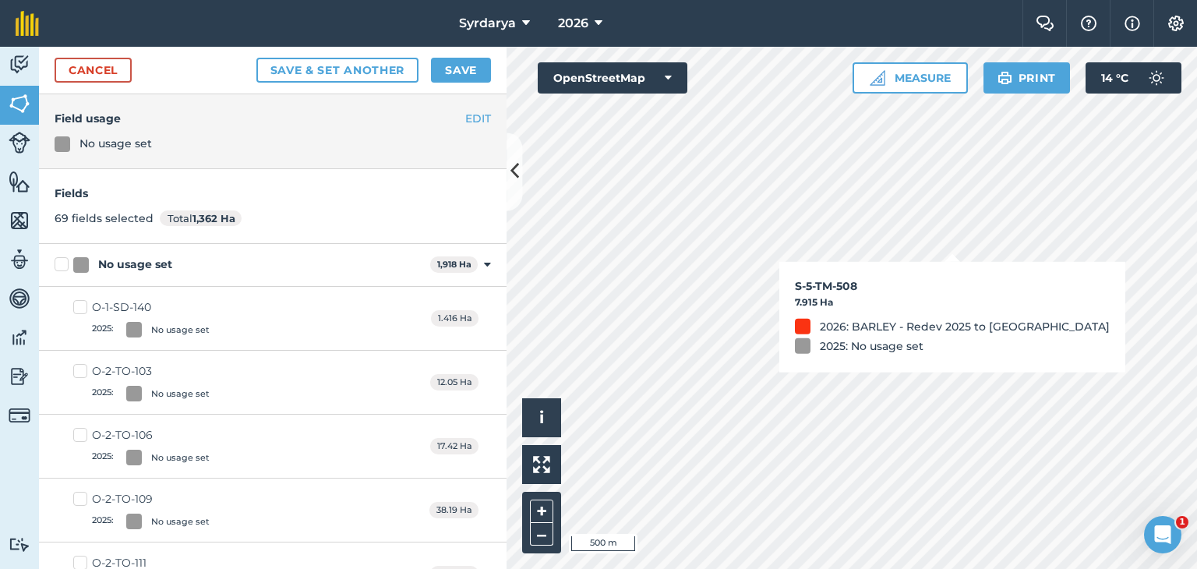
checkbox input "true"
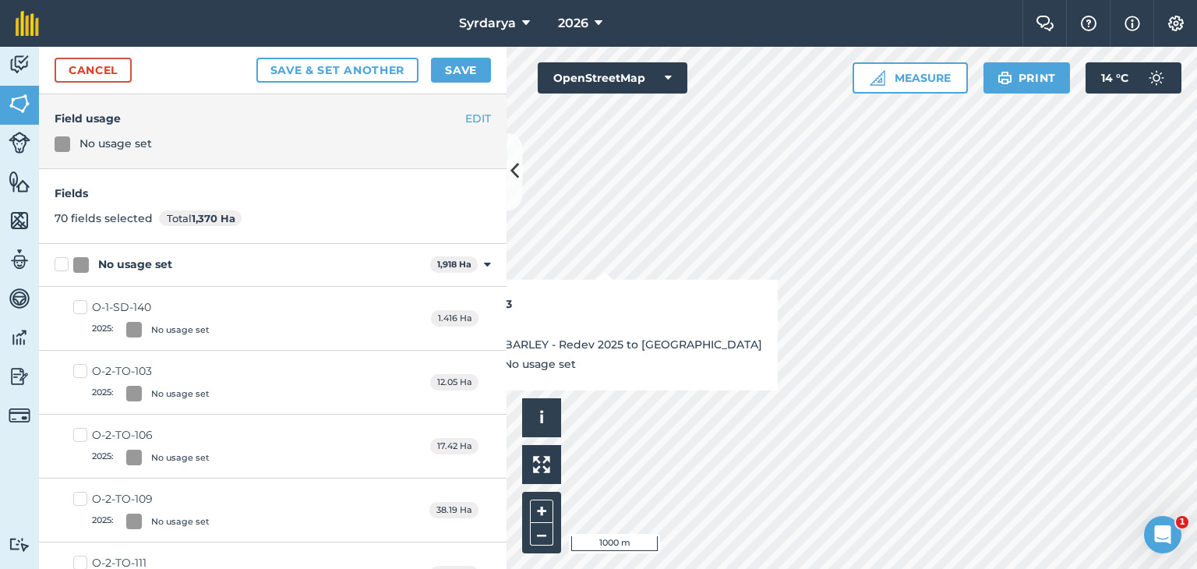
checkbox input "true"
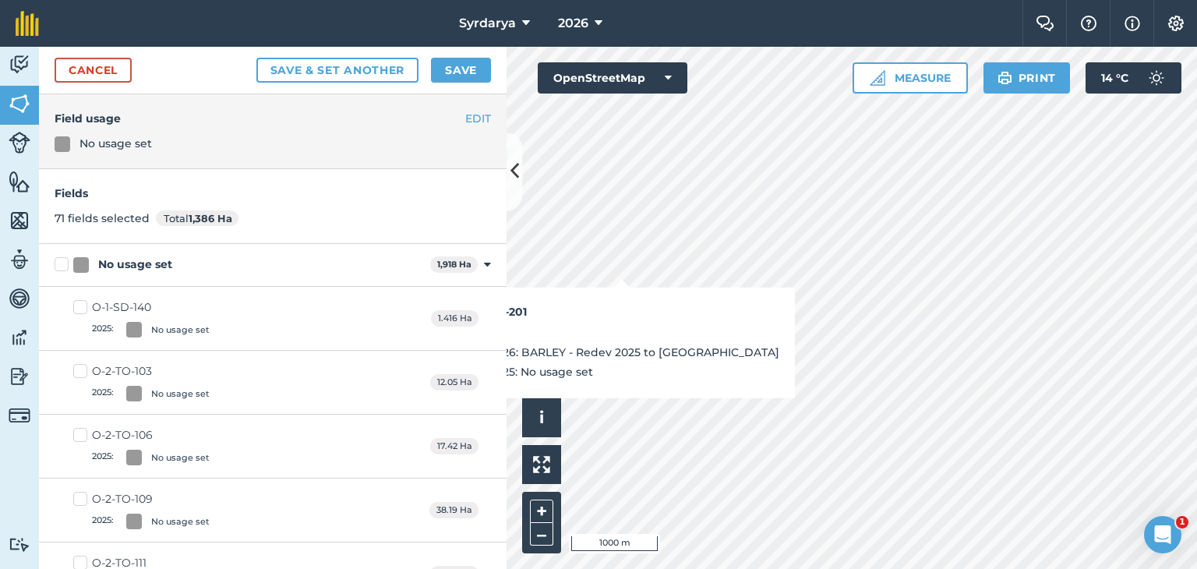
checkbox input "true"
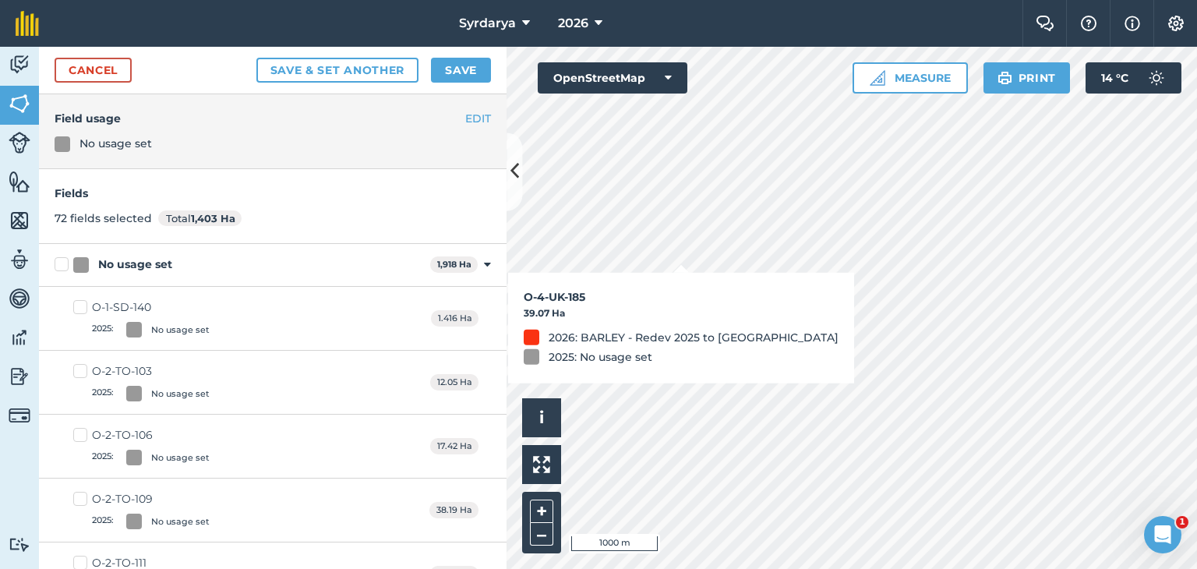
checkbox input "true"
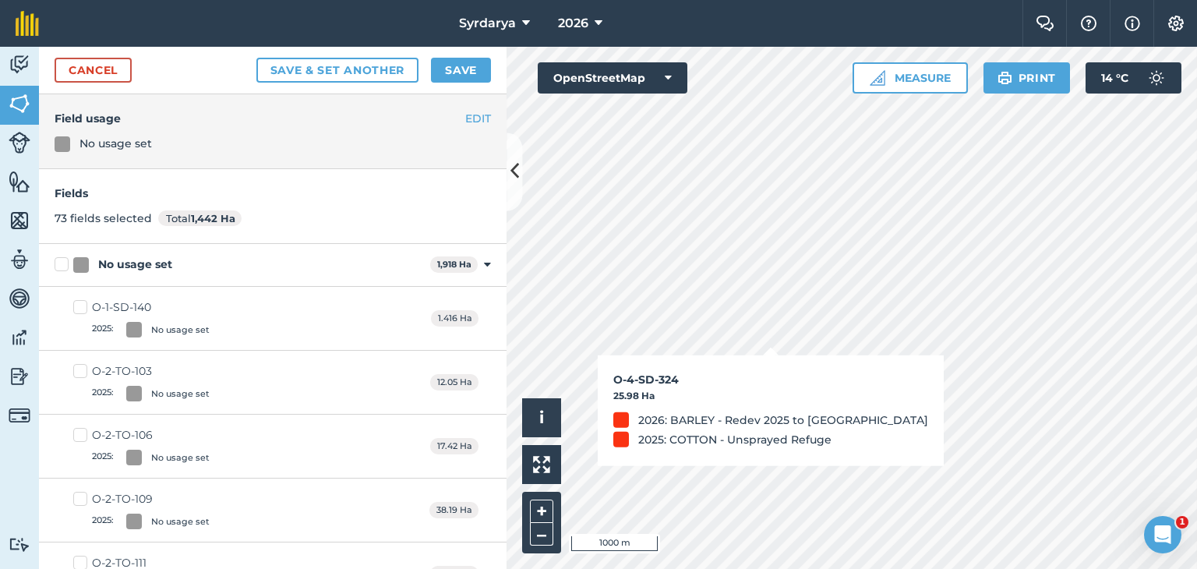
checkbox input "true"
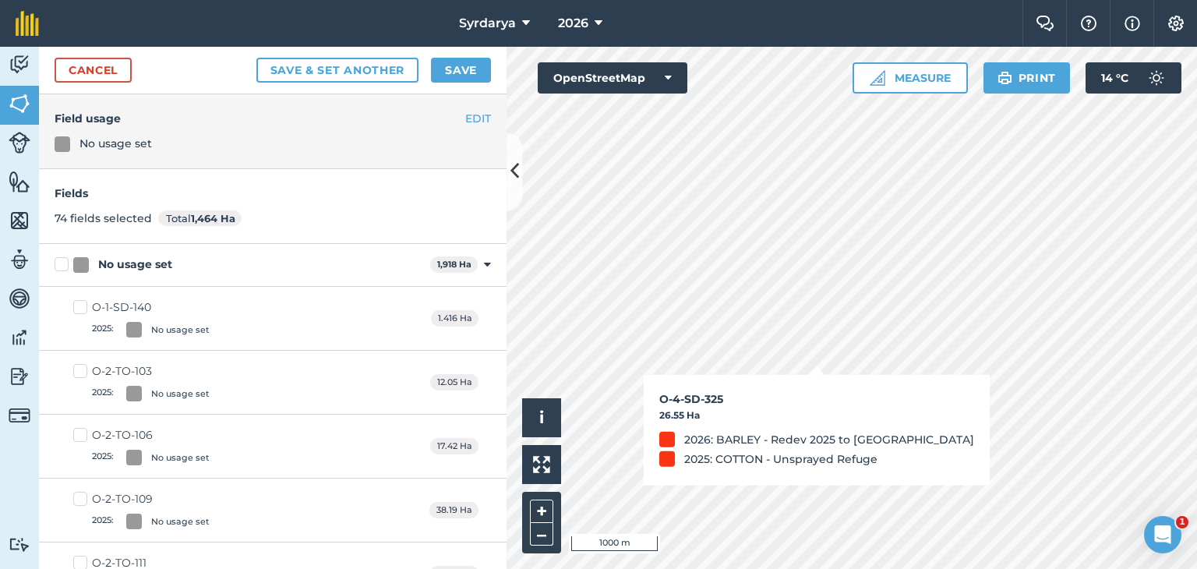
checkbox input "true"
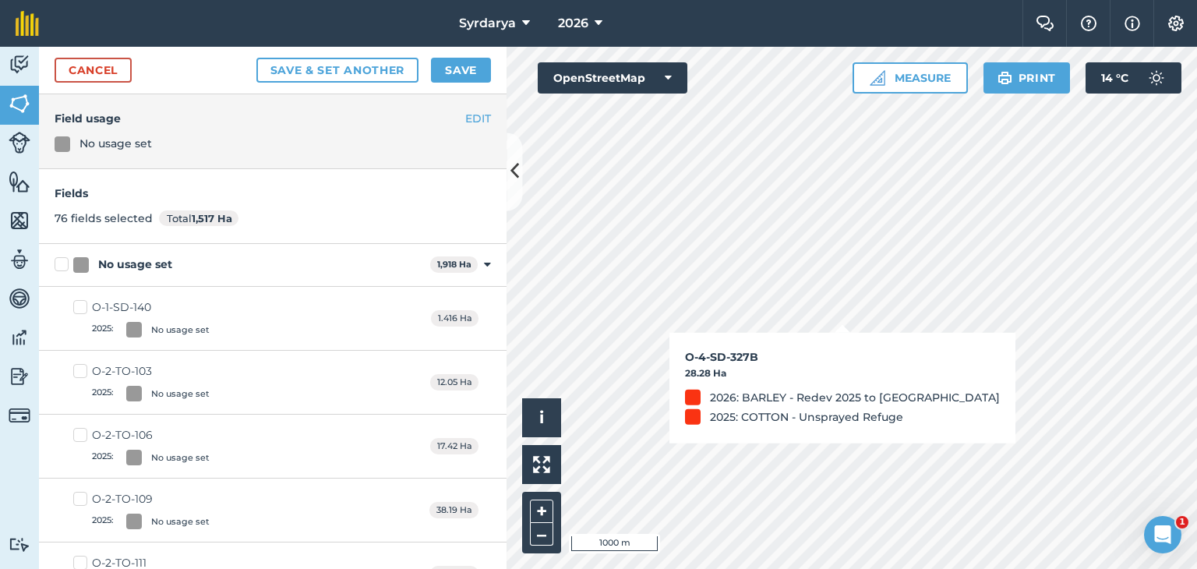
checkbox input "true"
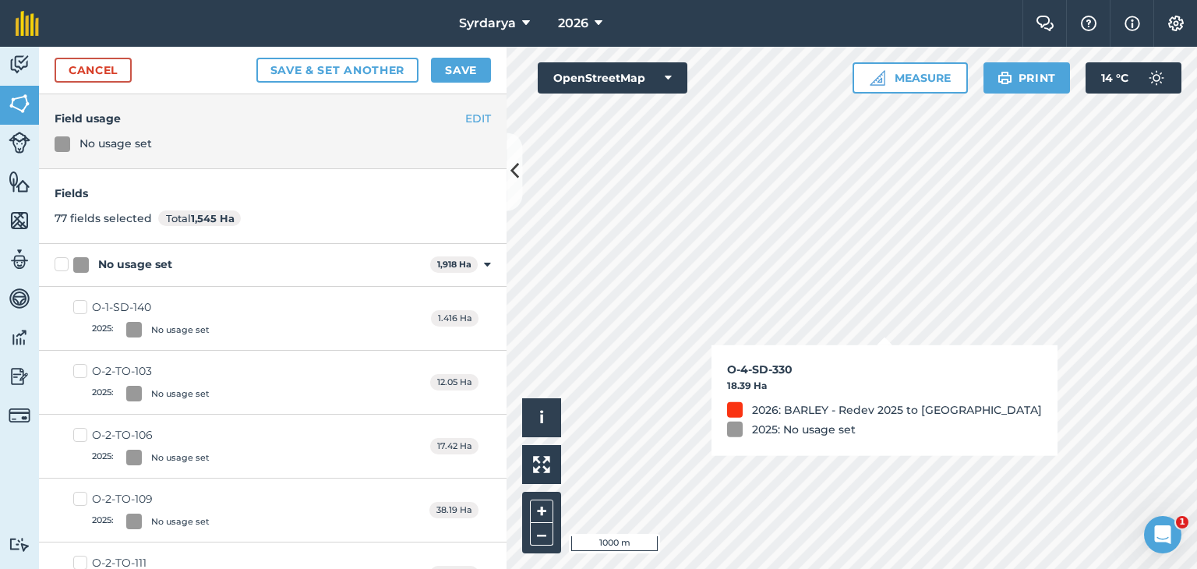
checkbox input "true"
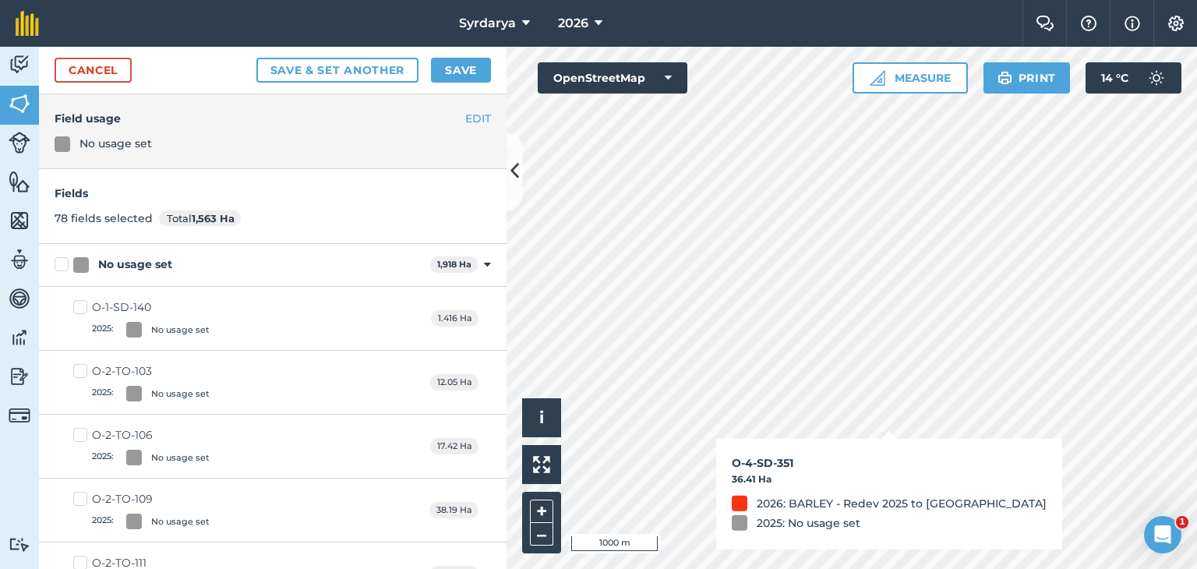
checkbox input "true"
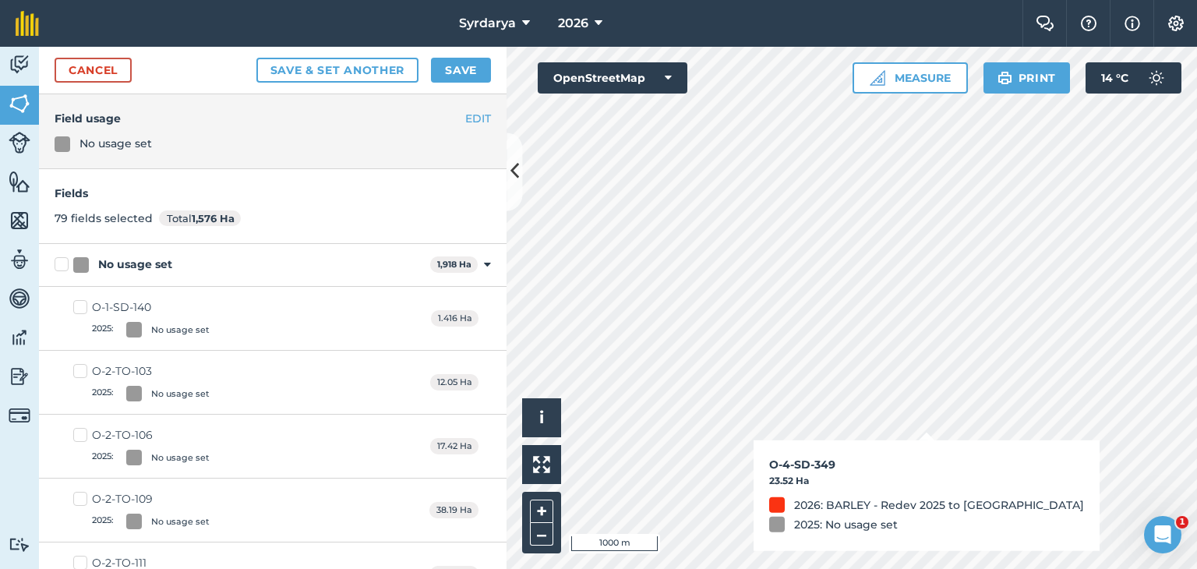
checkbox input "true"
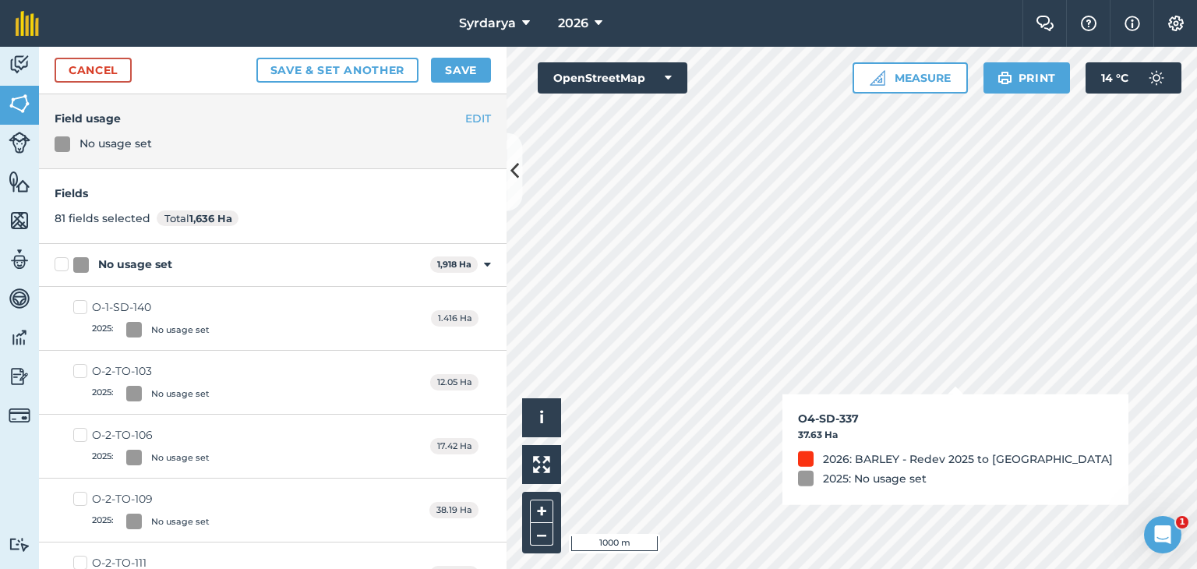
checkbox input "true"
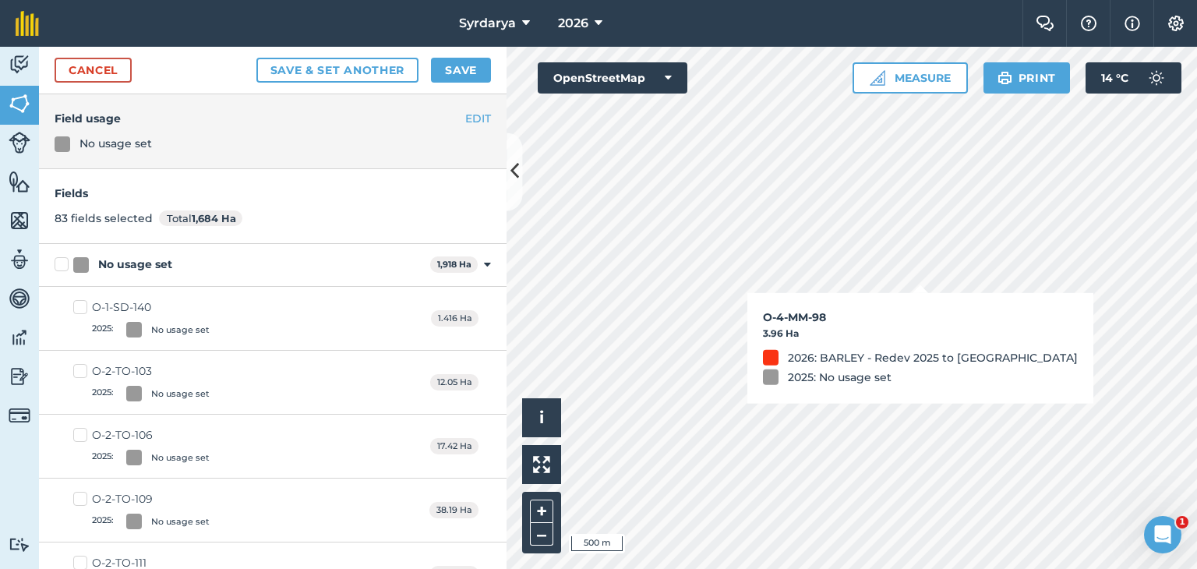
checkbox input "false"
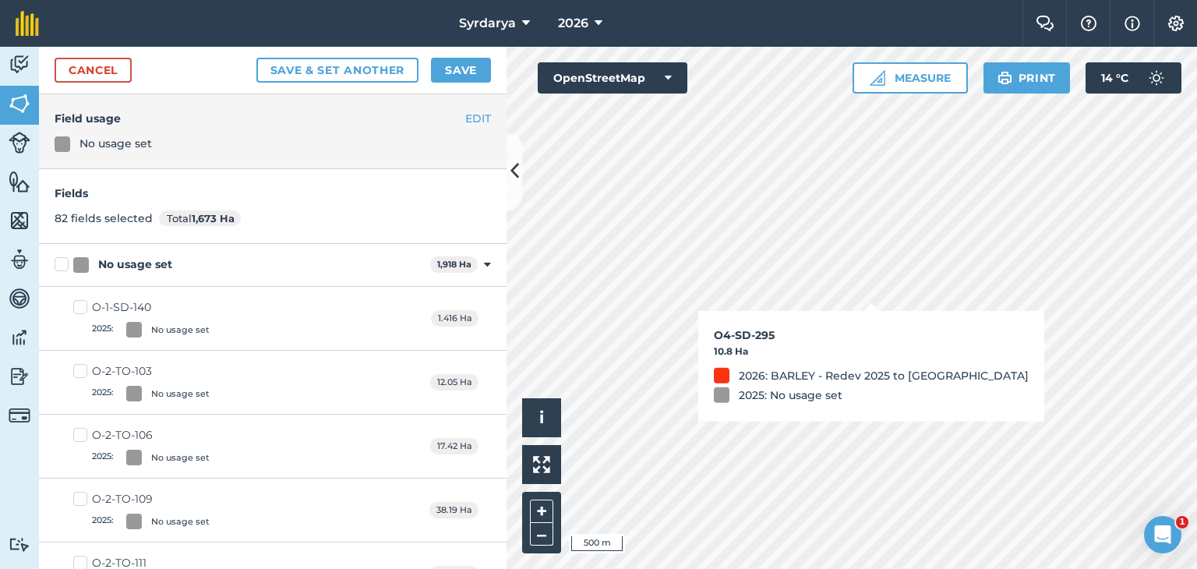
checkbox input "true"
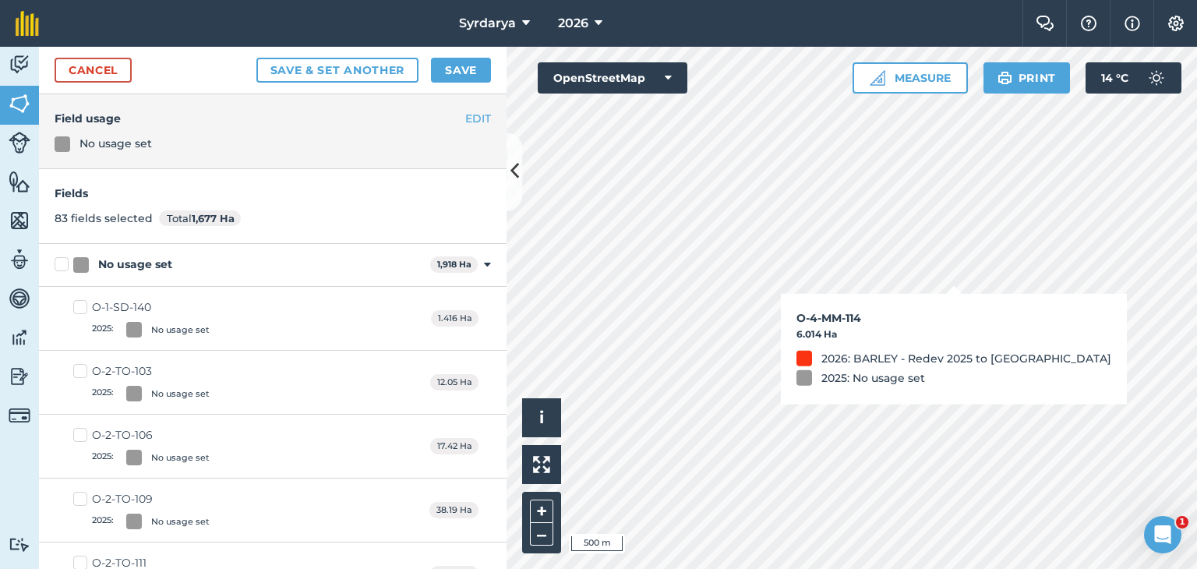
checkbox input "true"
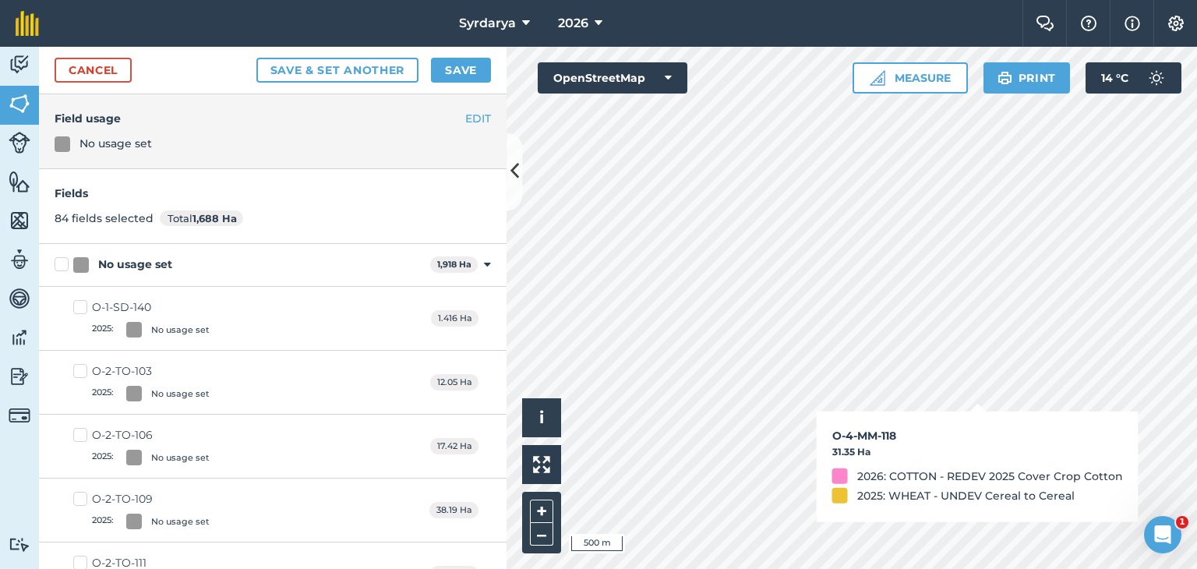
checkbox input "true"
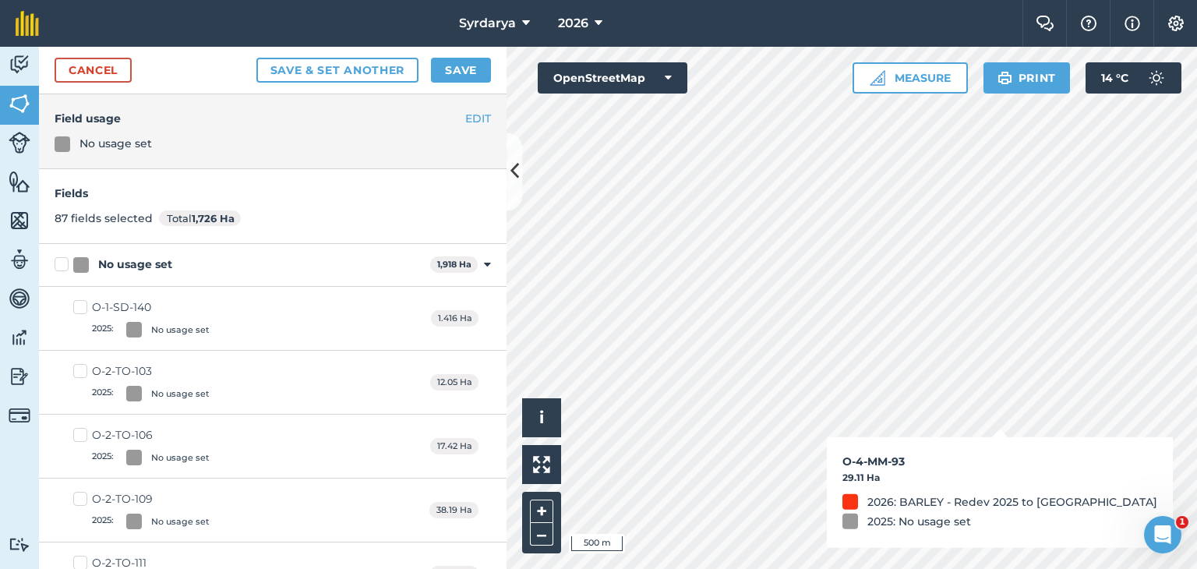
checkbox input "false"
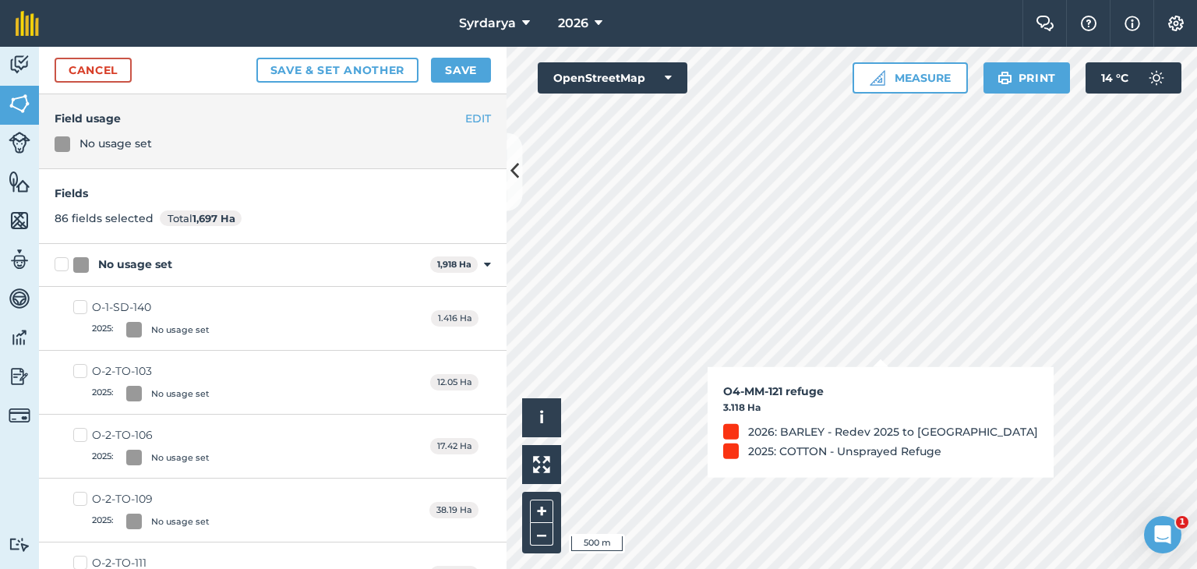
checkbox input "true"
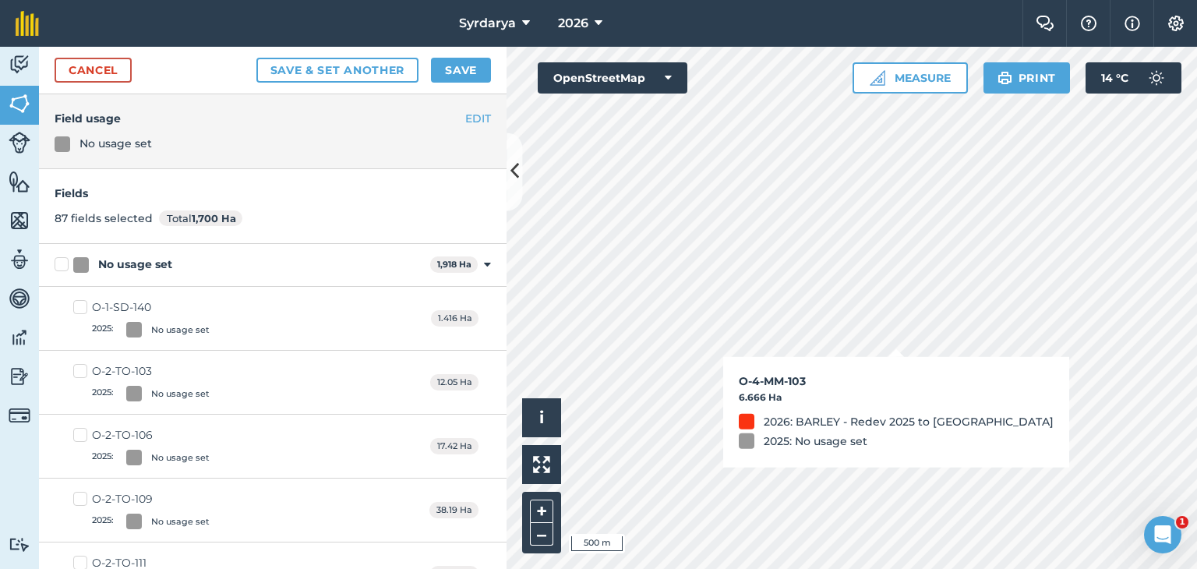
checkbox input "true"
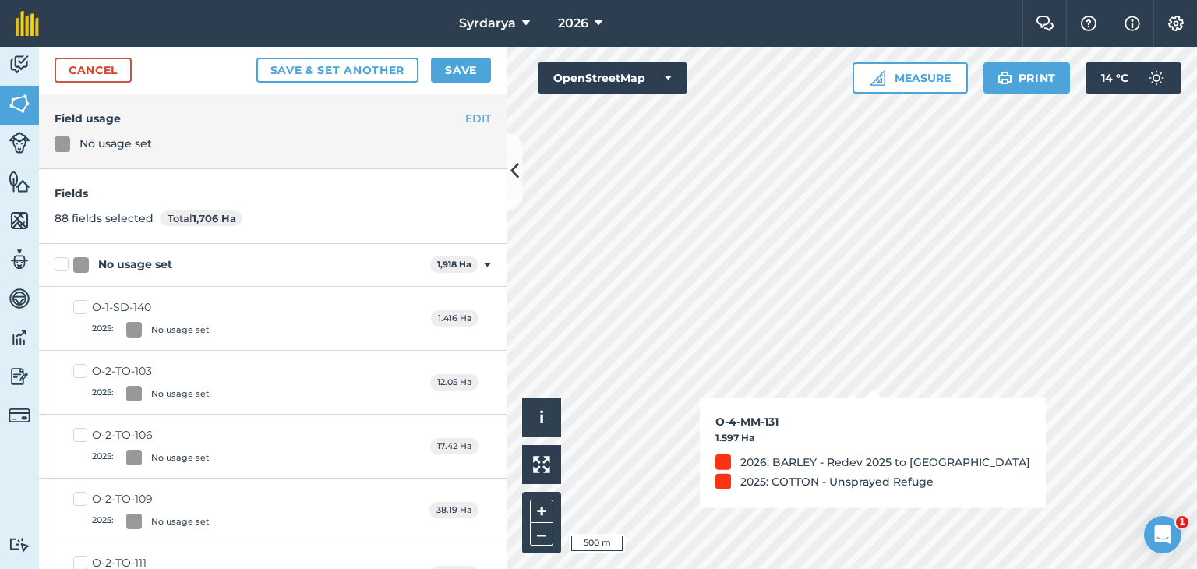
checkbox input "true"
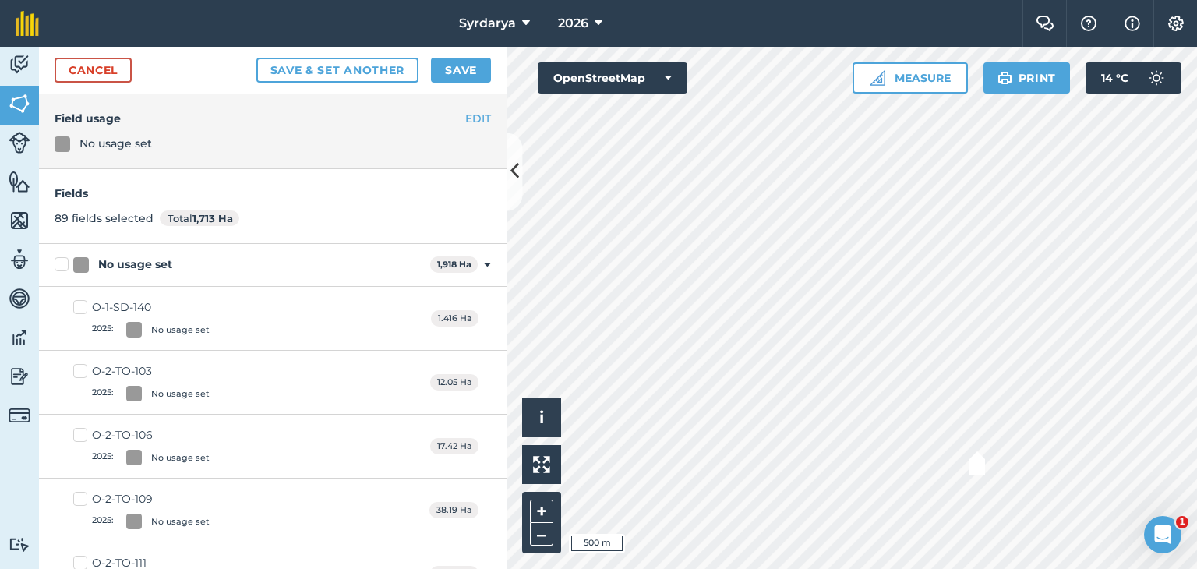
checkbox input "true"
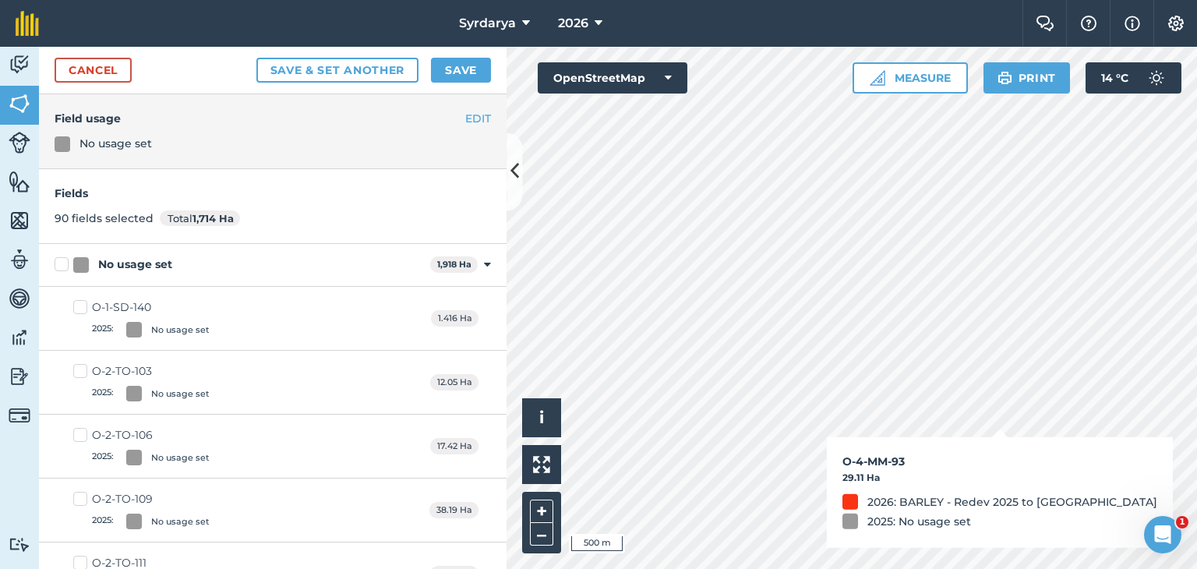
checkbox input "true"
